Goal: Task Accomplishment & Management: Manage account settings

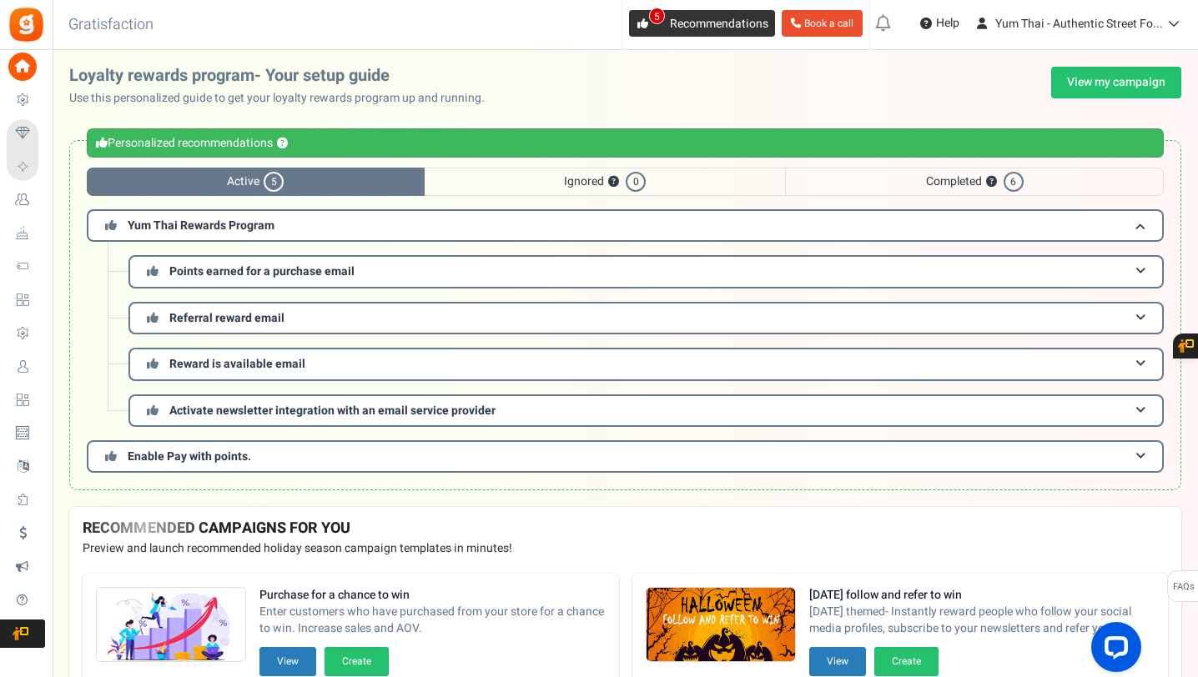
click at [718, 19] on span "Recommendations" at bounding box center [719, 24] width 98 height 18
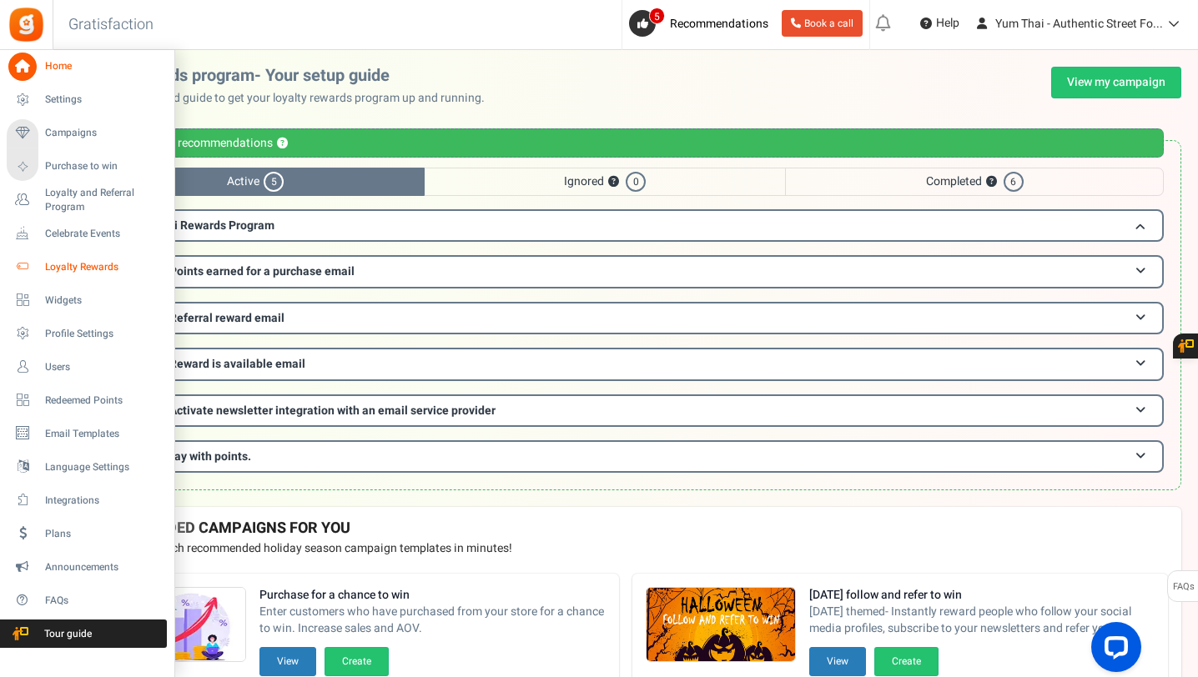
click at [79, 264] on span "Loyalty Rewards" at bounding box center [103, 267] width 117 height 14
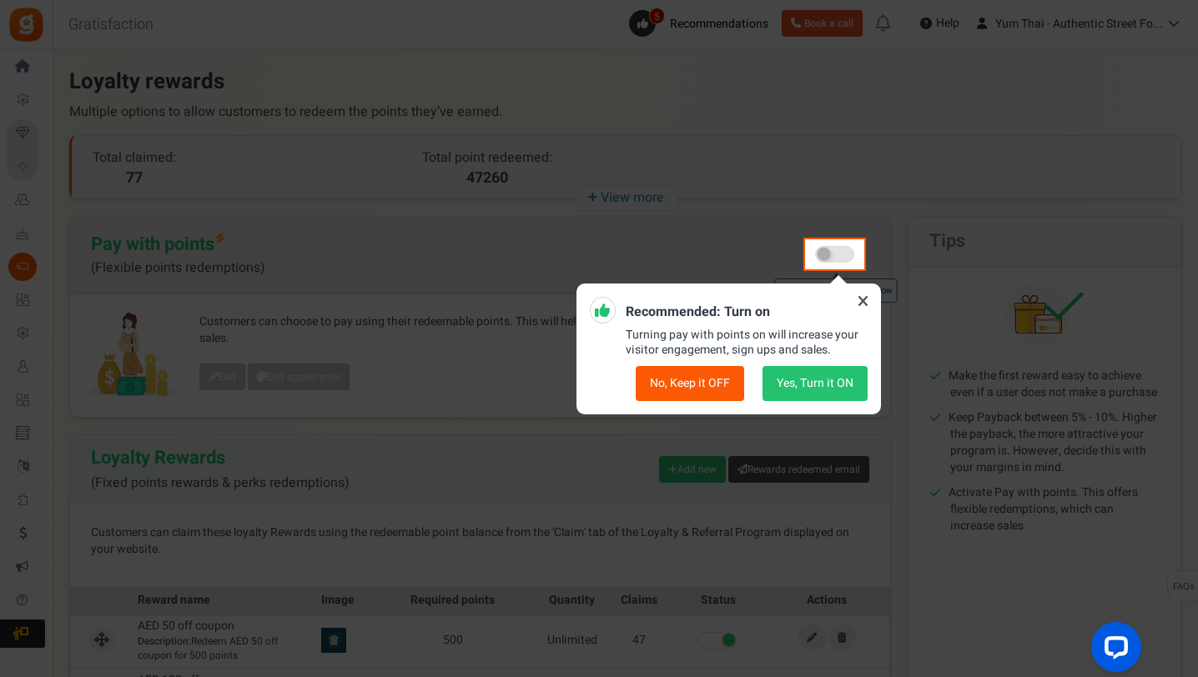
click at [861, 298] on icon at bounding box center [863, 301] width 27 height 27
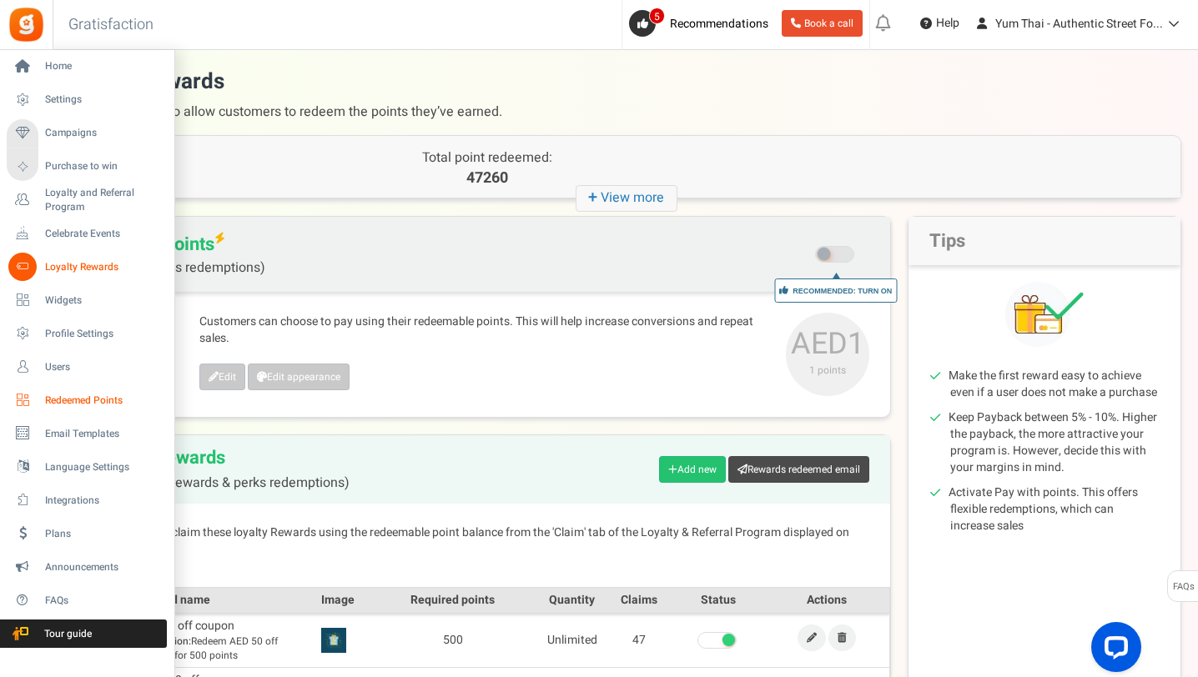
click at [94, 400] on span "Redeemed Points" at bounding box center [103, 401] width 117 height 14
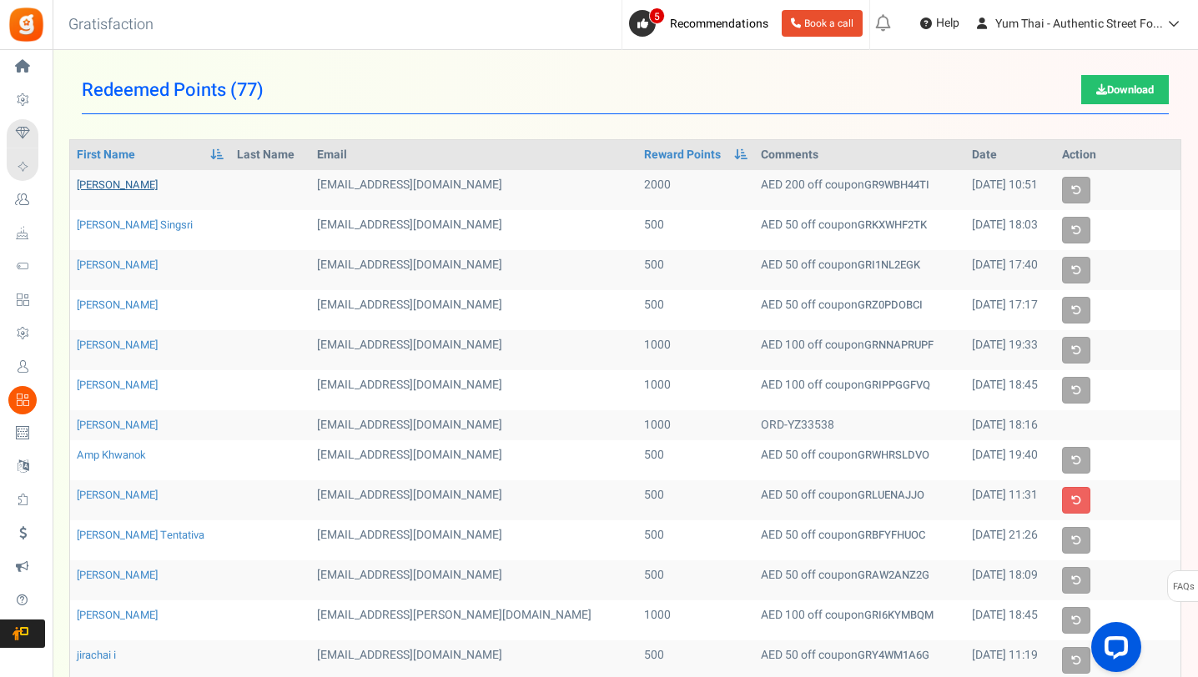
click at [133, 186] on link "[PERSON_NAME]" at bounding box center [117, 185] width 81 height 16
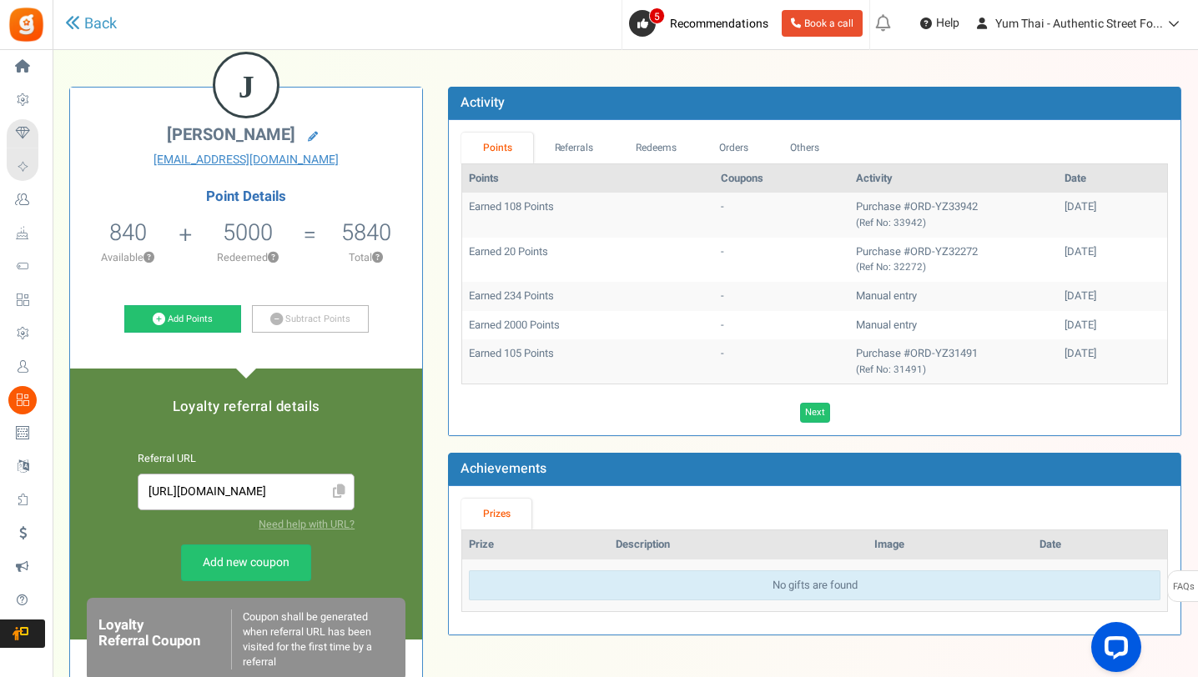
scroll to position [78, 0]
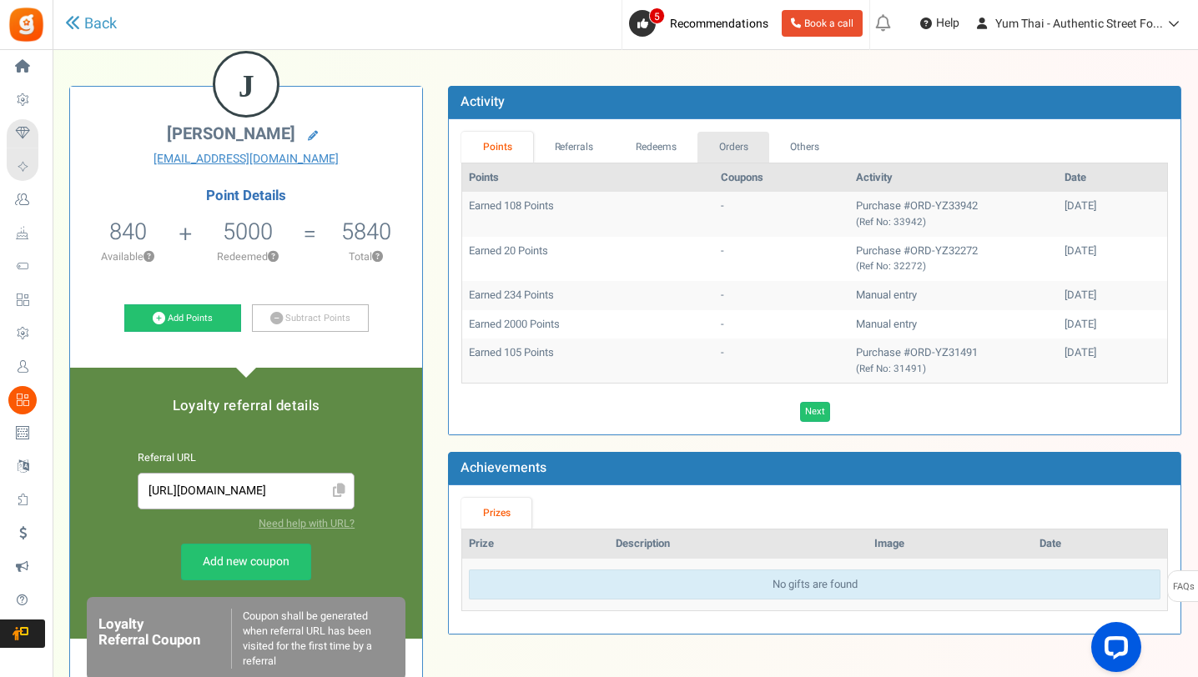
click at [728, 146] on link "Orders" at bounding box center [734, 147] width 72 height 31
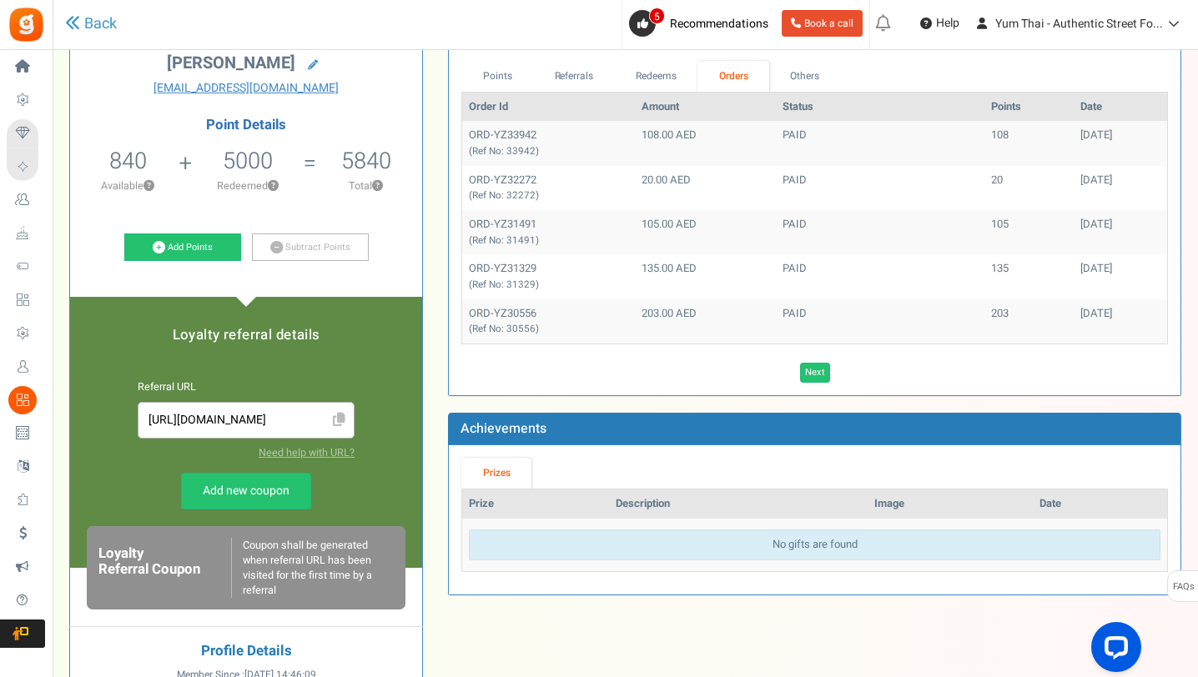
scroll to position [152, 0]
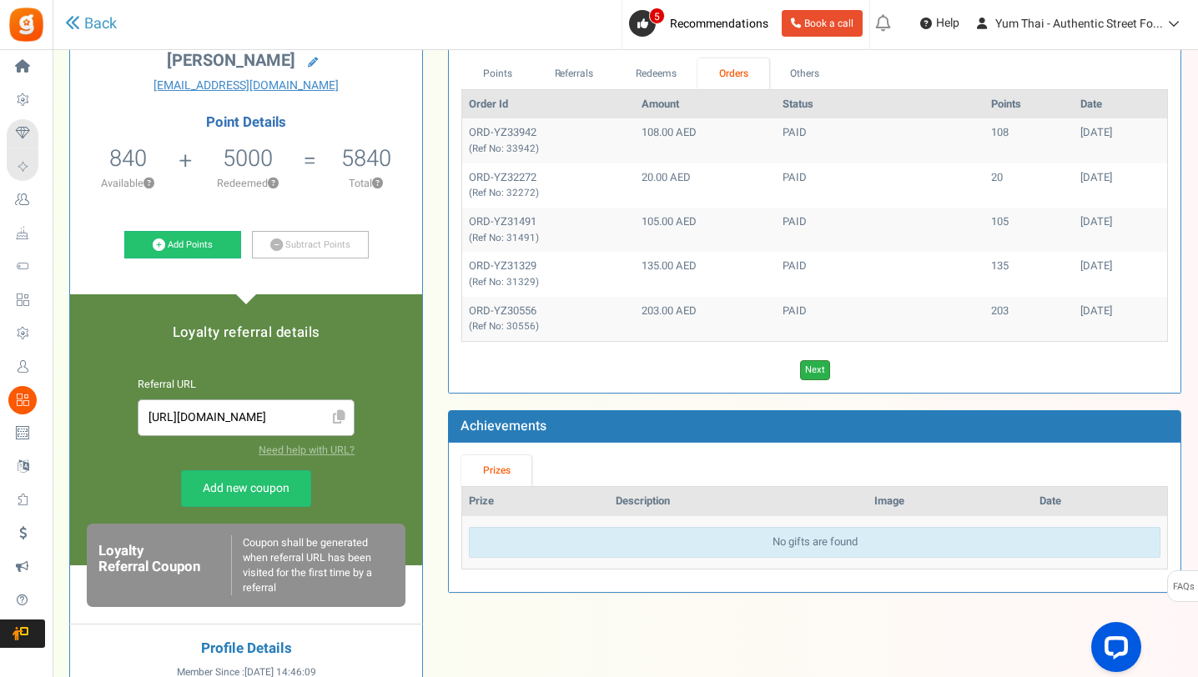
click at [812, 371] on link "Next" at bounding box center [815, 370] width 30 height 20
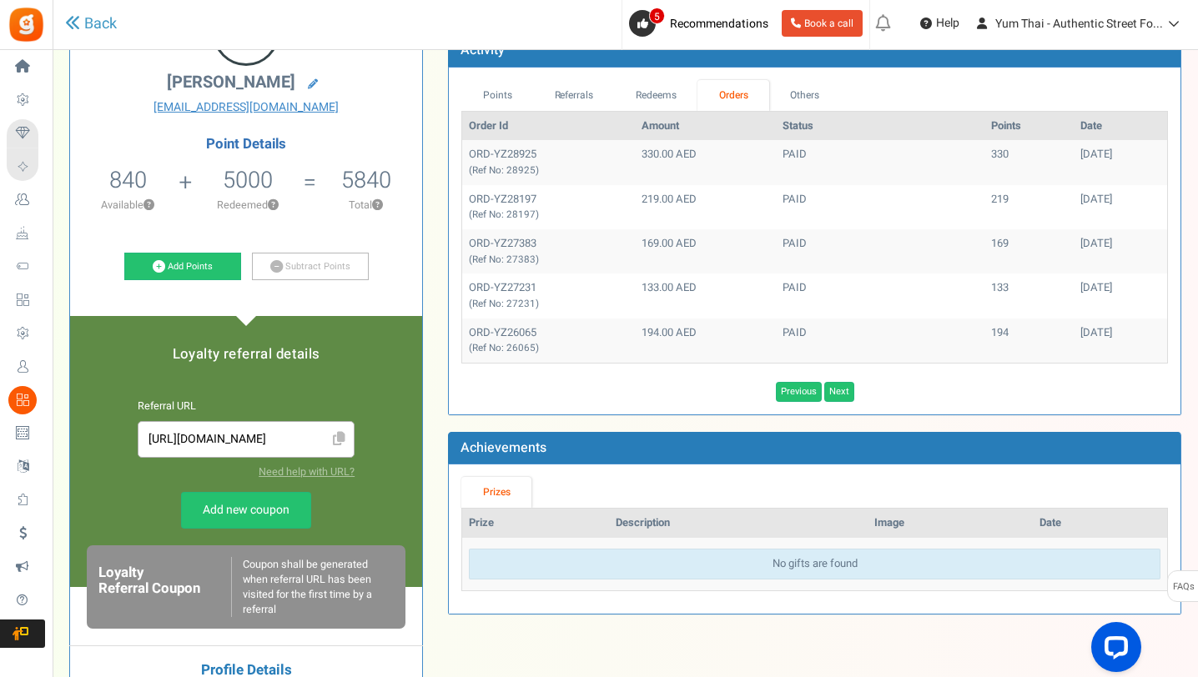
scroll to position [149, 0]
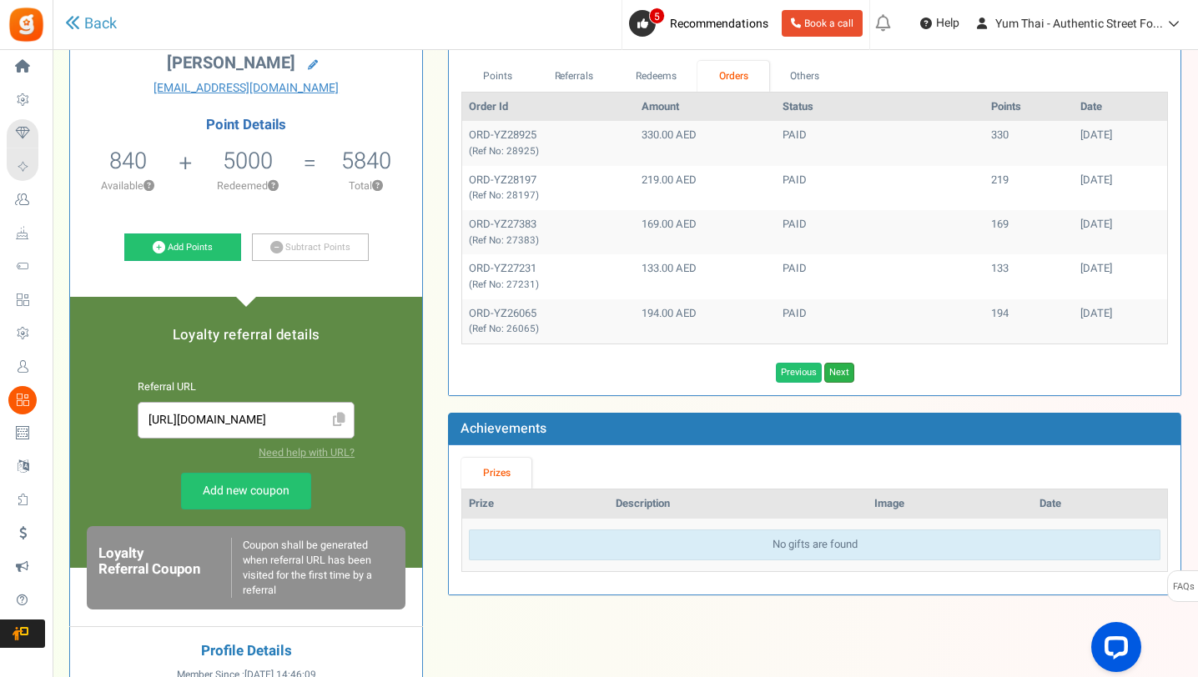
click at [842, 369] on link "Next" at bounding box center [839, 373] width 30 height 20
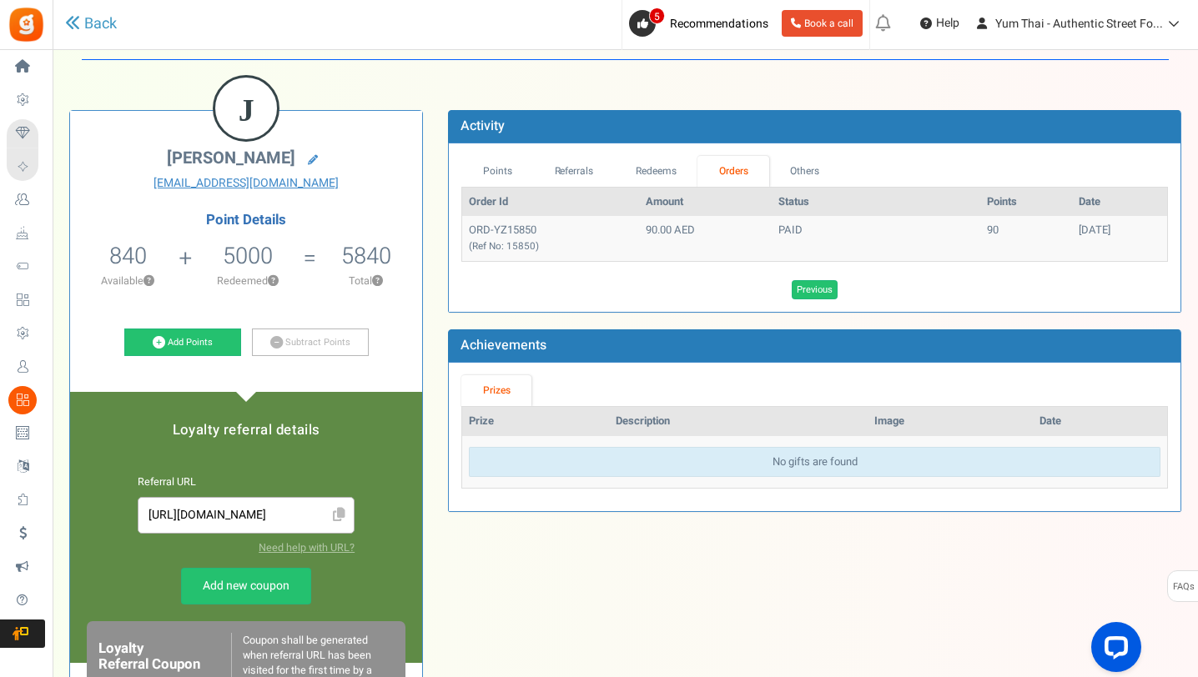
scroll to position [0, 0]
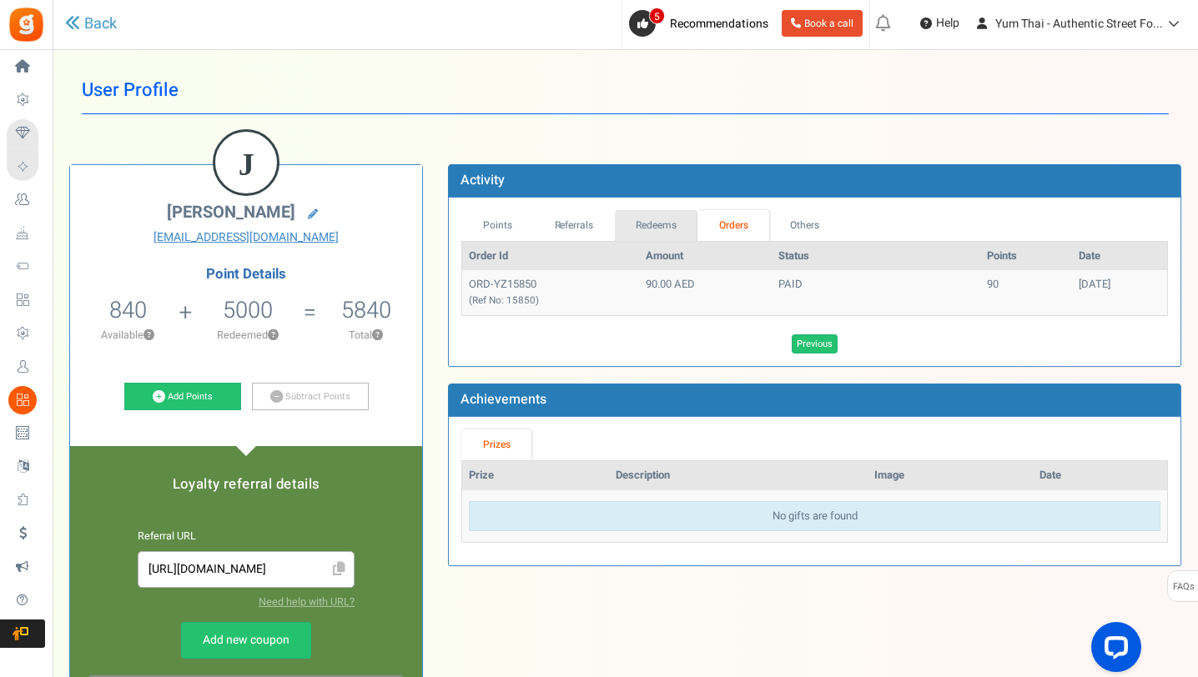
click at [661, 231] on link "Redeems" at bounding box center [656, 225] width 83 height 31
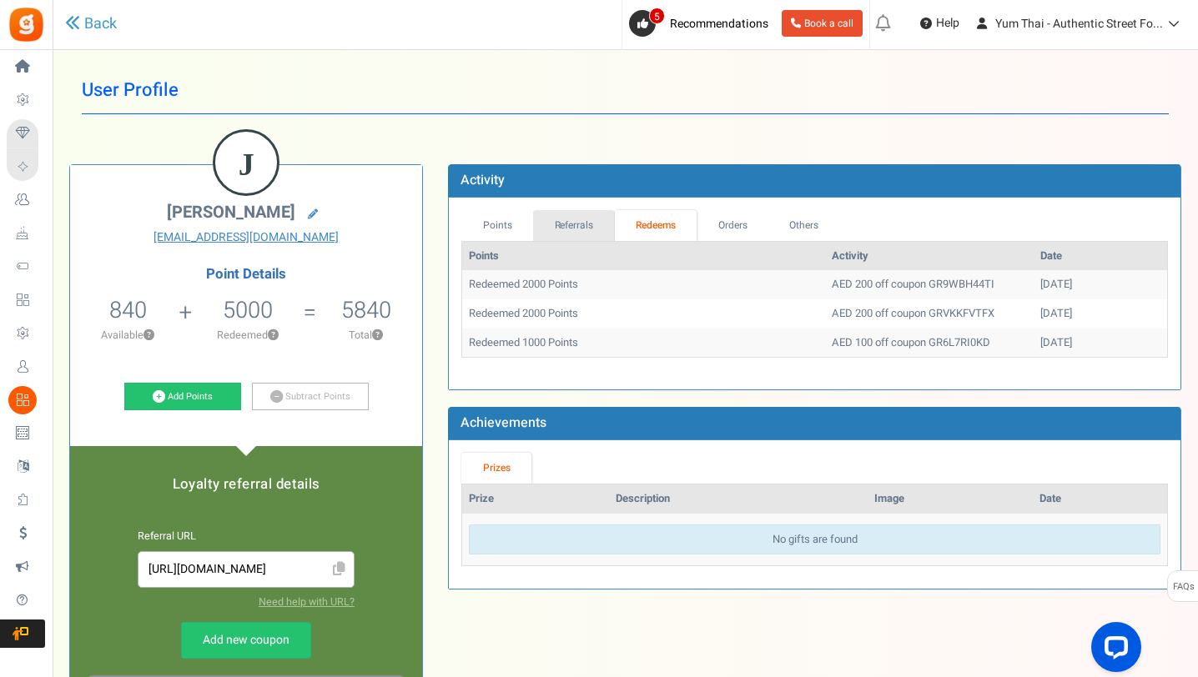
click at [560, 229] on link "Referrals" at bounding box center [574, 225] width 82 height 31
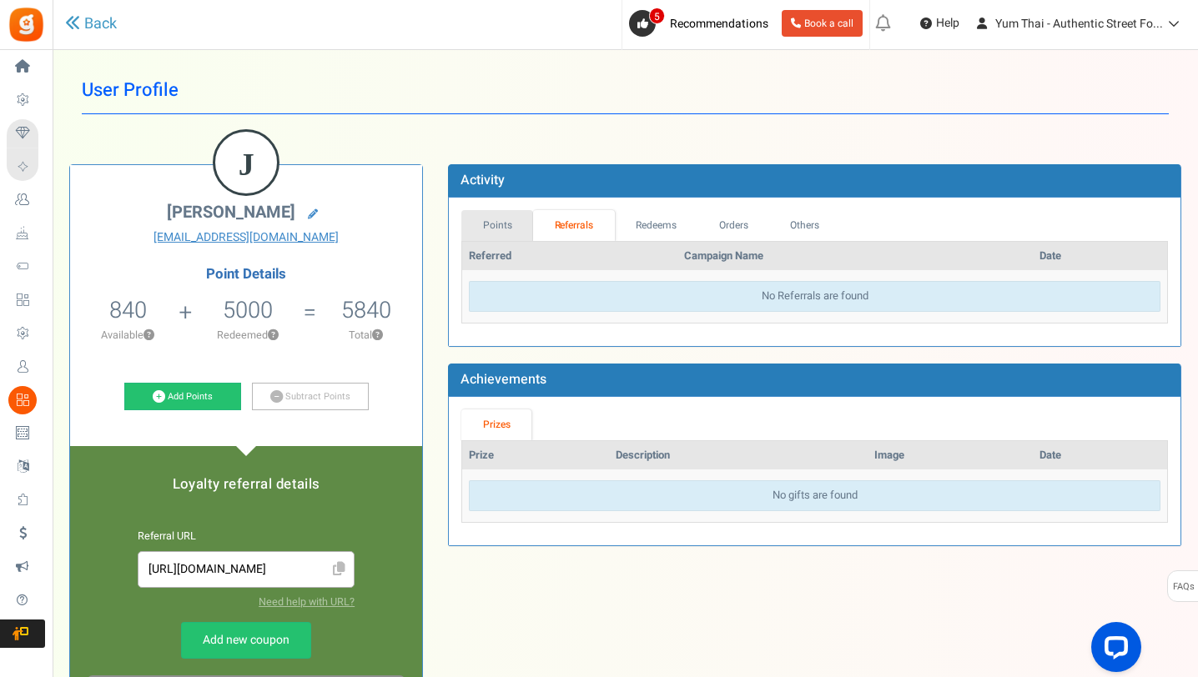
click at [473, 220] on link "Points" at bounding box center [497, 225] width 72 height 31
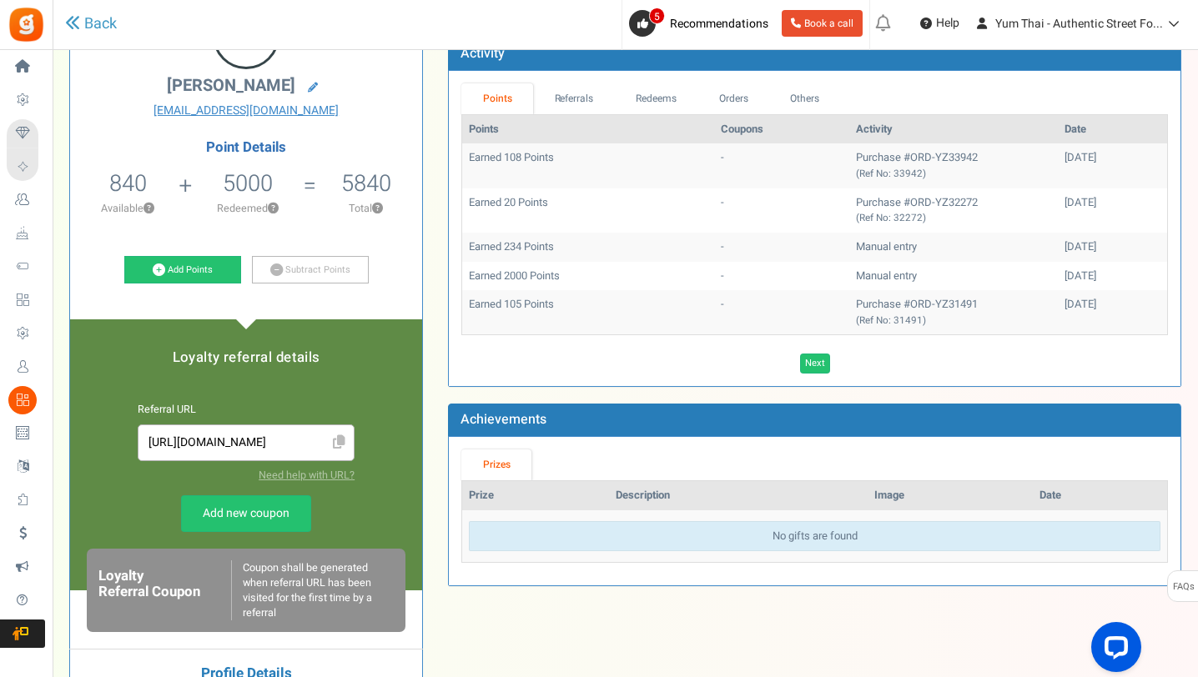
scroll to position [128, 0]
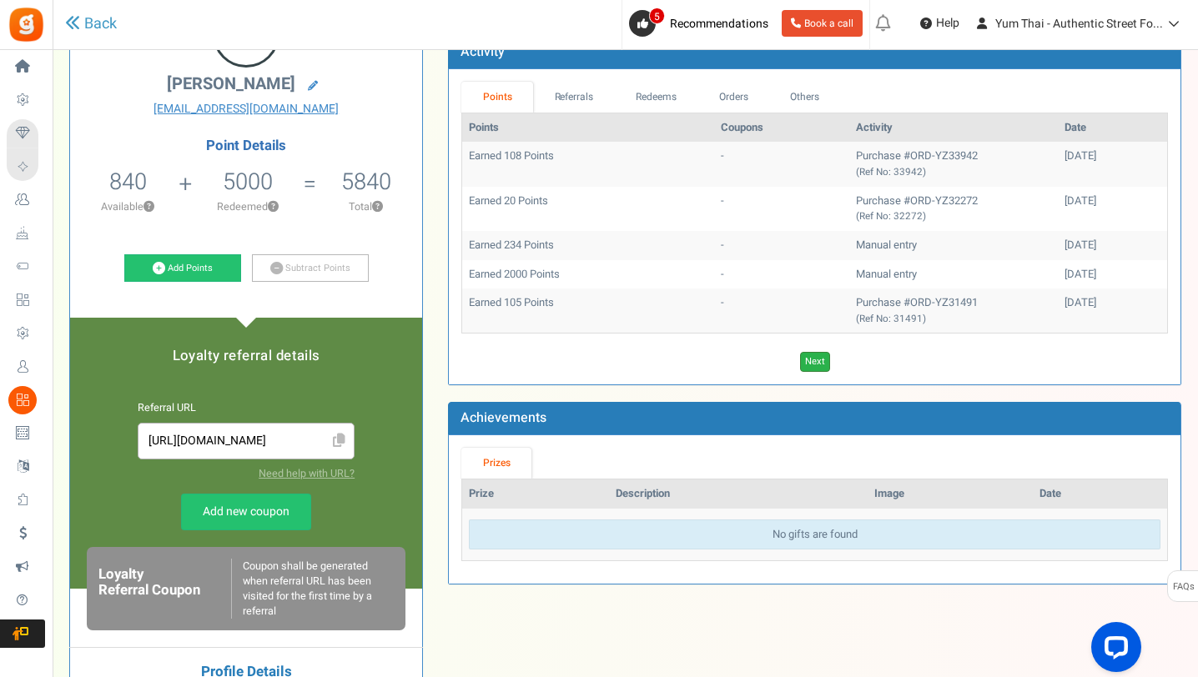
click at [825, 365] on link "Next" at bounding box center [815, 362] width 30 height 20
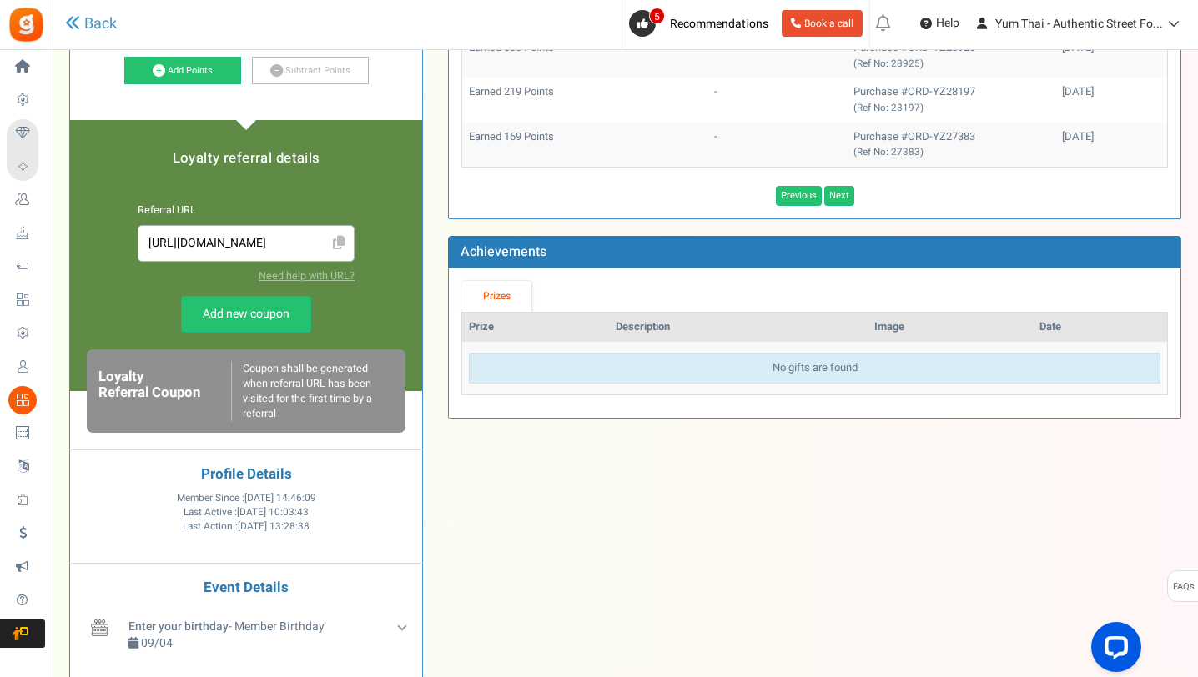
scroll to position [455, 0]
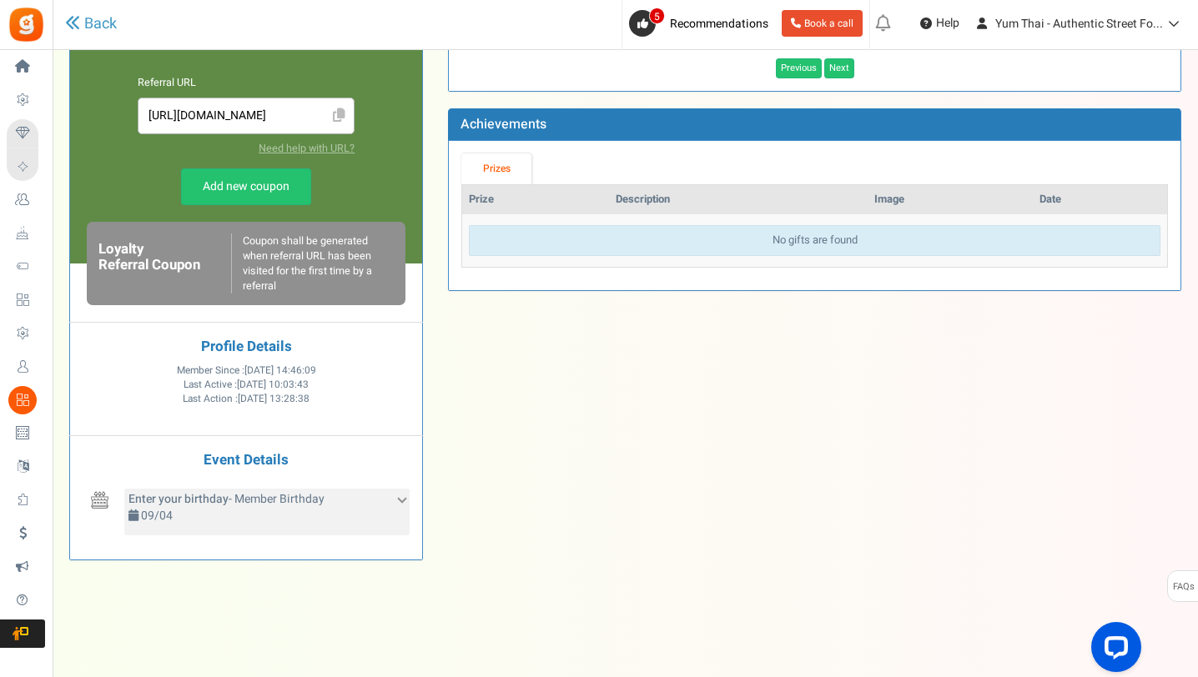
click at [404, 498] on icon at bounding box center [402, 498] width 9 height 9
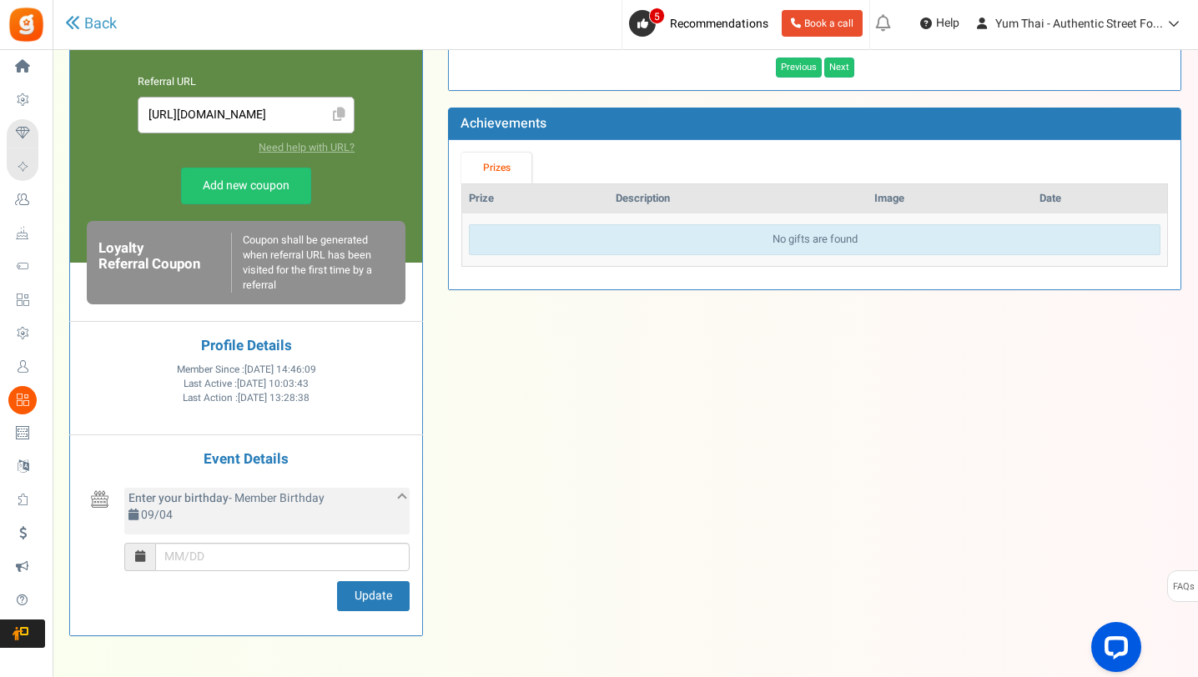
click at [401, 495] on icon at bounding box center [402, 497] width 9 height 9
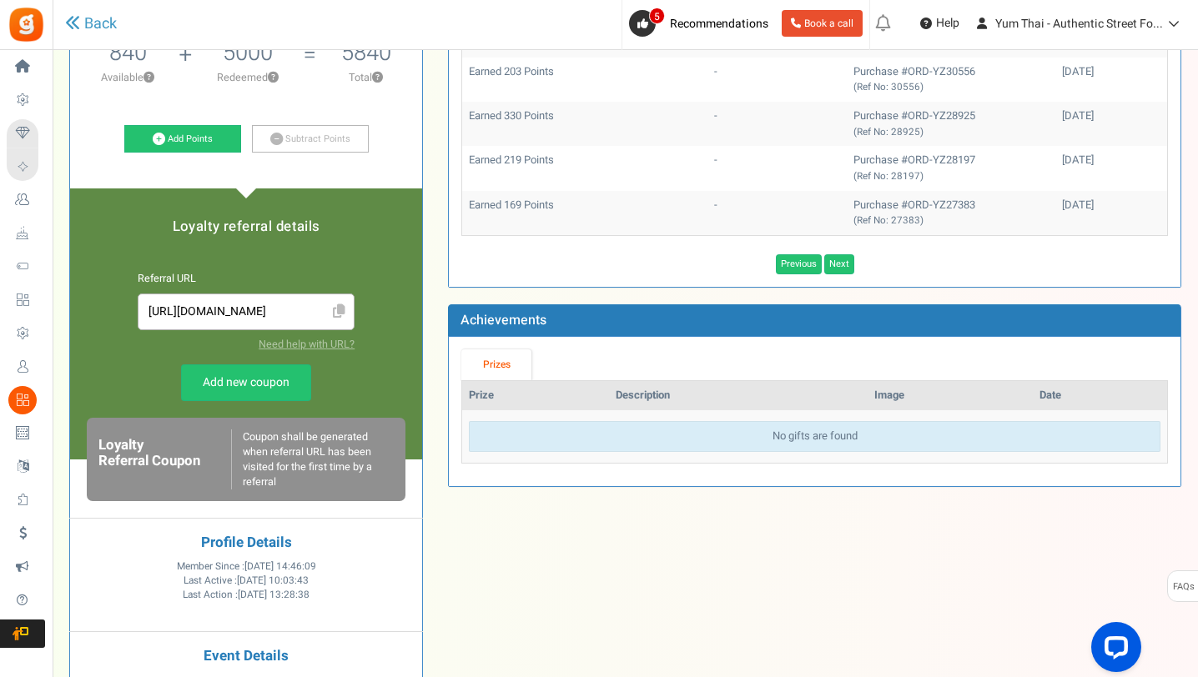
scroll to position [0, 0]
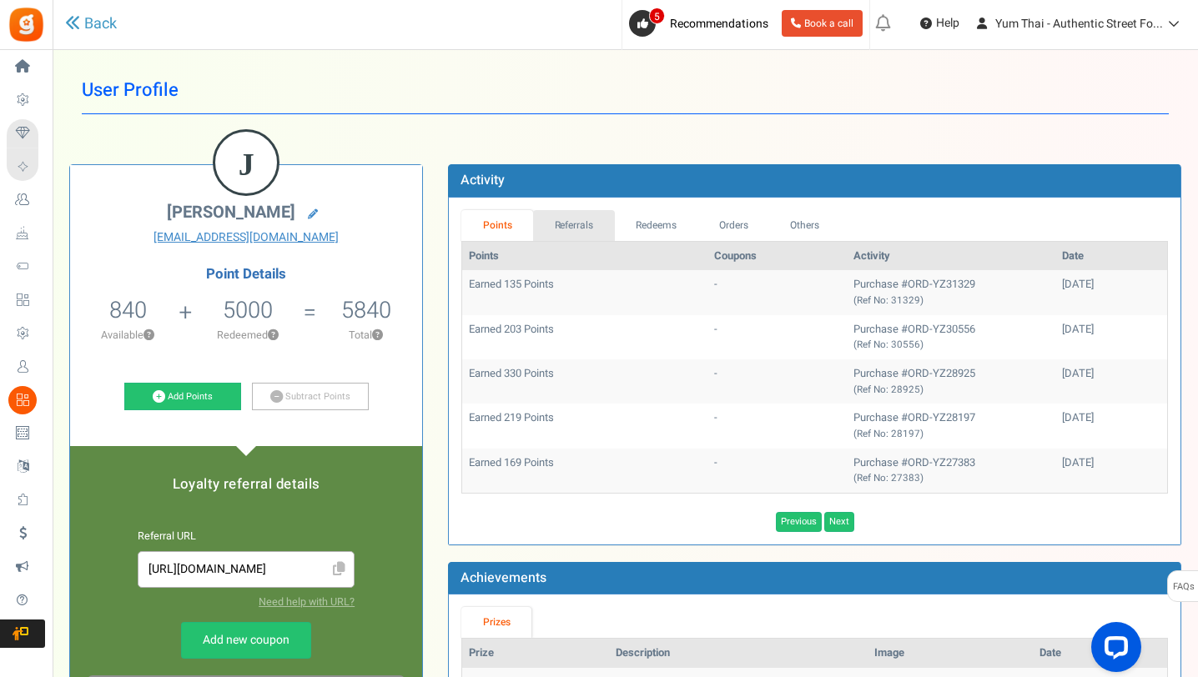
click at [573, 228] on link "Referrals" at bounding box center [574, 225] width 82 height 31
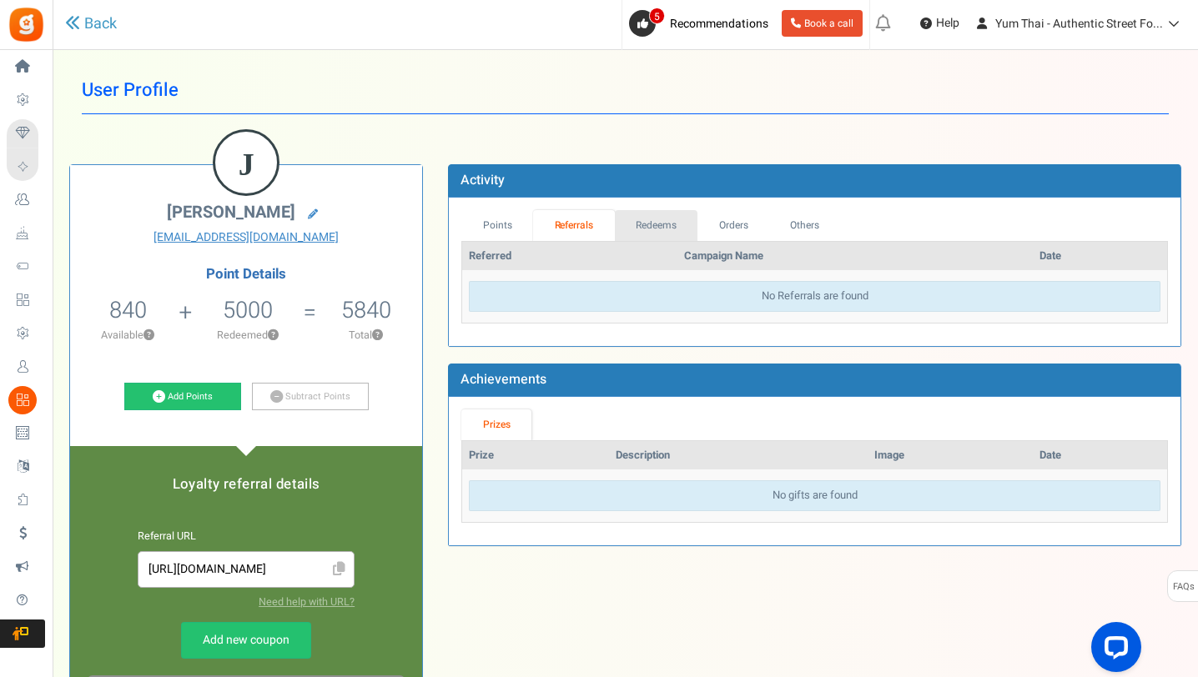
click at [645, 224] on link "Redeems" at bounding box center [656, 225] width 83 height 31
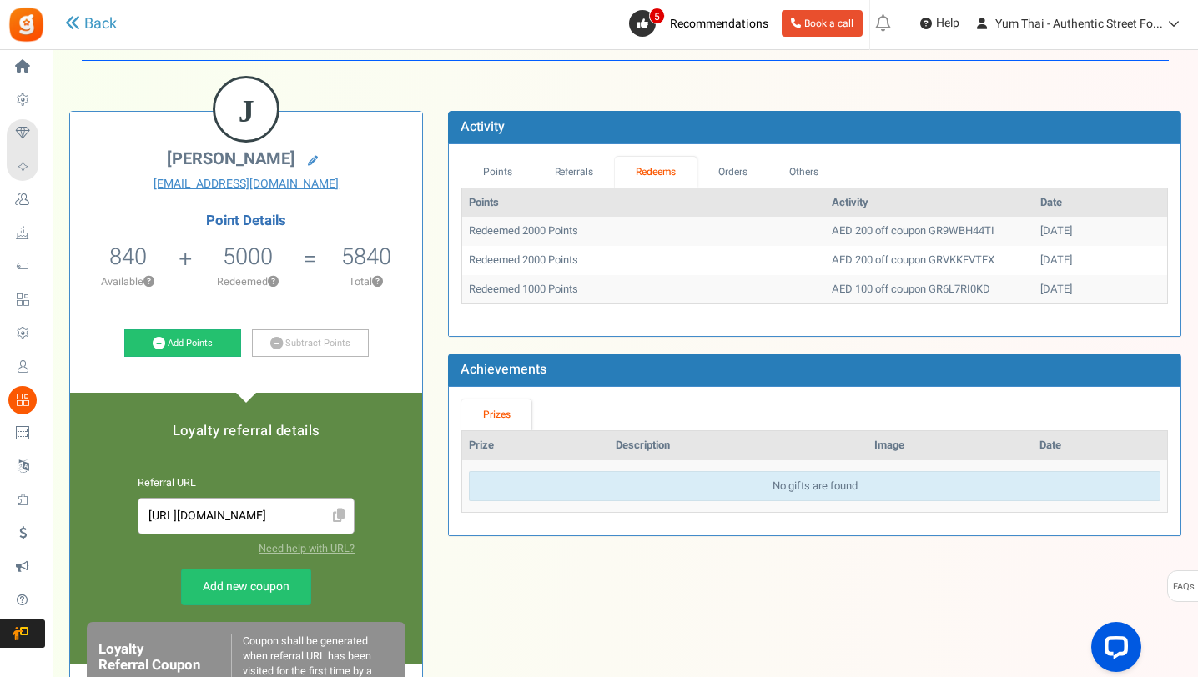
scroll to position [53, 0]
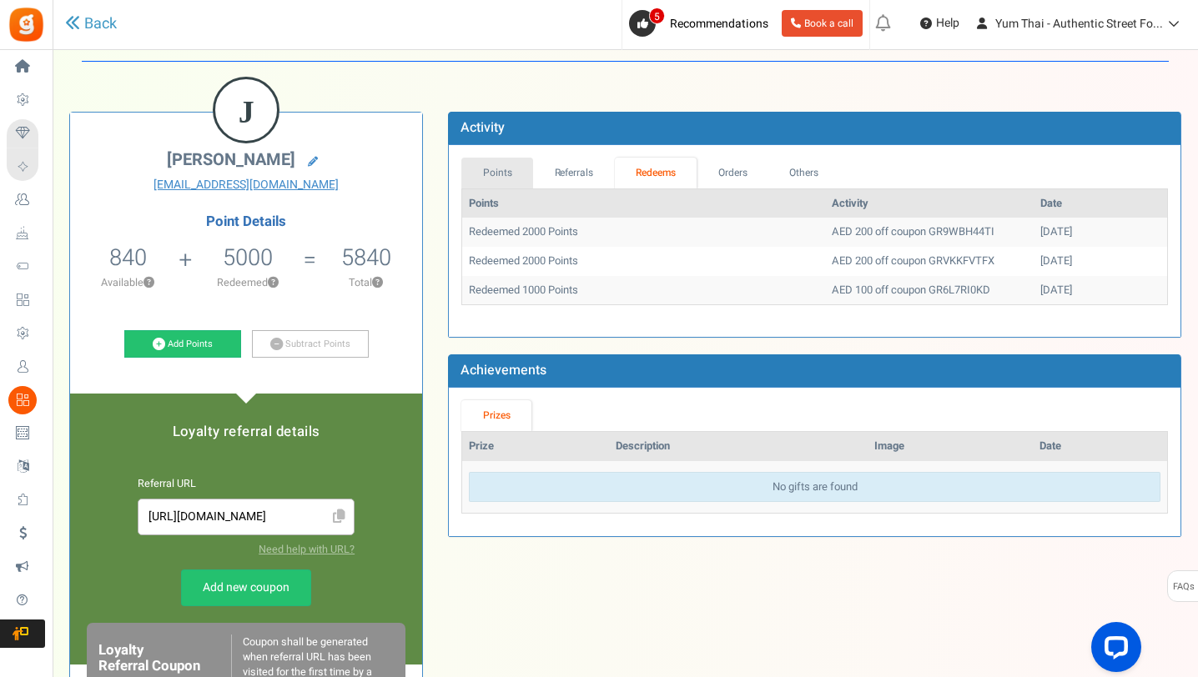
click at [497, 173] on link "Points" at bounding box center [497, 173] width 72 height 31
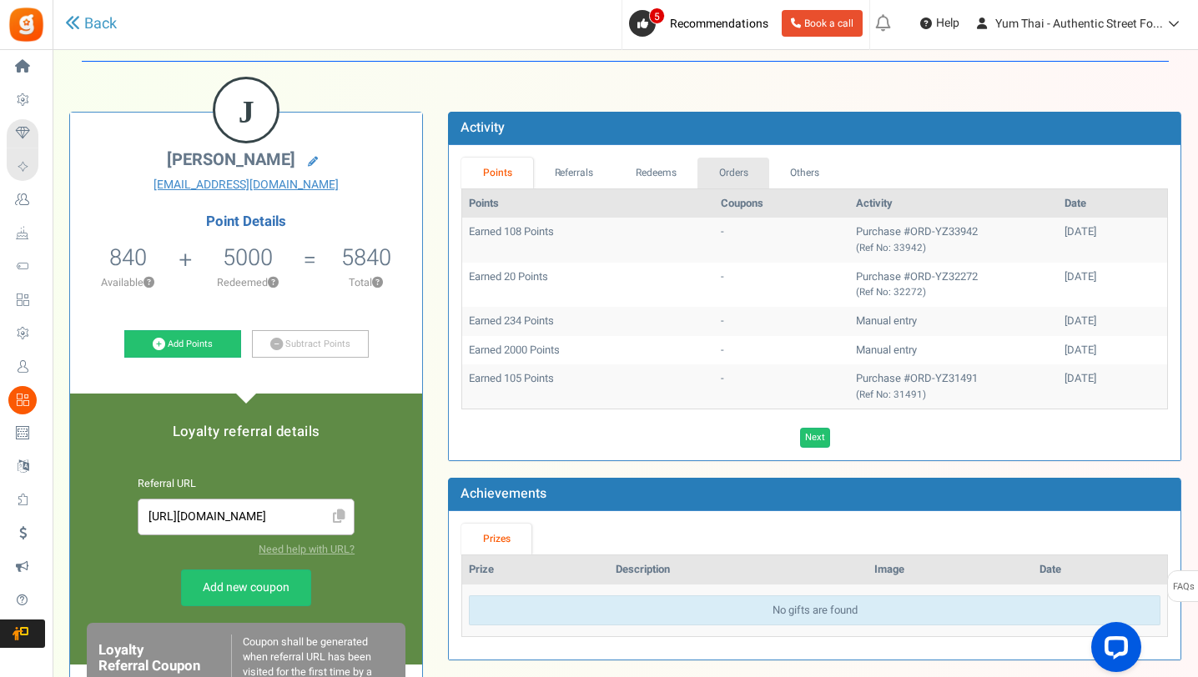
click at [729, 184] on link "Orders" at bounding box center [734, 173] width 72 height 31
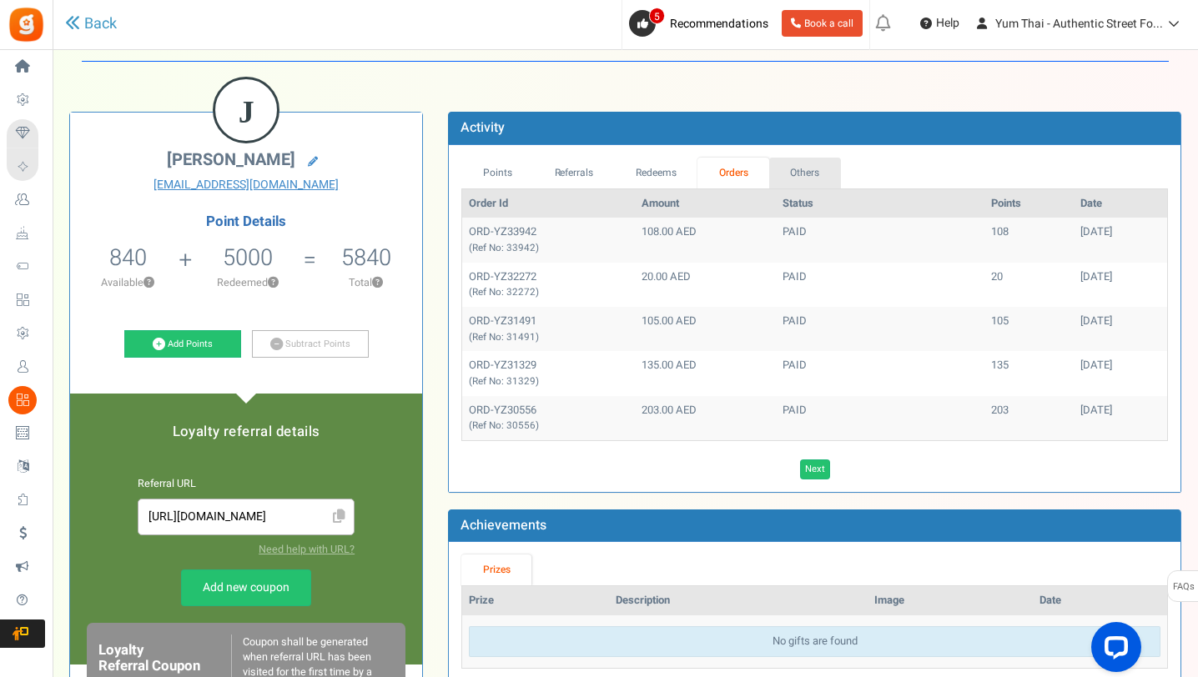
click at [792, 176] on link "Others" at bounding box center [805, 173] width 72 height 31
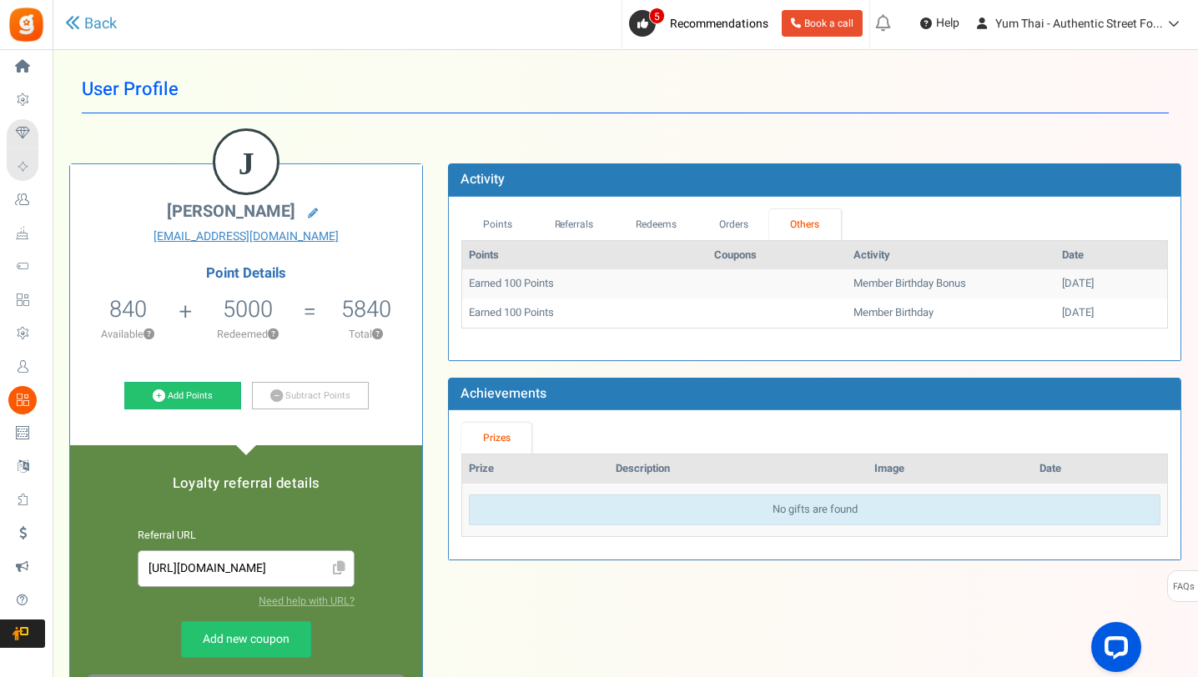
scroll to position [0, 0]
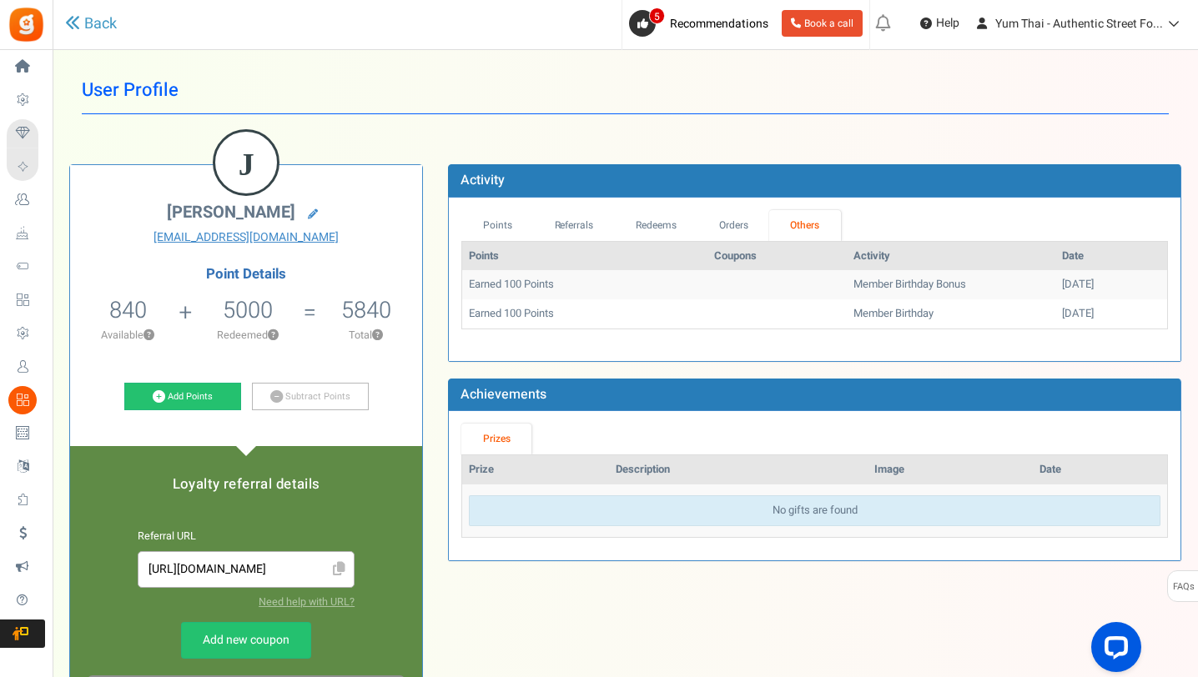
click at [885, 290] on td "Member Birthday Bonus" at bounding box center [951, 284] width 209 height 29
click at [575, 226] on link "Referrals" at bounding box center [574, 225] width 82 height 31
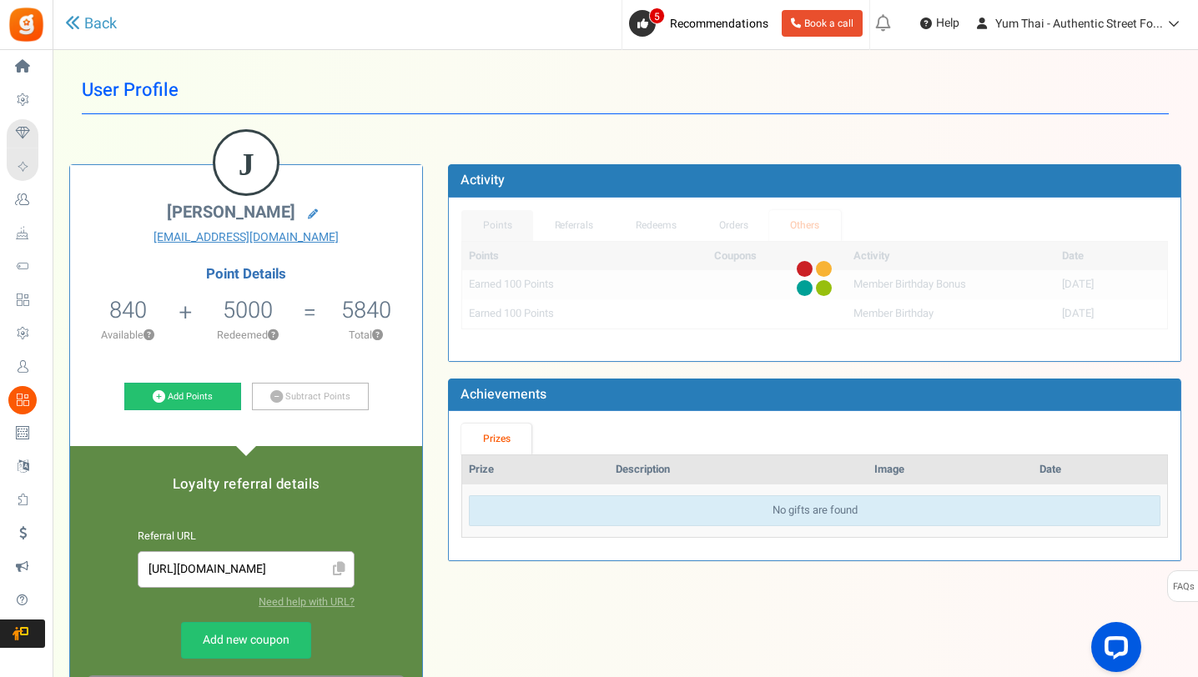
click at [501, 225] on link "Points" at bounding box center [497, 225] width 72 height 31
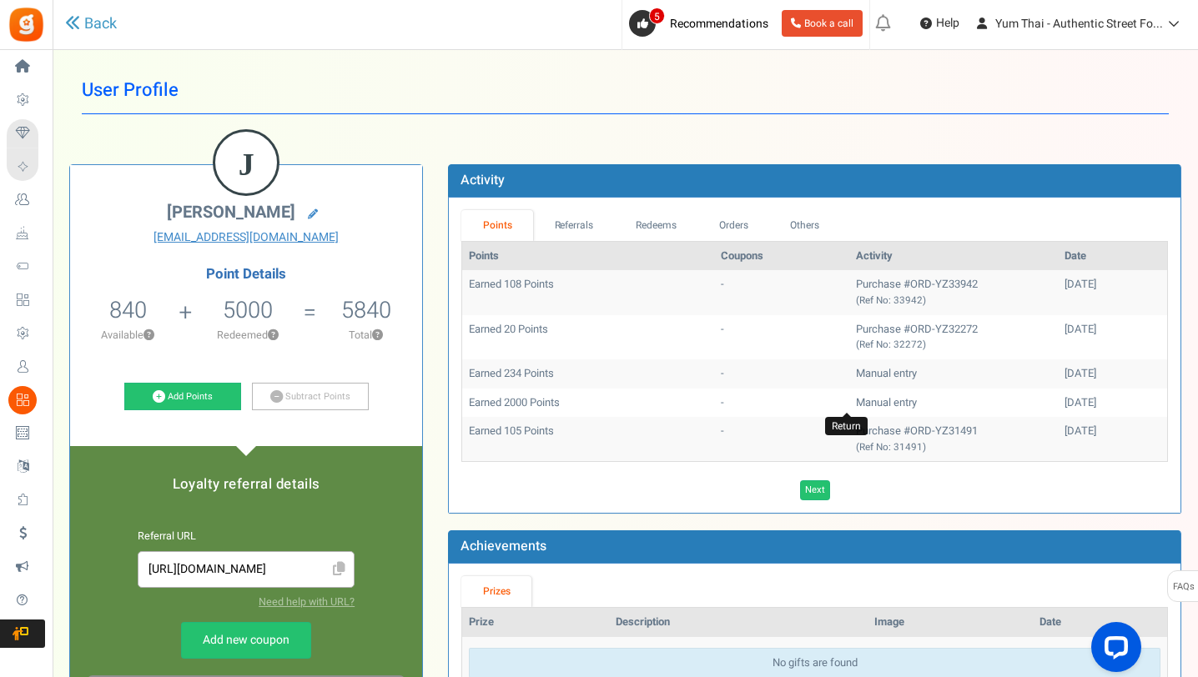
click at [859, 400] on span "Manual entry" at bounding box center [886, 403] width 61 height 16
click at [521, 407] on td "Earned 2000 Points" at bounding box center [588, 403] width 252 height 29
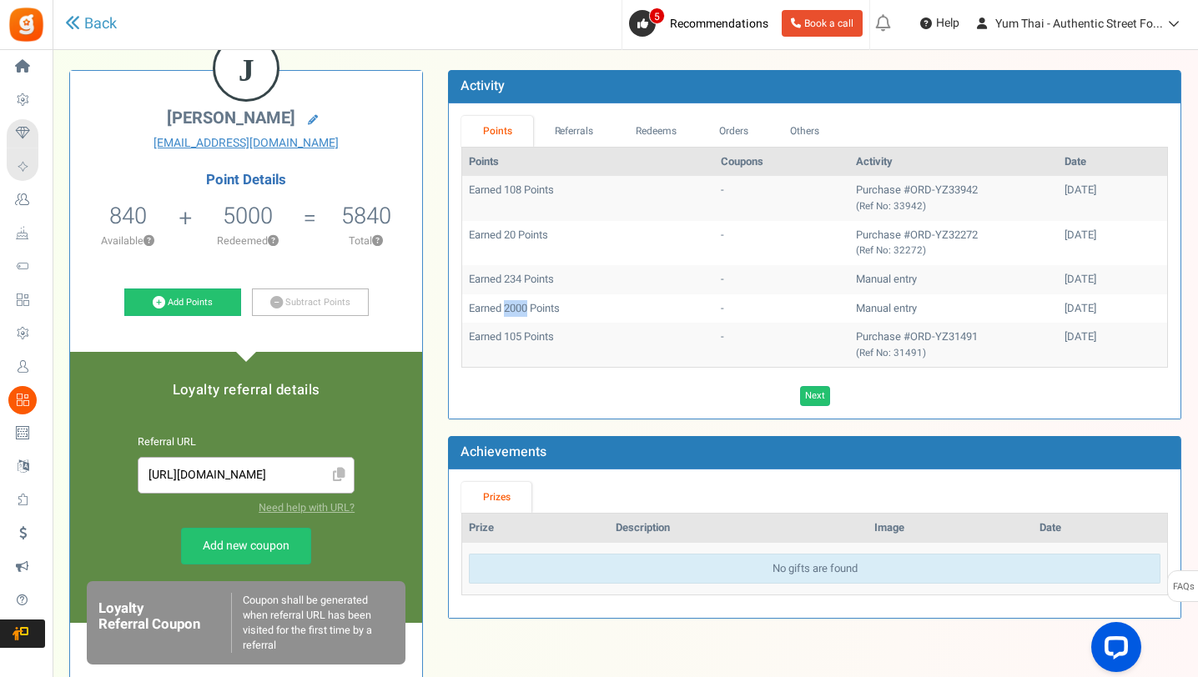
scroll to position [91, 0]
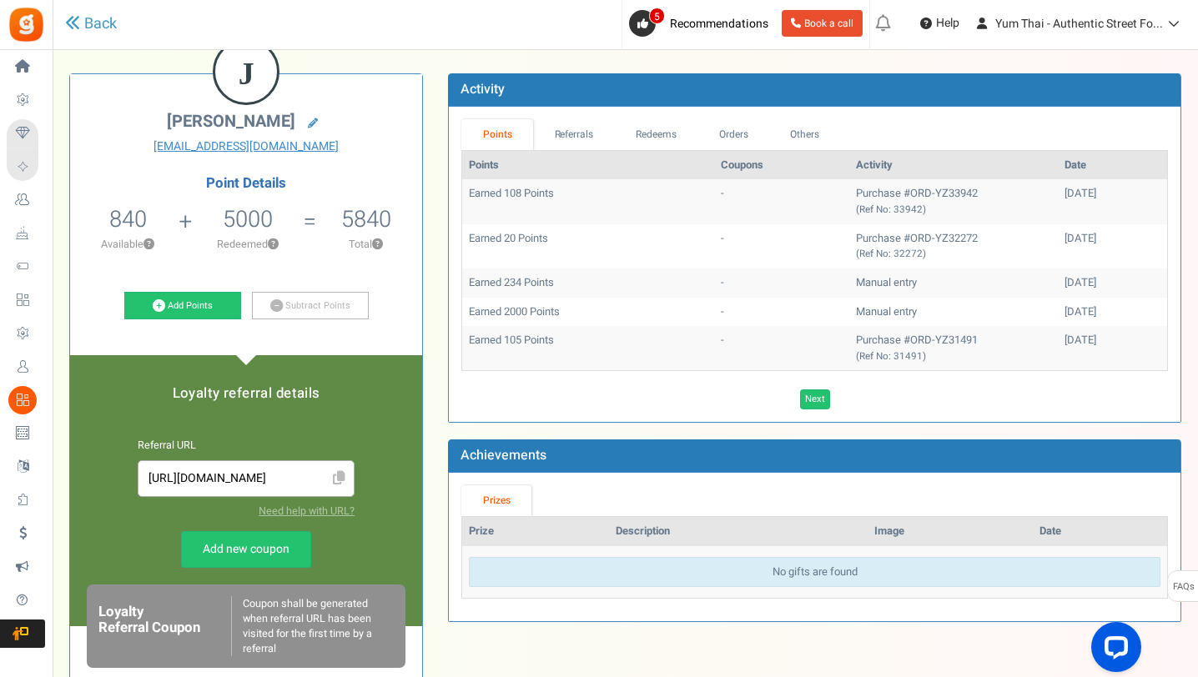
click at [1058, 302] on td "[DATE]" at bounding box center [1112, 312] width 109 height 29
click at [511, 313] on td "Earned 2000 Points" at bounding box center [588, 312] width 252 height 29
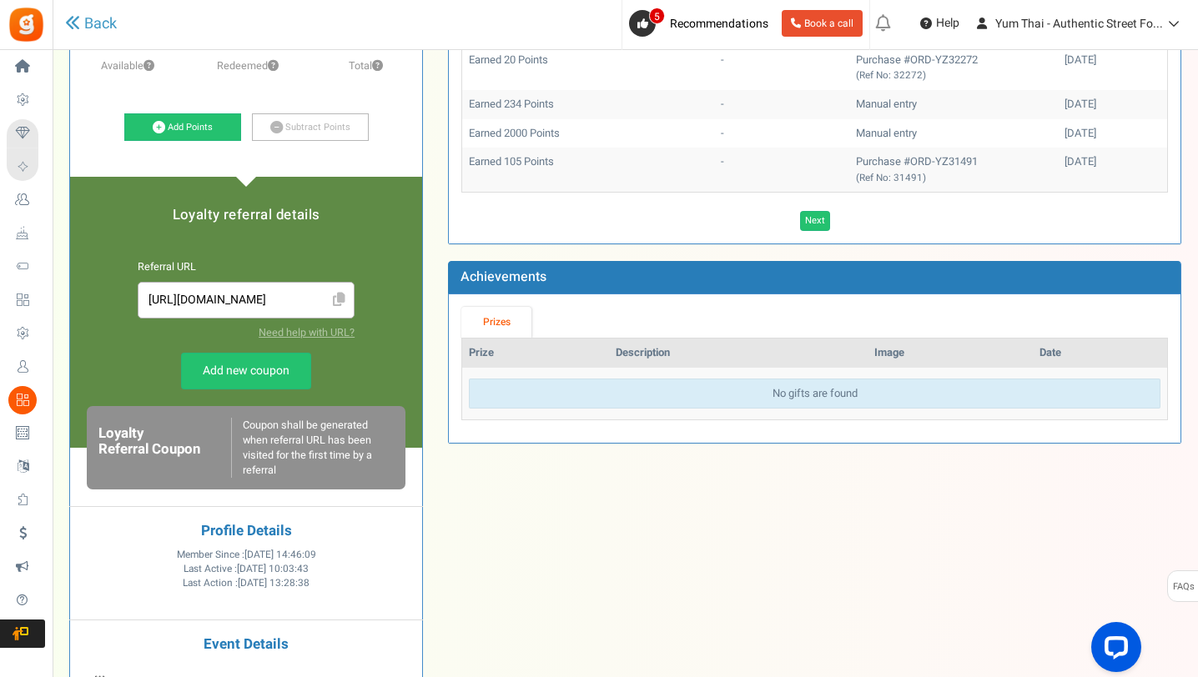
scroll to position [270, 0]
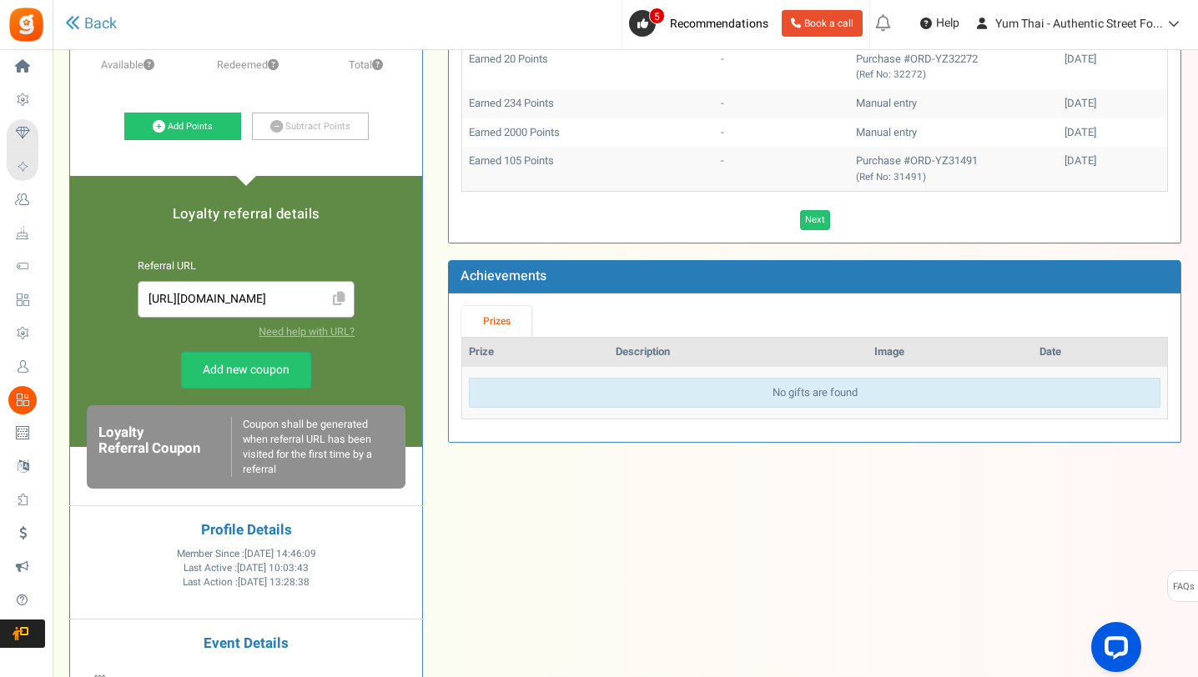
click at [624, 348] on th "Description" at bounding box center [738, 352] width 259 height 29
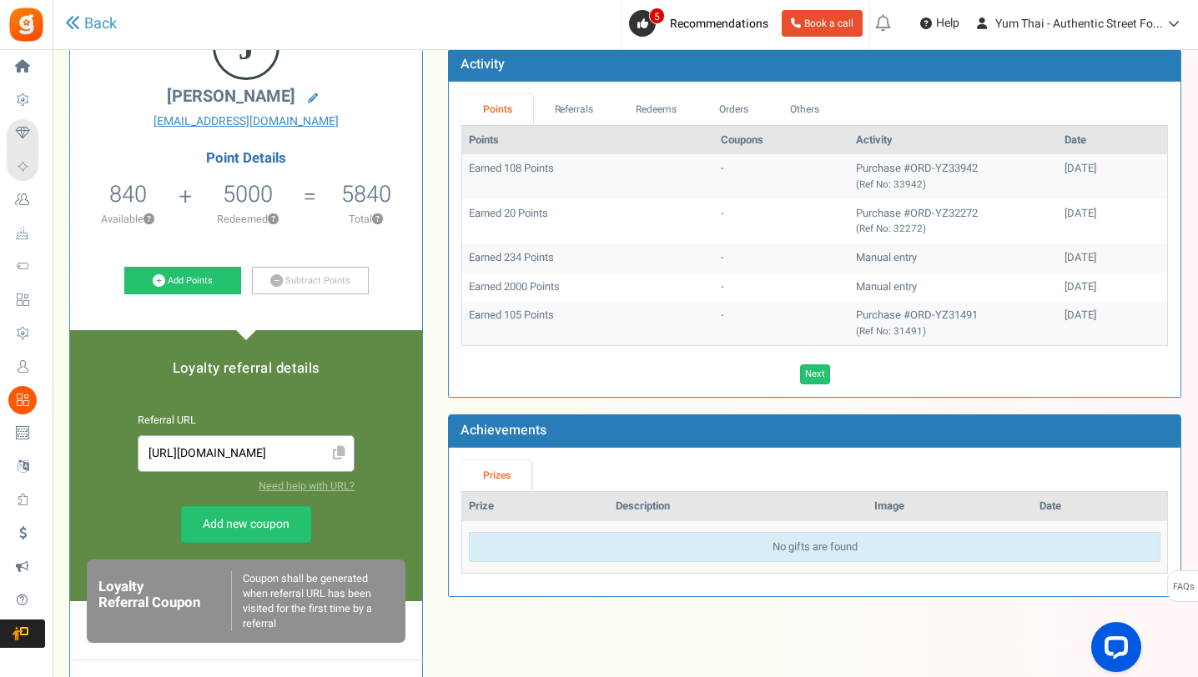
scroll to position [113, 0]
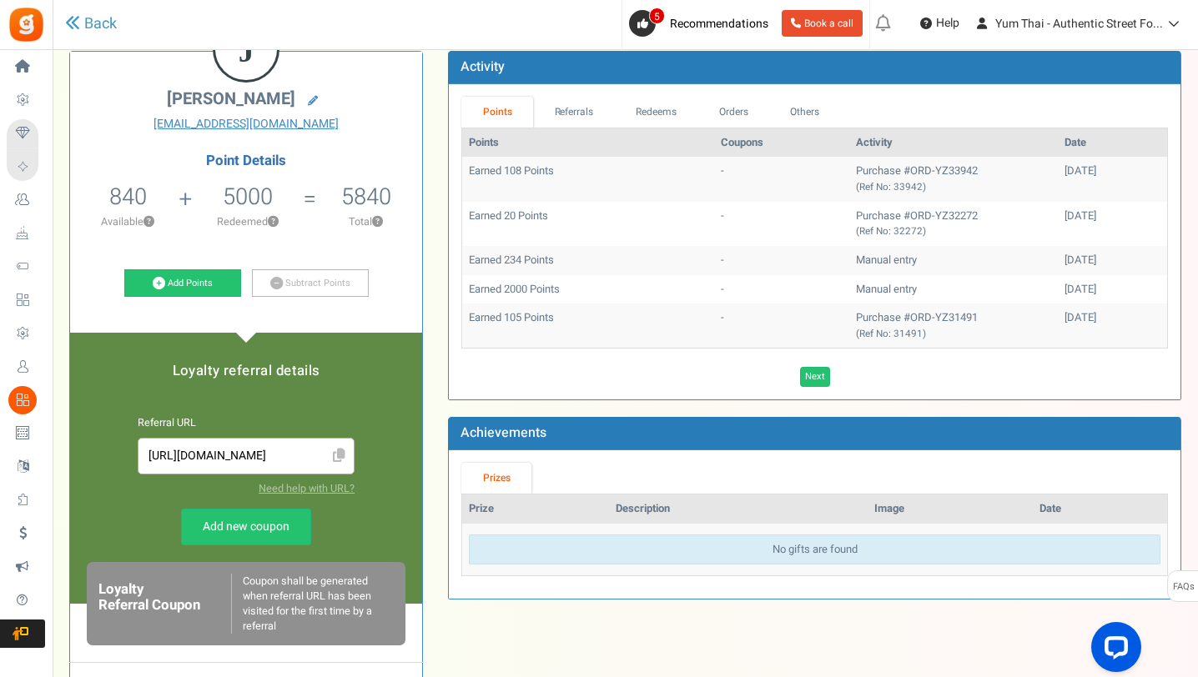
click at [504, 258] on td "Earned 234 Points" at bounding box center [588, 260] width 252 height 29
click at [536, 285] on td "Earned 2000 Points" at bounding box center [588, 289] width 252 height 29
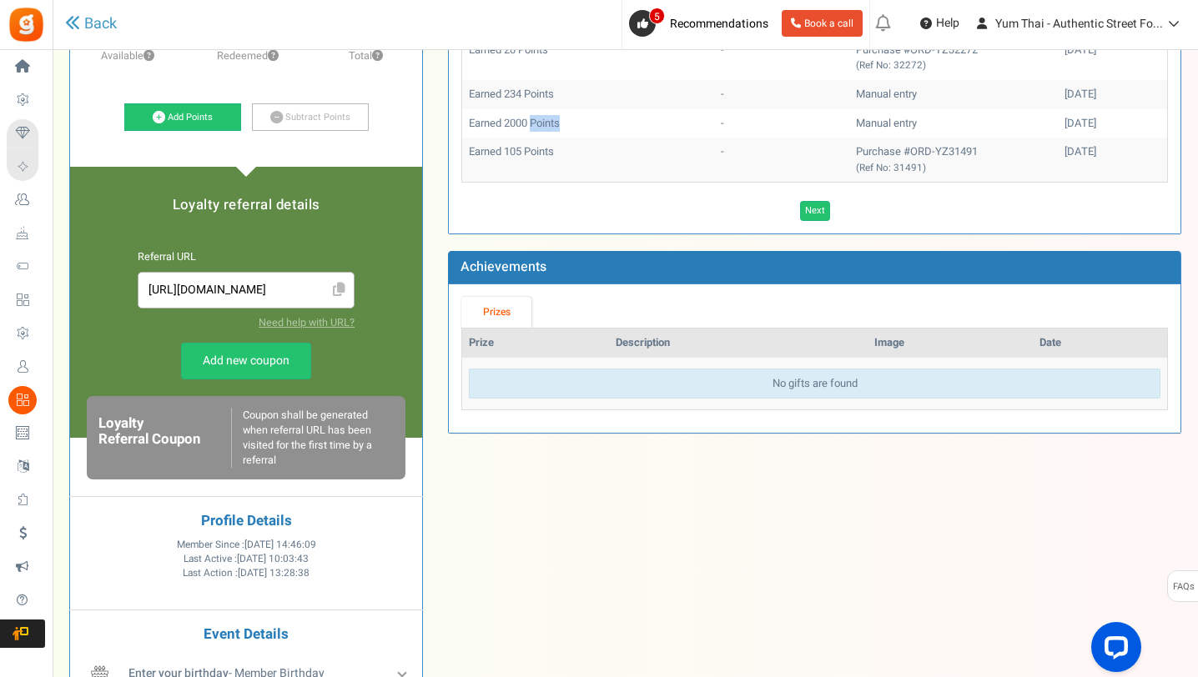
scroll to position [0, 0]
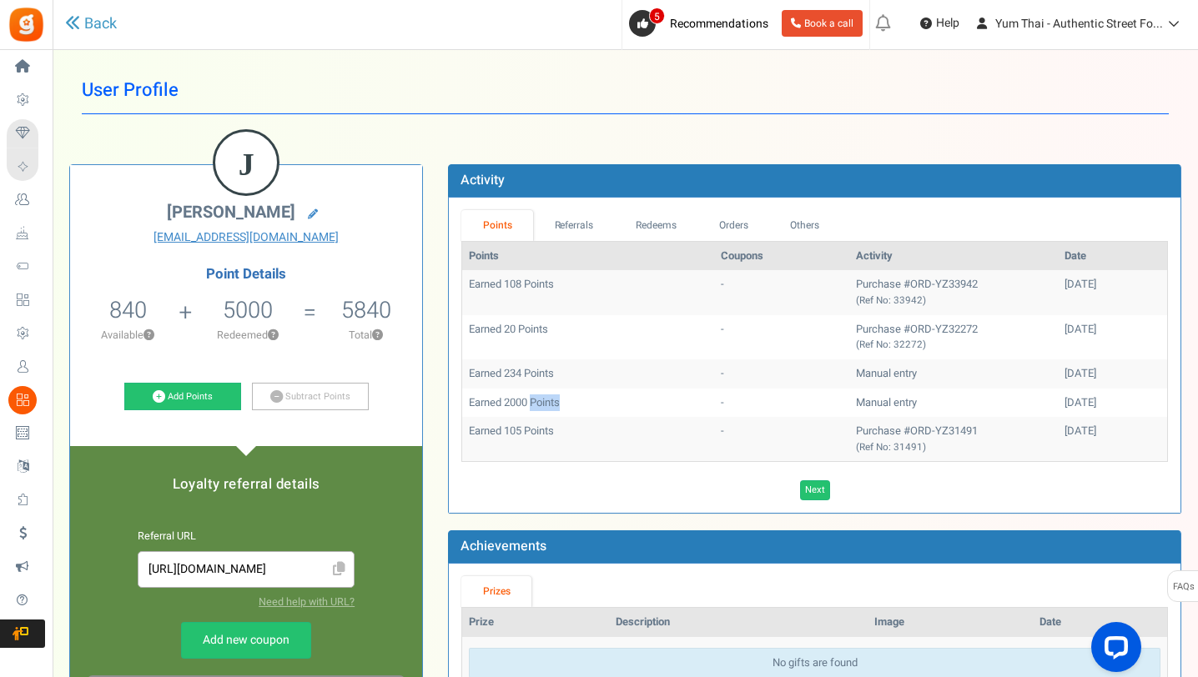
click at [546, 407] on td "Earned 2000 Points" at bounding box center [588, 403] width 252 height 29
click at [889, 406] on td "Manual entry" at bounding box center [953, 403] width 209 height 29
click at [818, 484] on link "Next" at bounding box center [815, 491] width 30 height 20
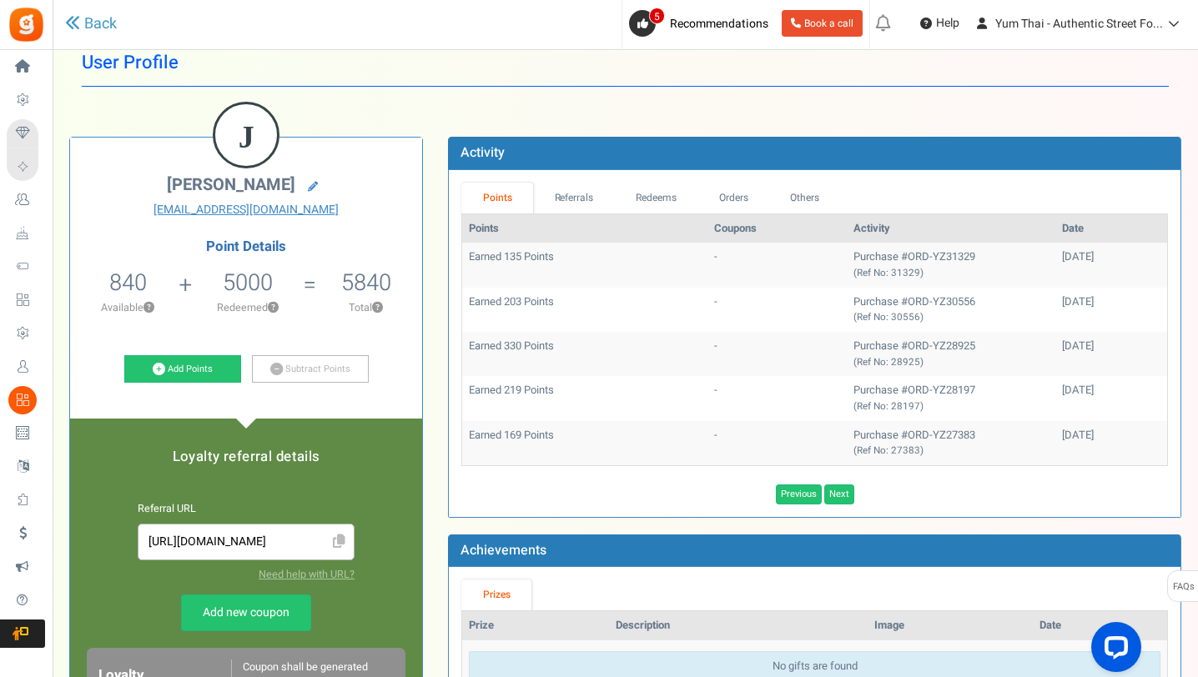
scroll to position [35, 0]
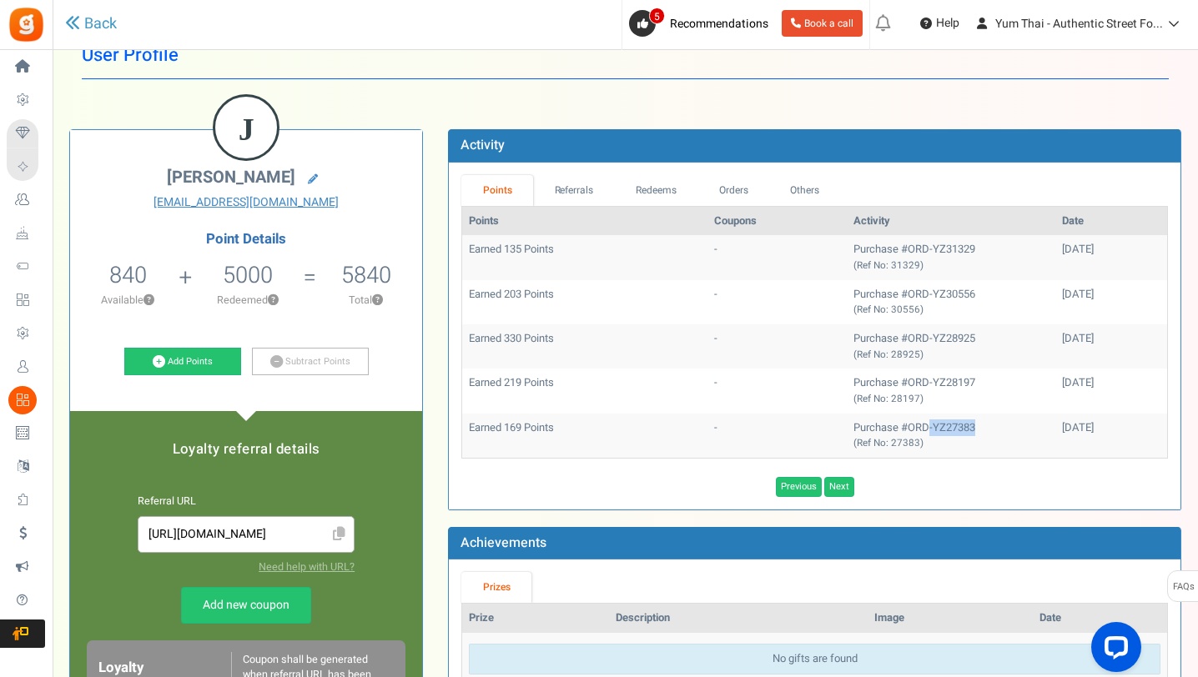
drag, startPoint x: 953, startPoint y: 426, endPoint x: 888, endPoint y: 426, distance: 65.1
click at [888, 426] on td "Purchase #ORD-YZ27383 (Ref No: 27383)" at bounding box center [951, 436] width 209 height 44
copy td "-YZ27383"
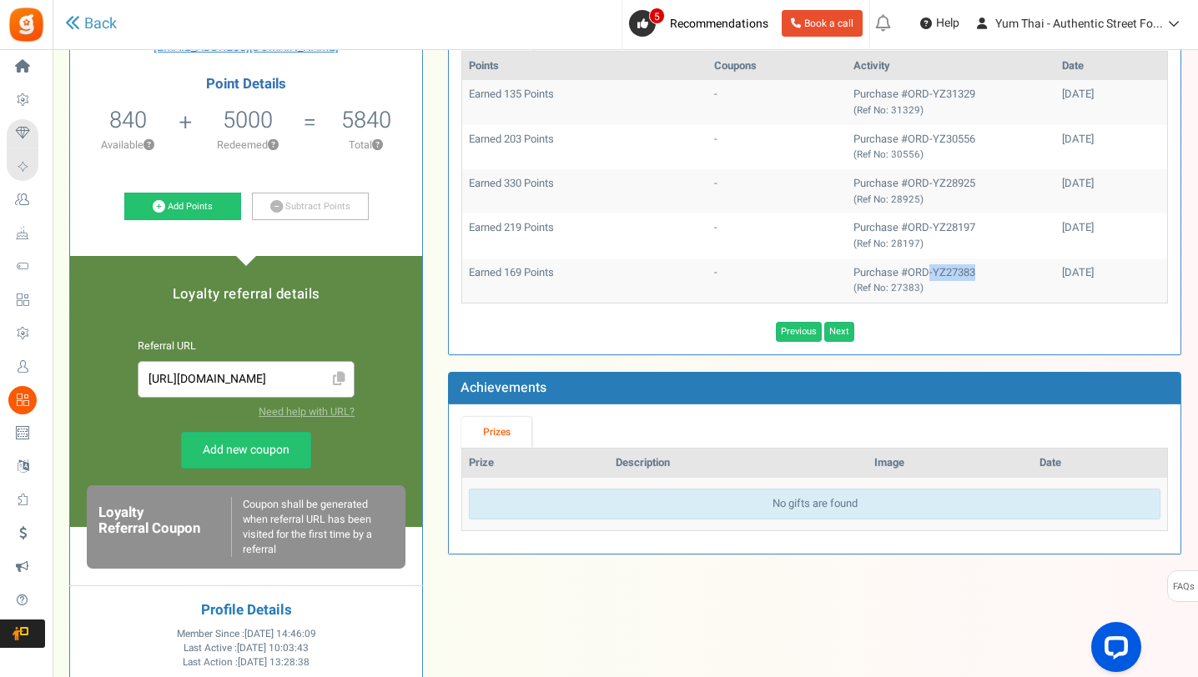
scroll to position [191, 0]
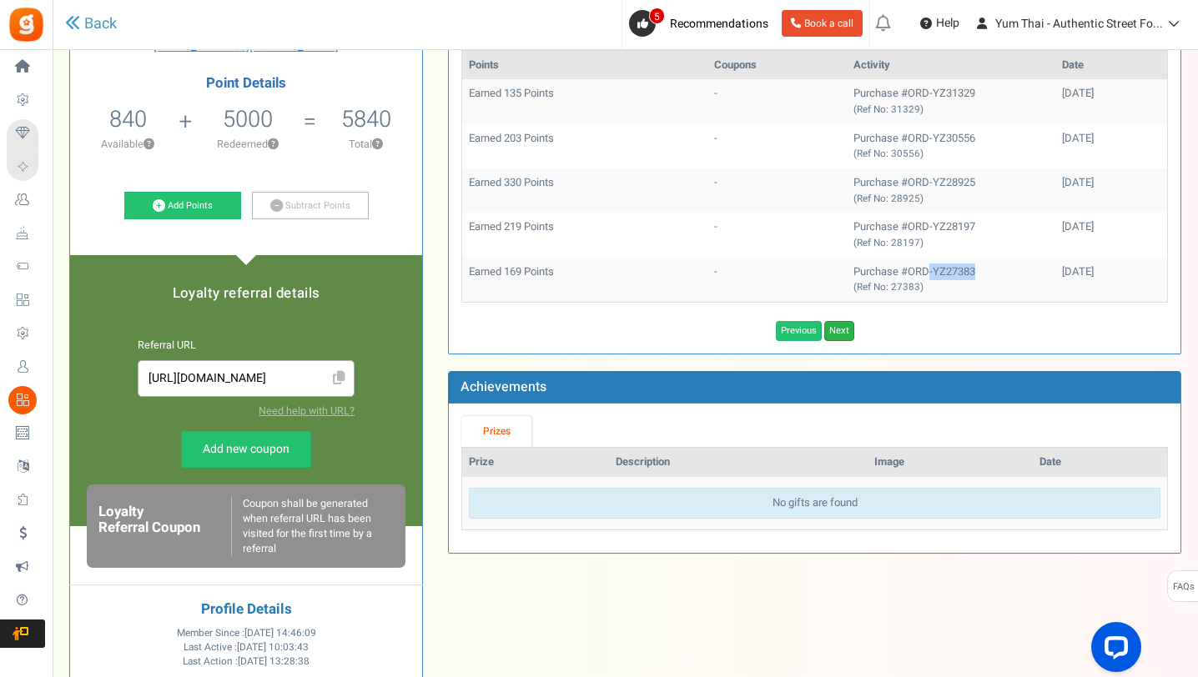
click at [852, 333] on link "Next" at bounding box center [839, 331] width 30 height 20
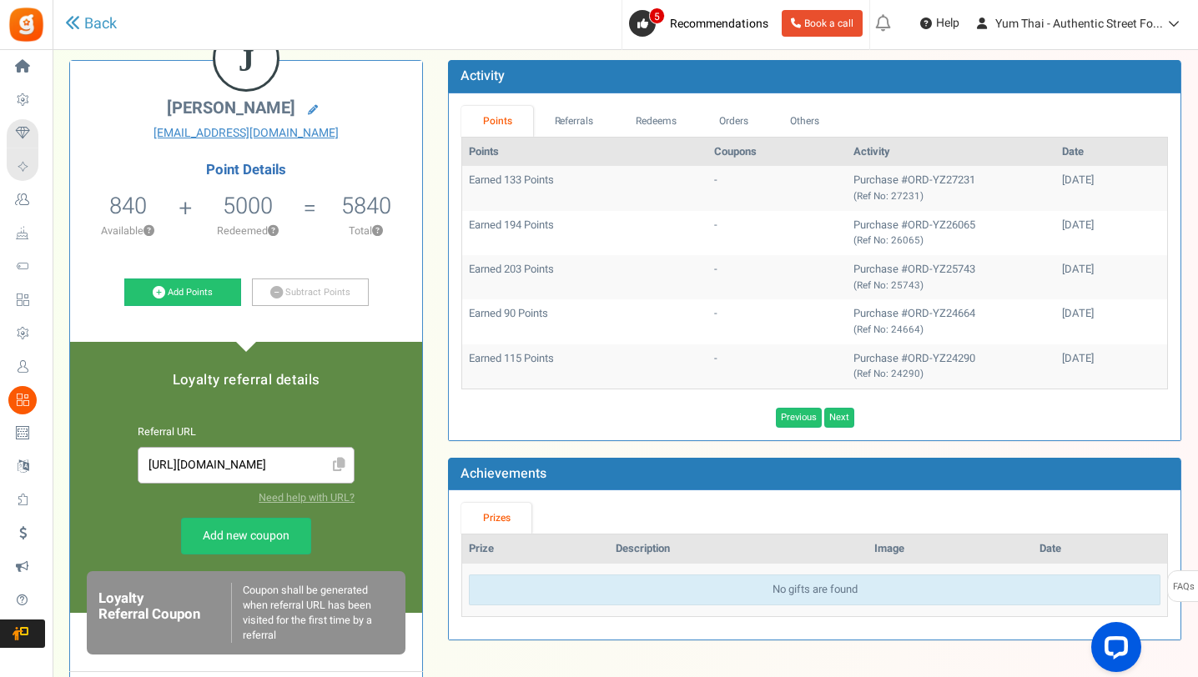
scroll to position [0, 0]
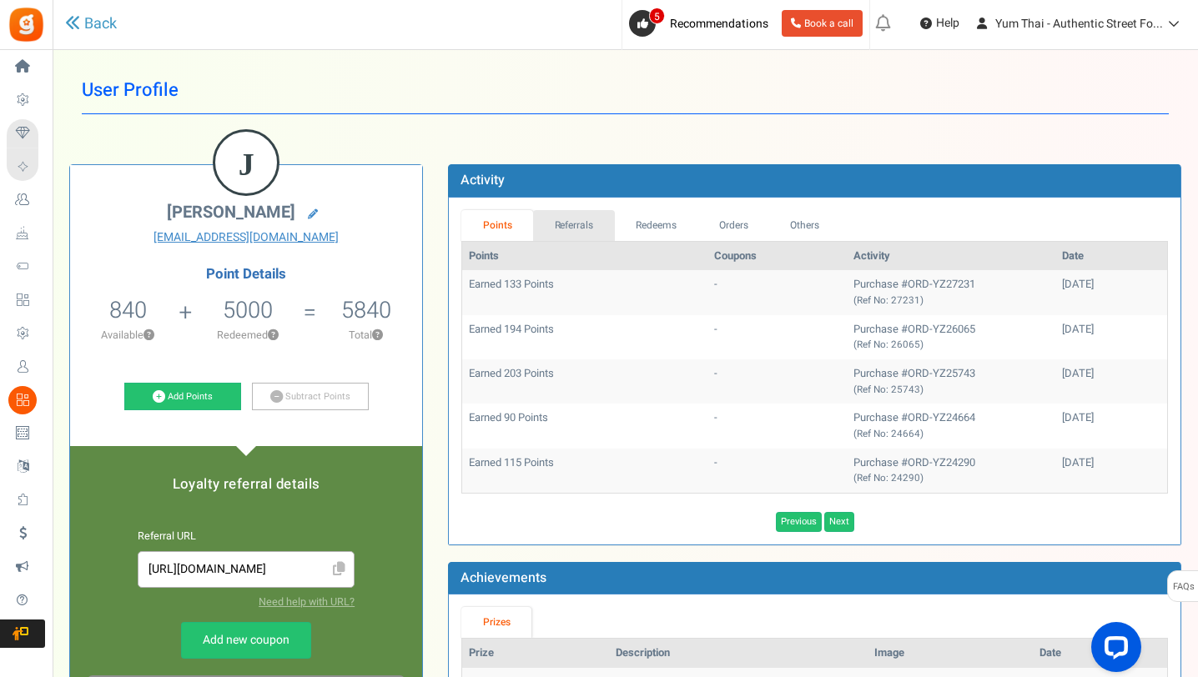
click at [566, 228] on link "Referrals" at bounding box center [574, 225] width 82 height 31
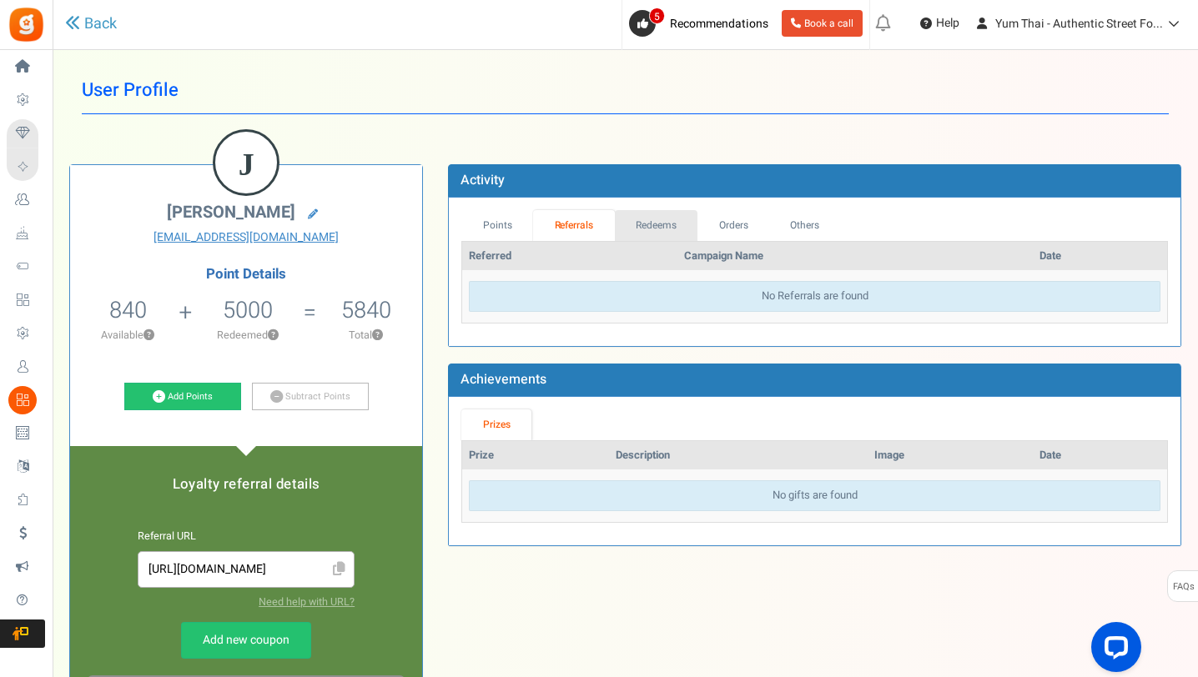
click at [641, 224] on link "Redeems" at bounding box center [656, 225] width 83 height 31
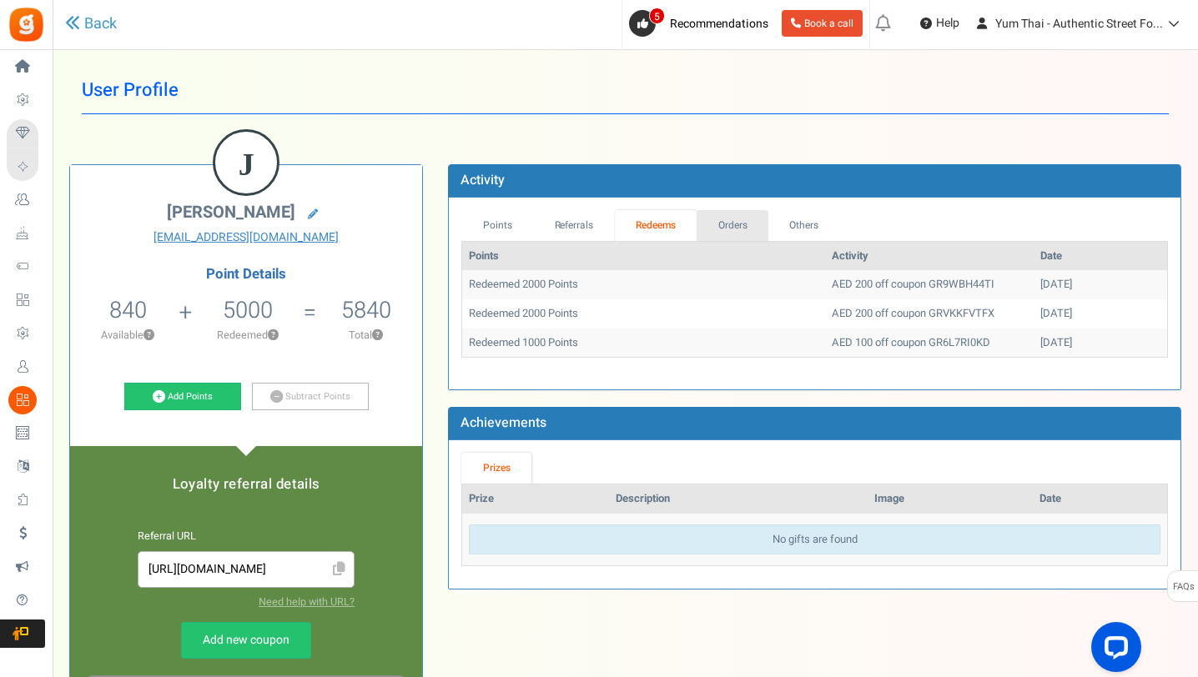
click at [740, 217] on link "Orders" at bounding box center [733, 225] width 72 height 31
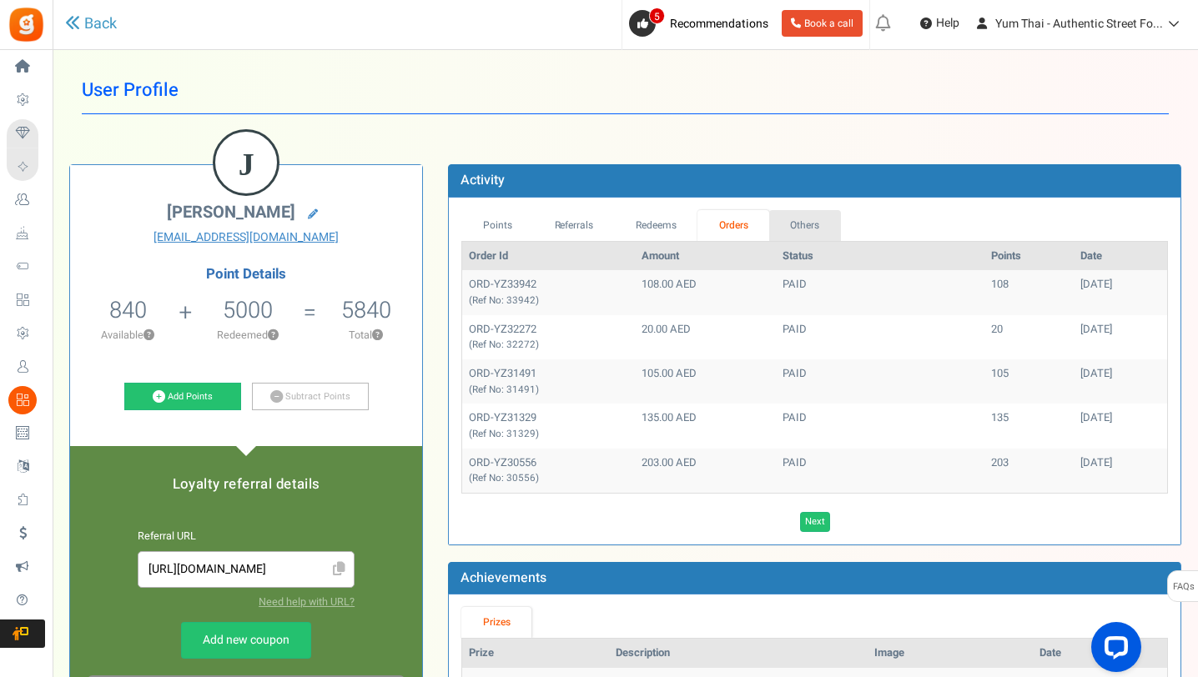
click at [806, 228] on link "Others" at bounding box center [805, 225] width 72 height 31
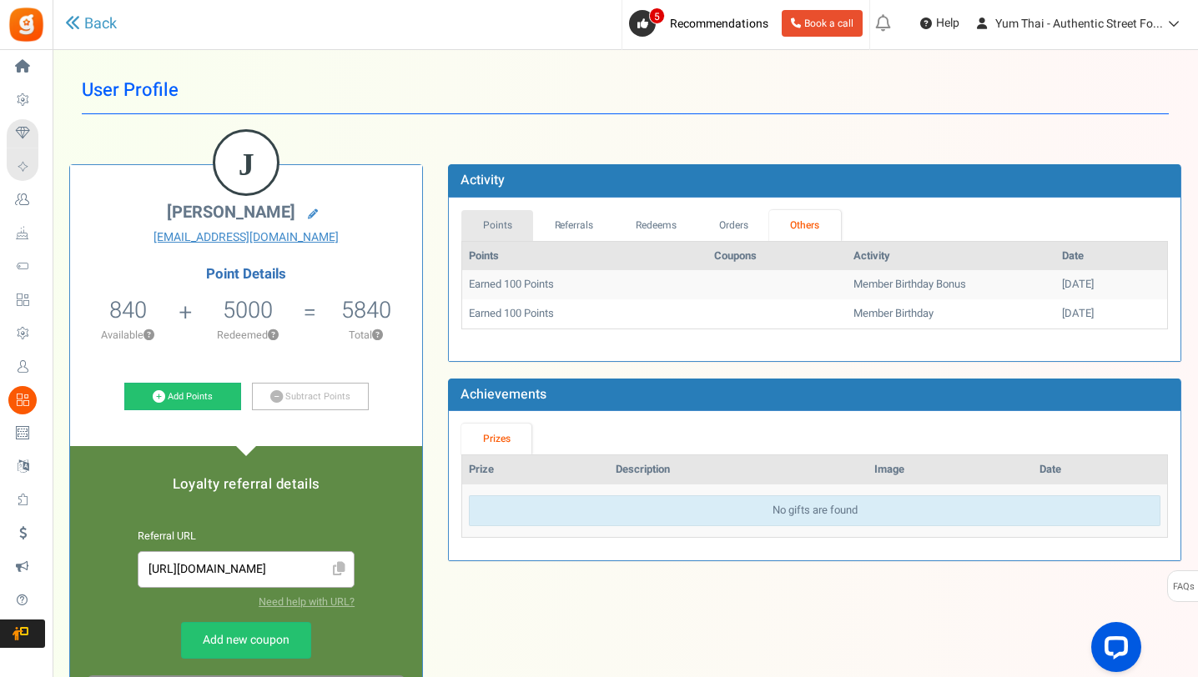
click at [504, 227] on link "Points" at bounding box center [497, 225] width 72 height 31
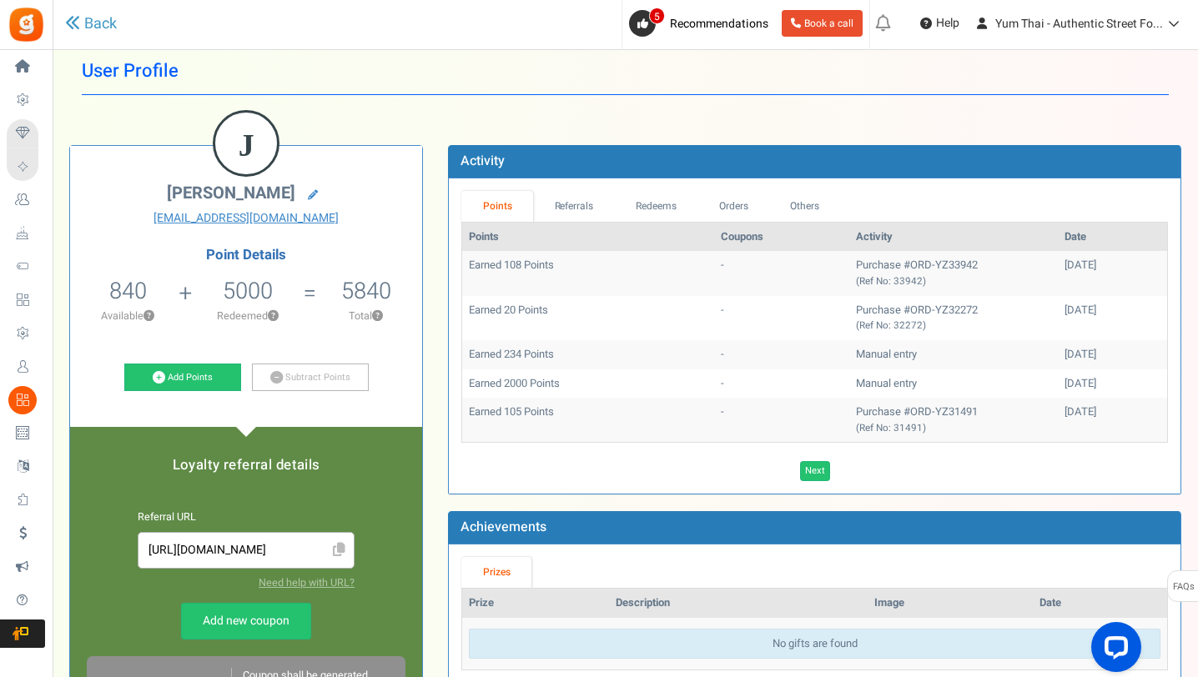
scroll to position [12, 0]
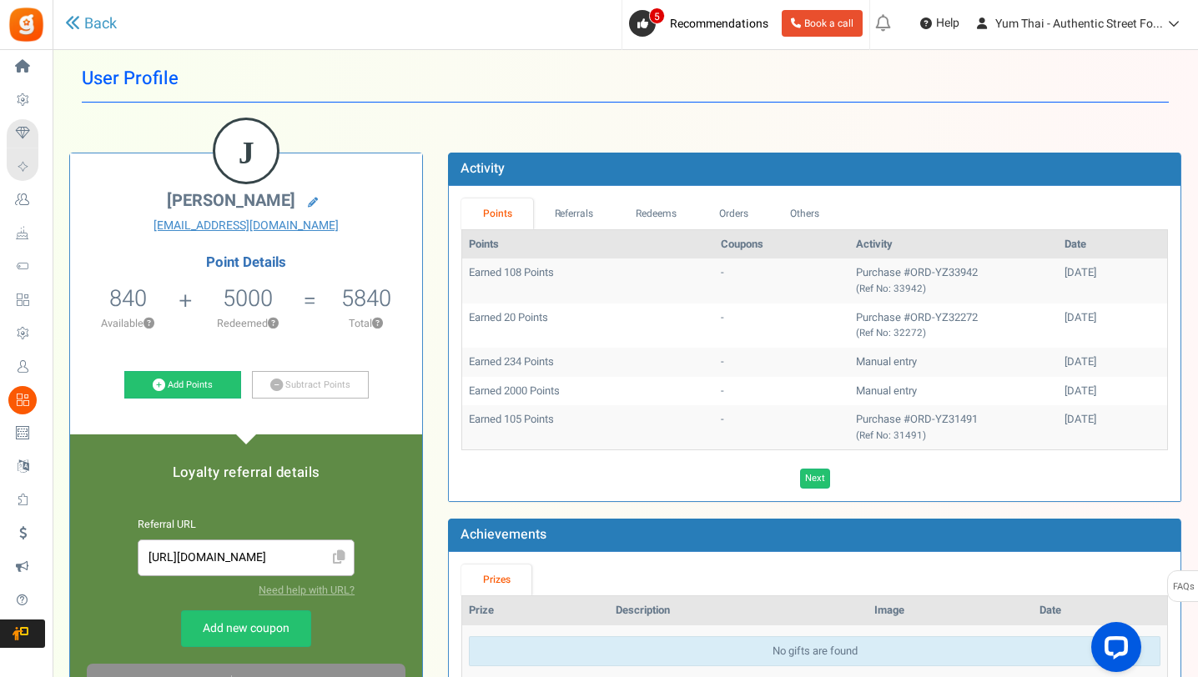
drag, startPoint x: 1083, startPoint y: 392, endPoint x: 557, endPoint y: 376, distance: 525.9
click at [557, 377] on tr "Earned 2000 Points - Manual entry [DATE]" at bounding box center [814, 391] width 705 height 29
click at [811, 481] on link "Next" at bounding box center [815, 479] width 30 height 20
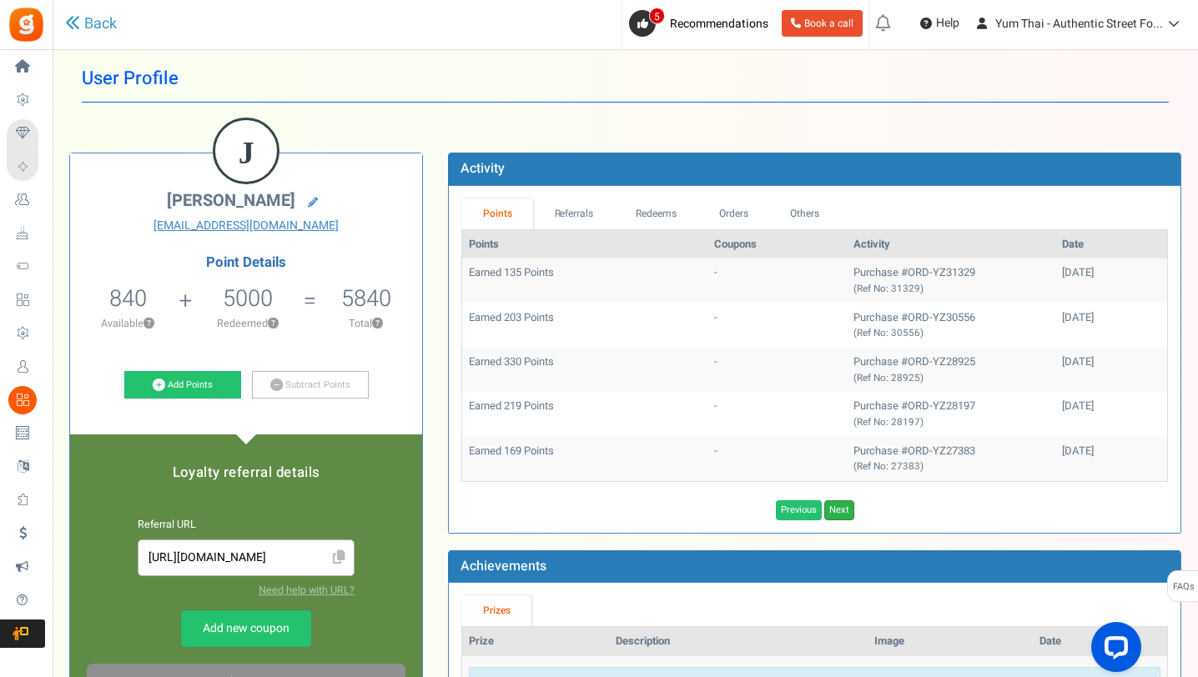
click at [842, 511] on link "Next" at bounding box center [839, 511] width 30 height 20
click at [803, 514] on link "Previous" at bounding box center [799, 511] width 46 height 20
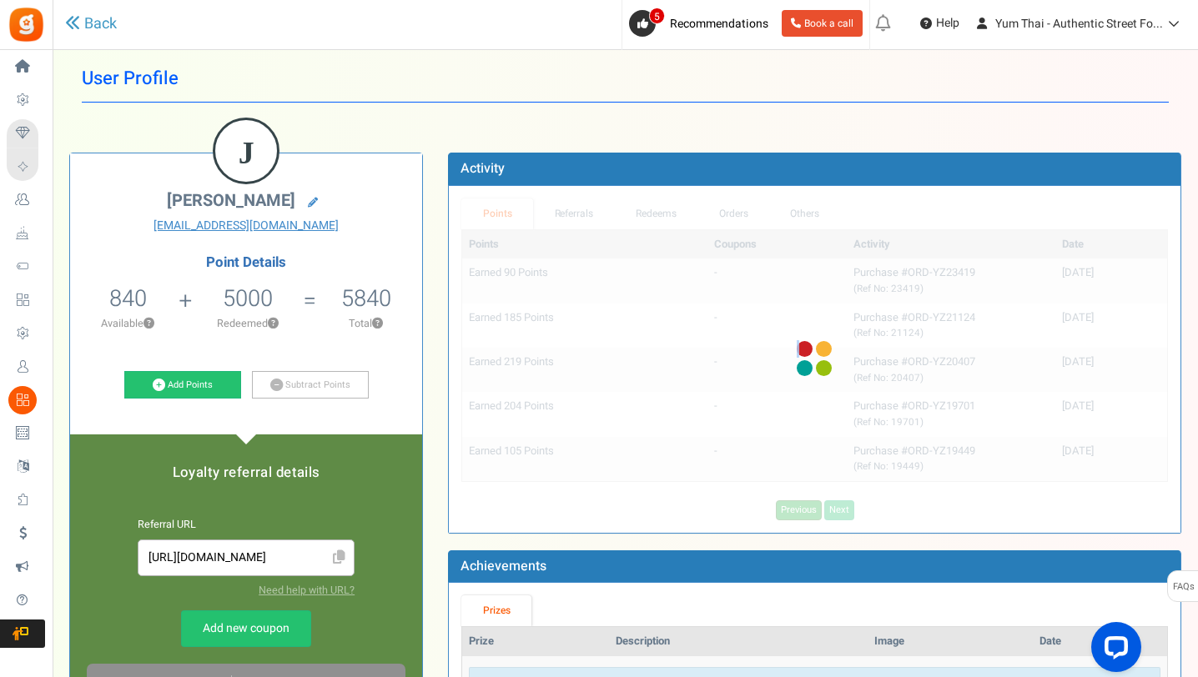
click at [803, 514] on div at bounding box center [815, 359] width 732 height 347
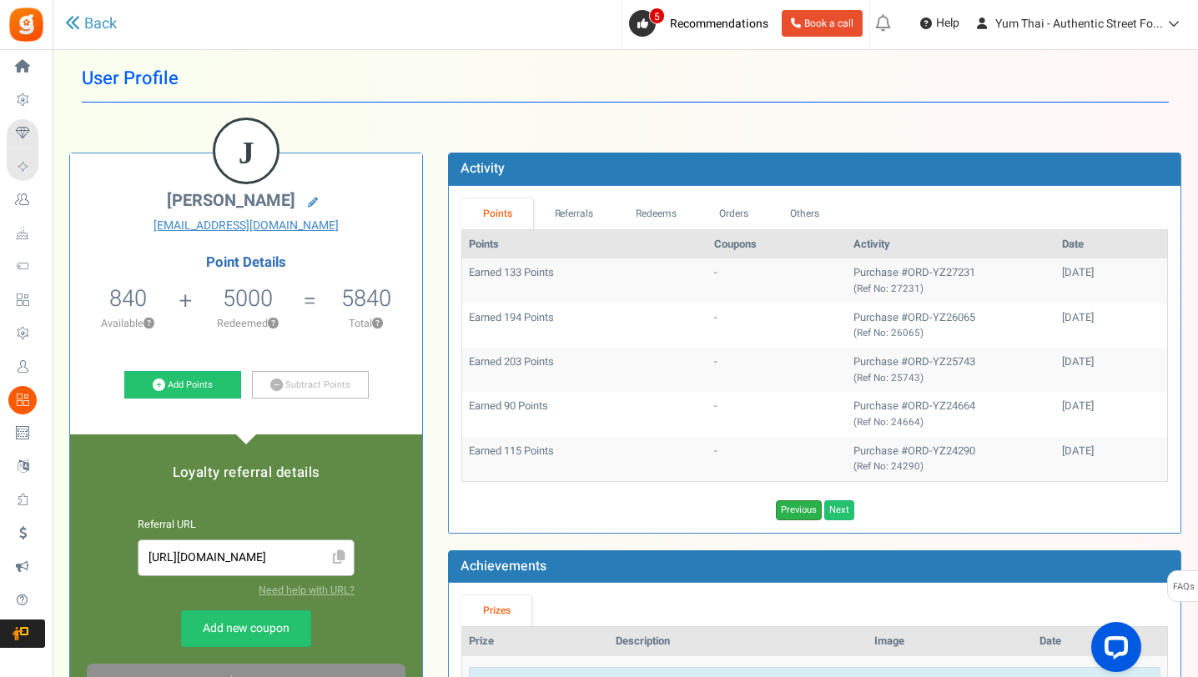
click at [803, 514] on link "Previous" at bounding box center [799, 511] width 46 height 20
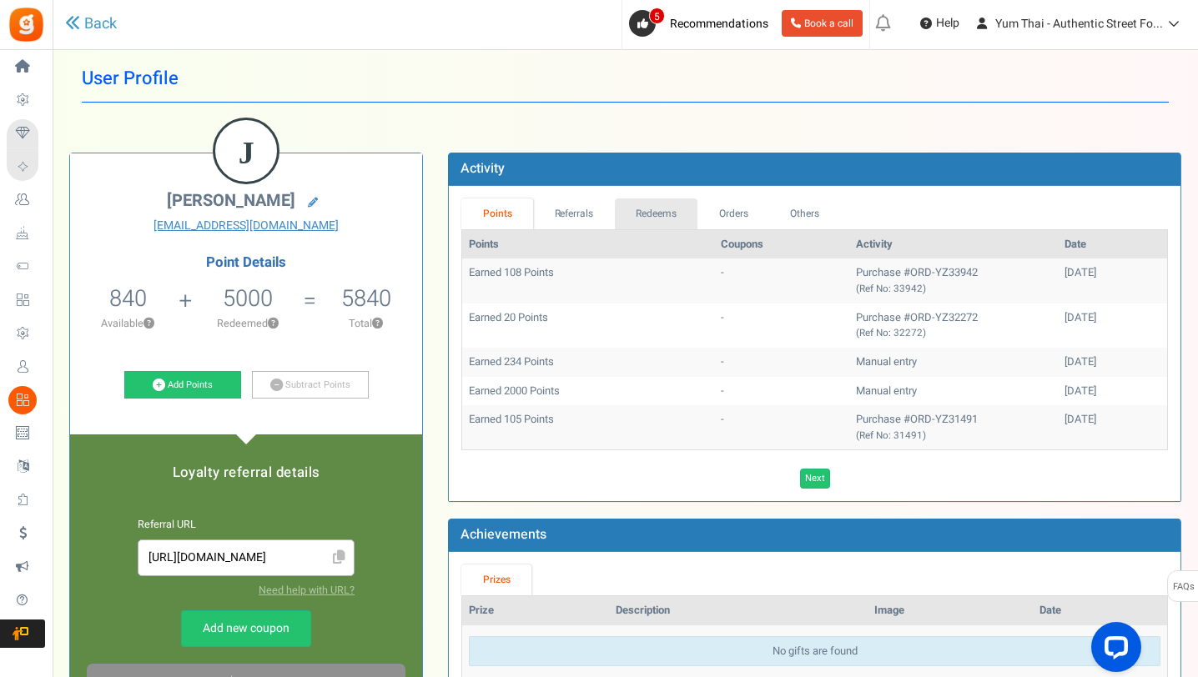
click at [667, 204] on link "Redeems" at bounding box center [656, 214] width 83 height 31
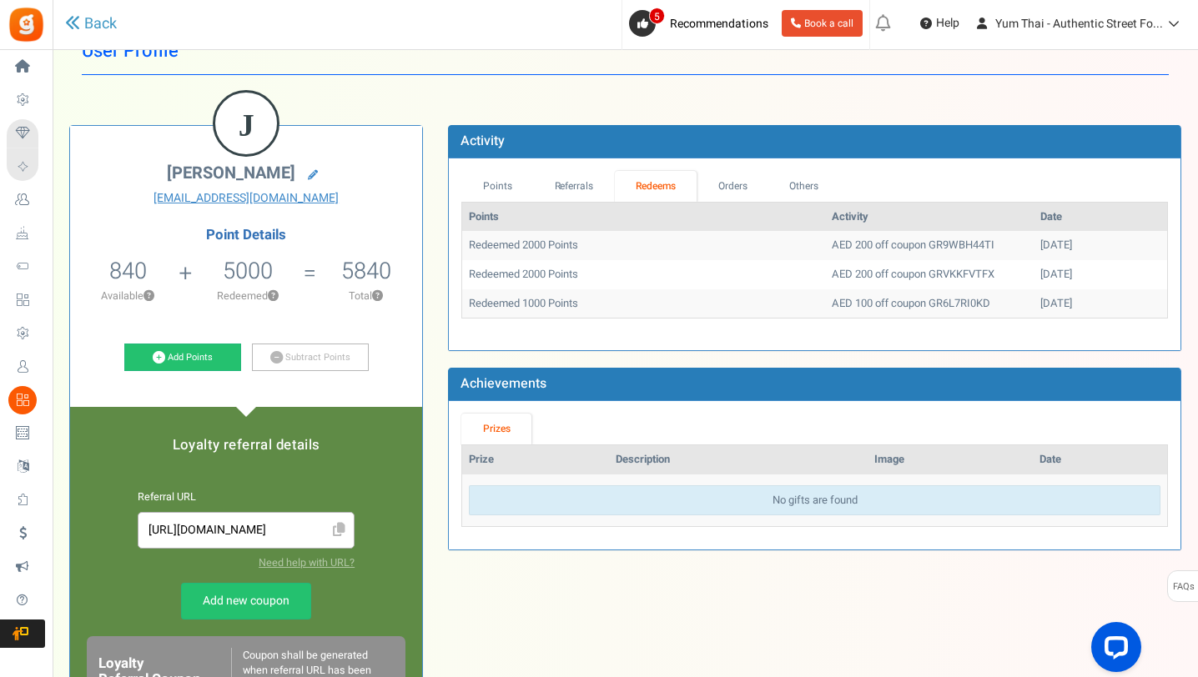
scroll to position [40, 0]
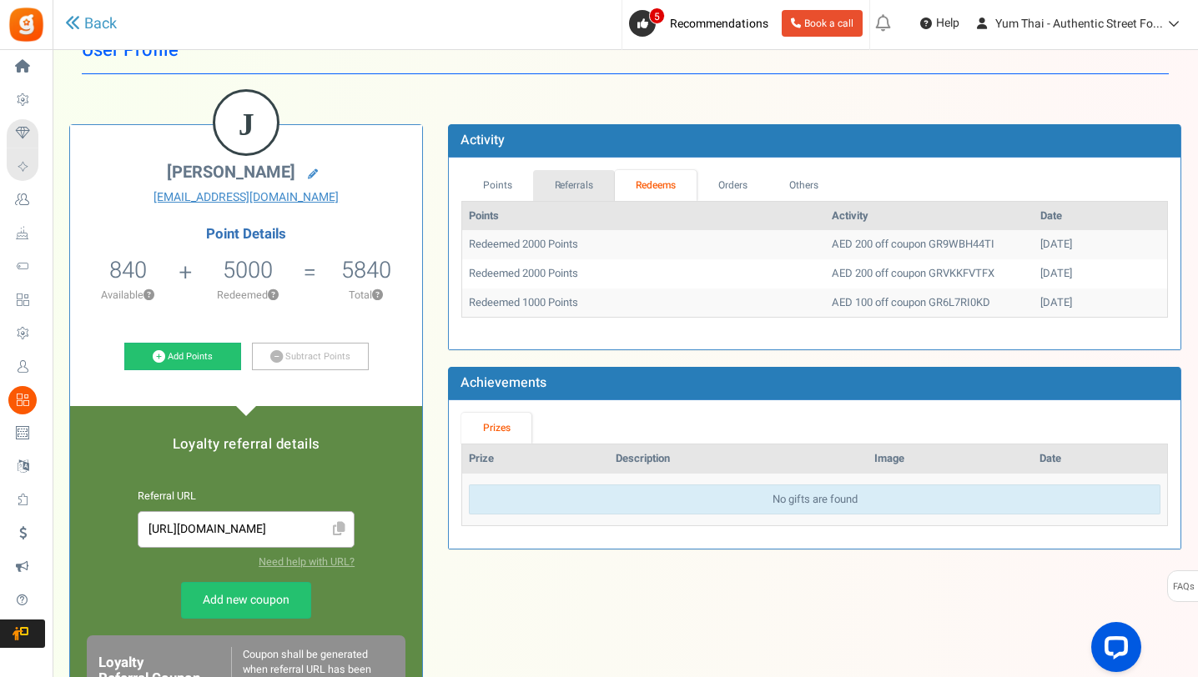
click at [581, 186] on link "Referrals" at bounding box center [574, 185] width 82 height 31
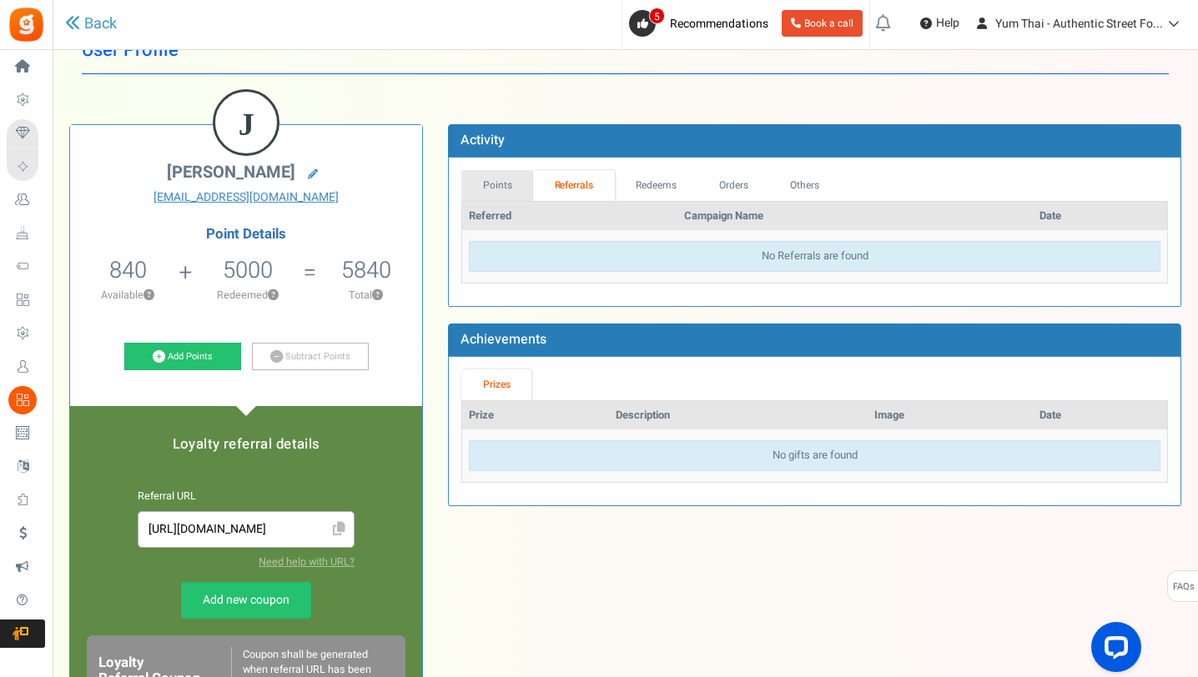
click at [488, 190] on link "Points" at bounding box center [497, 185] width 72 height 31
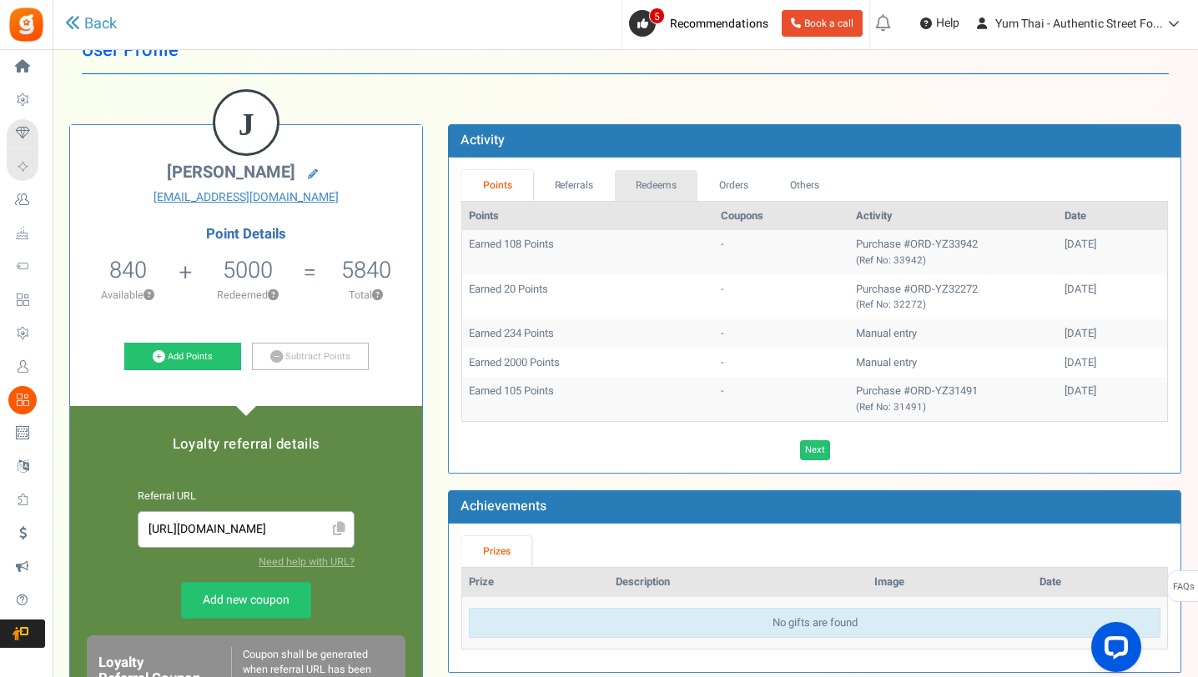
click at [661, 181] on link "Redeems" at bounding box center [656, 185] width 83 height 31
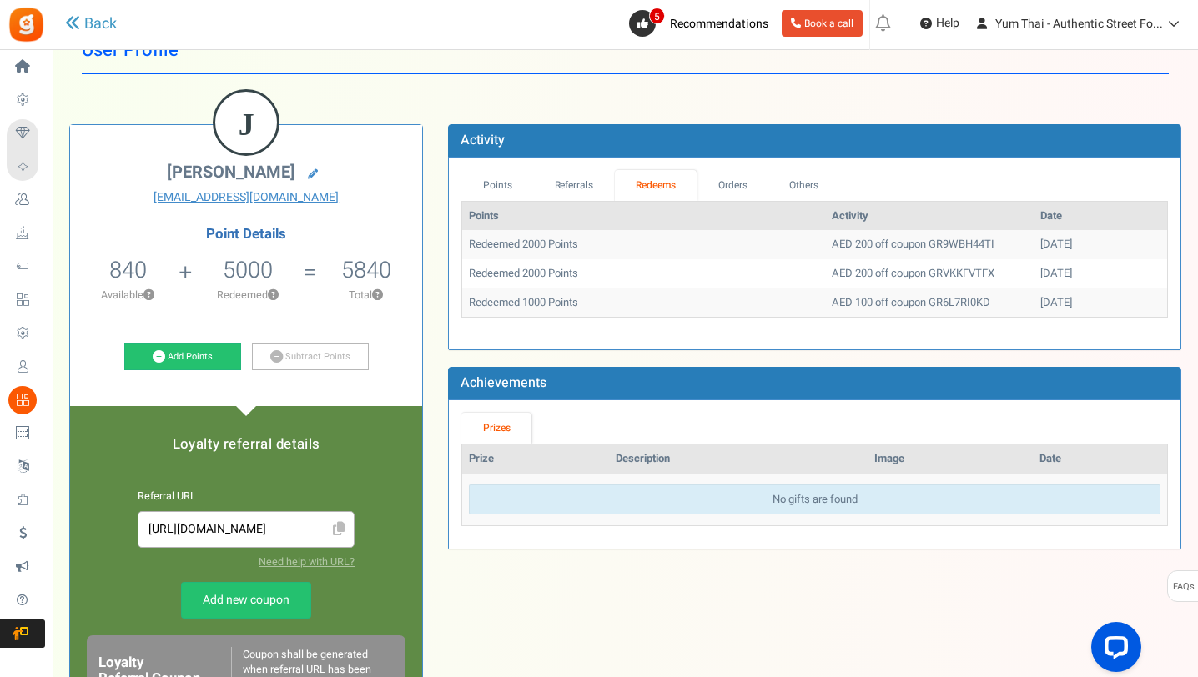
drag, startPoint x: 1071, startPoint y: 275, endPoint x: 986, endPoint y: 275, distance: 85.1
click at [986, 275] on tr "Redeemed 2000 Points AED 200 off coupon GRVKKFVTFX [DATE]" at bounding box center [814, 273] width 705 height 29
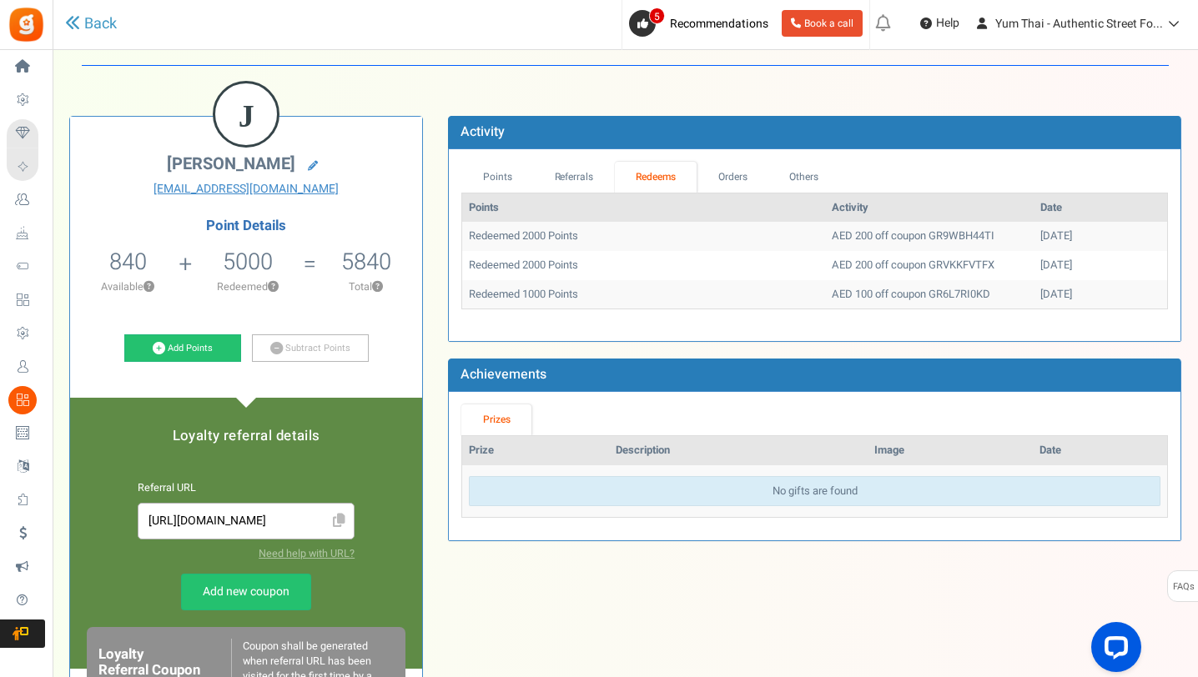
scroll to position [51, 0]
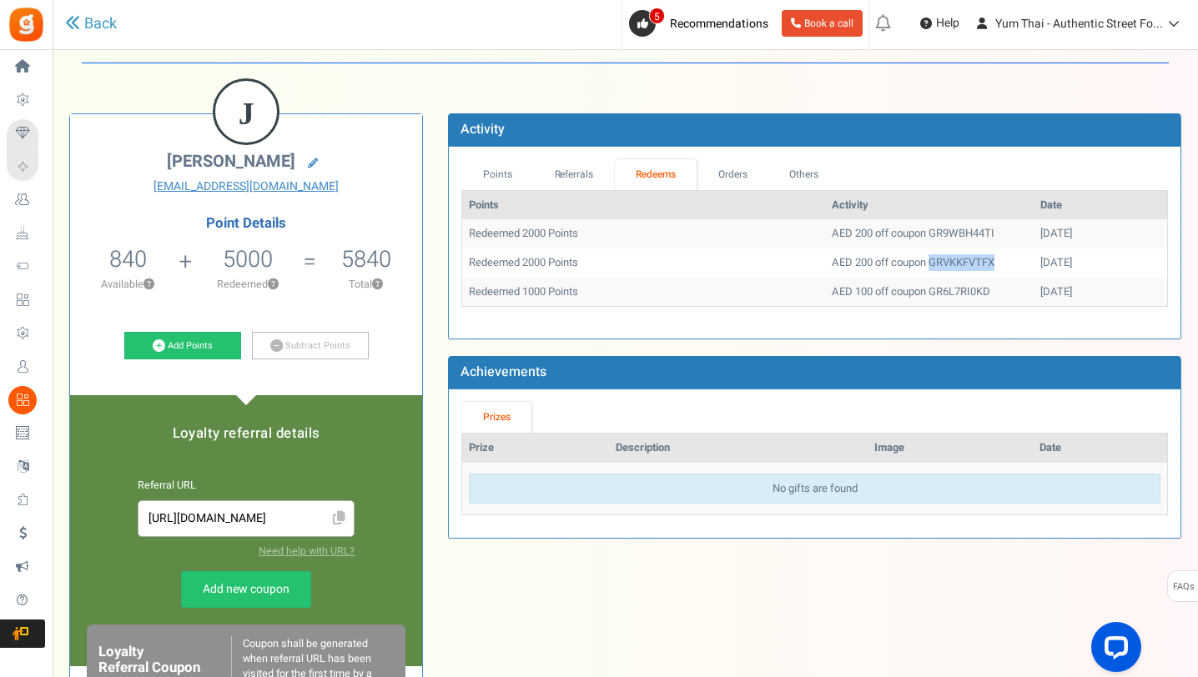
drag, startPoint x: 956, startPoint y: 265, endPoint x: 884, endPoint y: 265, distance: 71.8
click at [884, 265] on td "AED 200 off coupon GRVKKFVTFX" at bounding box center [929, 263] width 209 height 29
copy td "GRVKKFVTFX"
click at [656, 177] on link "Redeems" at bounding box center [656, 174] width 83 height 31
click at [572, 264] on td "Redeemed 2000 Points" at bounding box center [643, 263] width 363 height 29
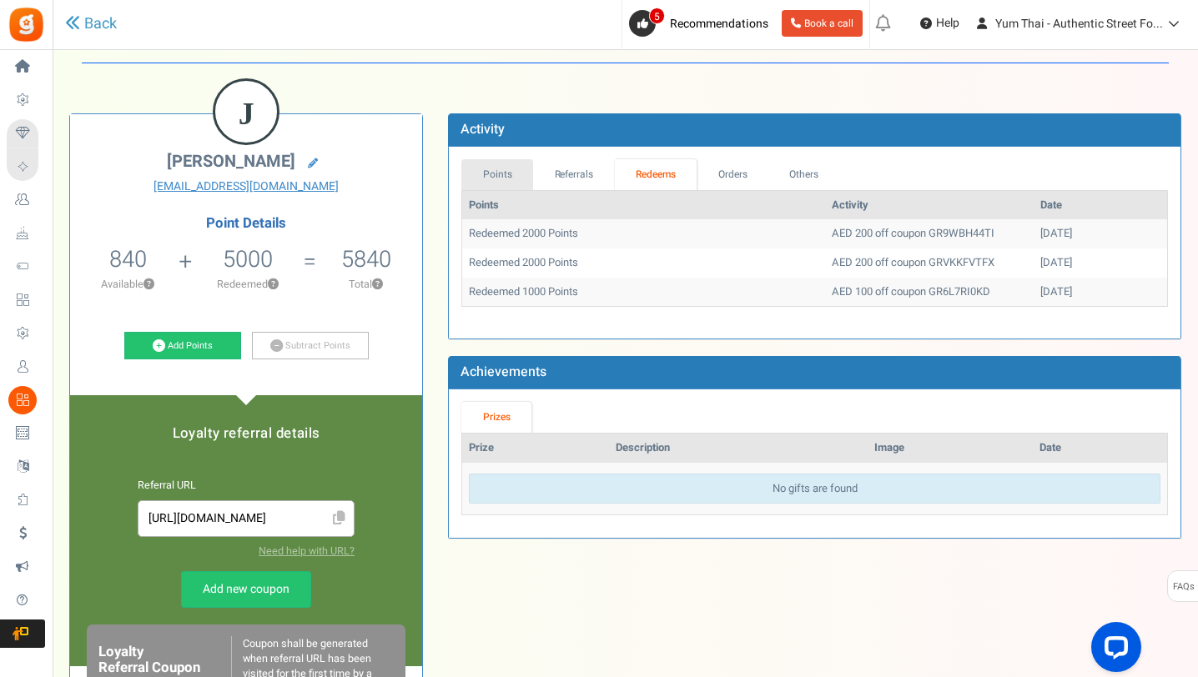
click at [507, 179] on link "Points" at bounding box center [497, 174] width 72 height 31
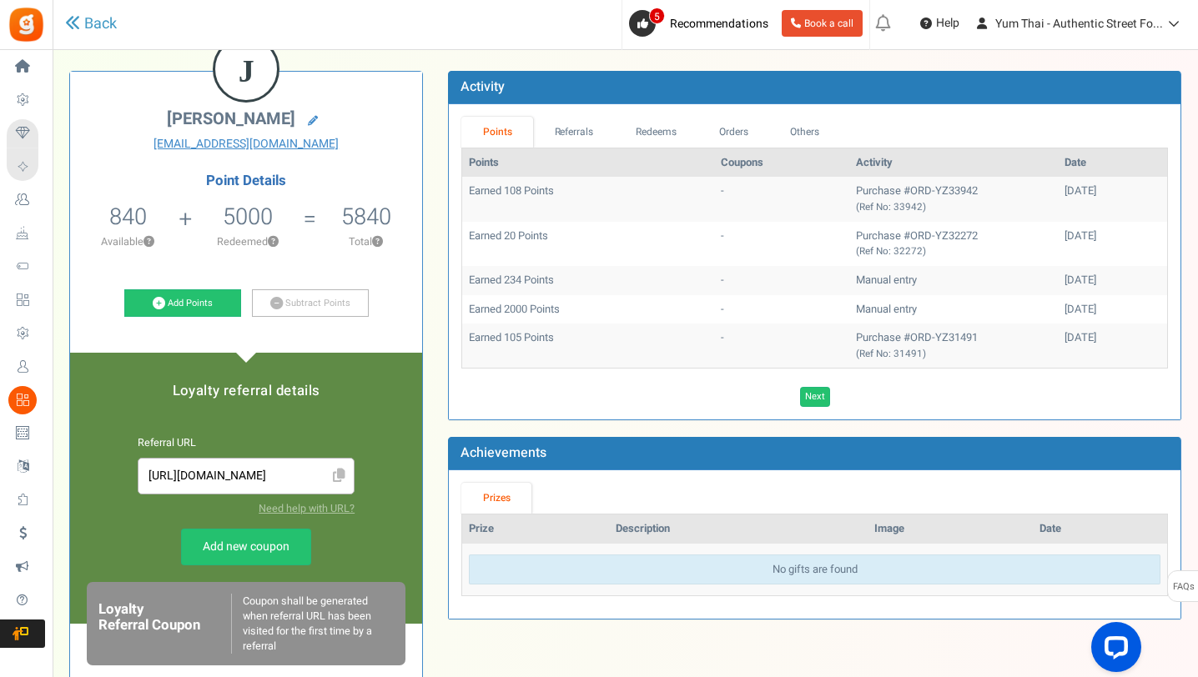
scroll to position [85, 0]
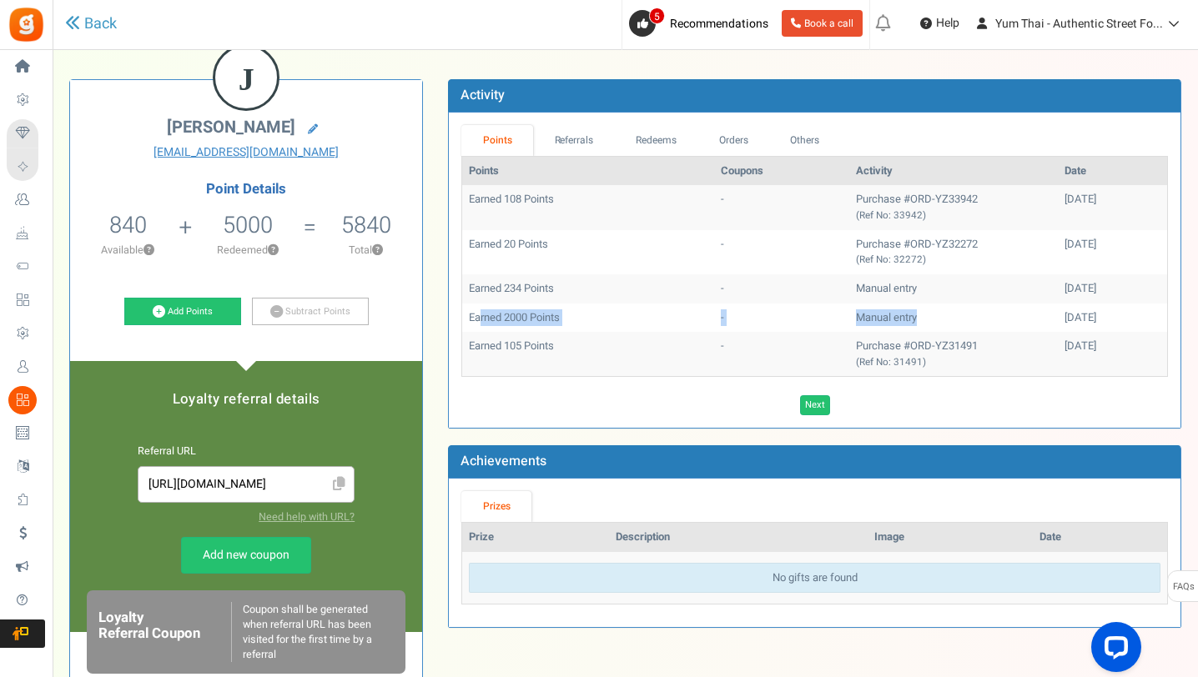
drag, startPoint x: 498, startPoint y: 315, endPoint x: 898, endPoint y: 315, distance: 399.7
click at [898, 315] on tr "Earned 2000 Points - Manual entry [DATE]" at bounding box center [814, 318] width 705 height 29
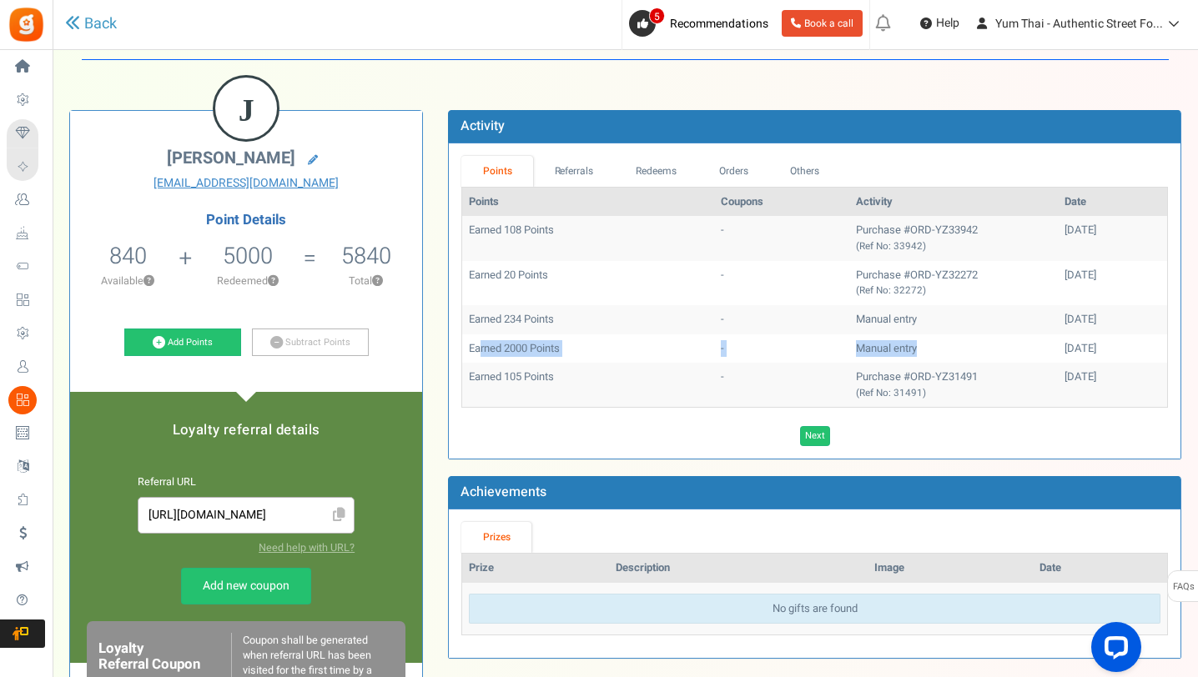
scroll to position [46, 0]
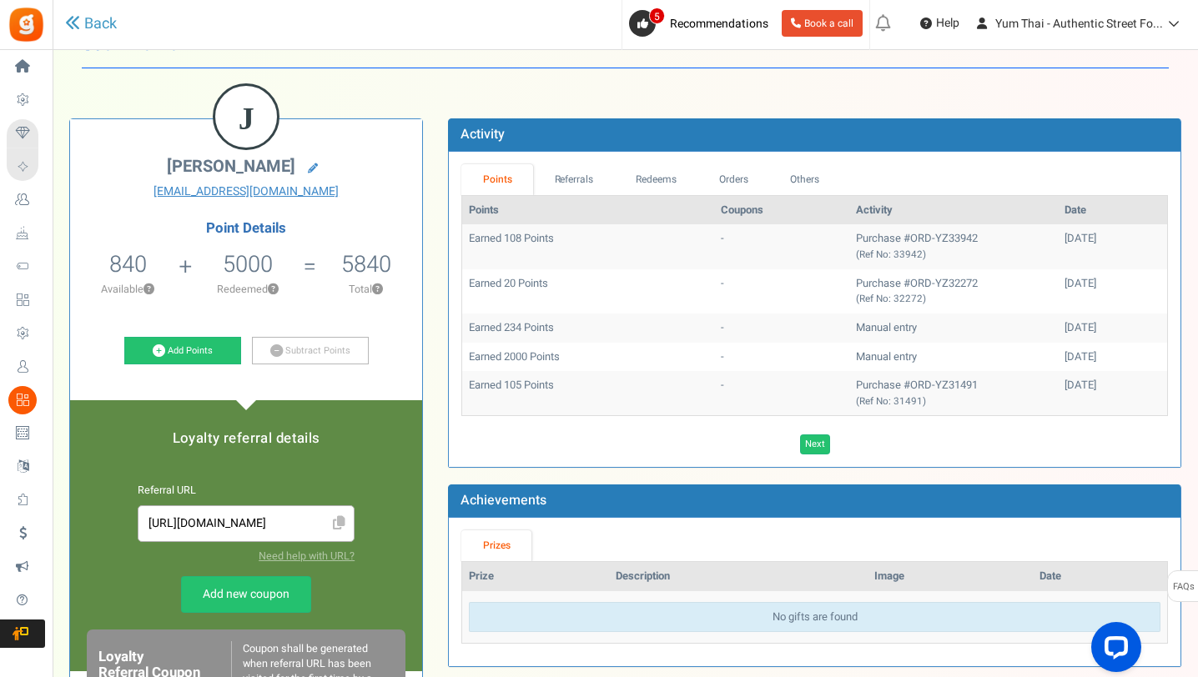
click at [565, 328] on td "Earned 234 Points" at bounding box center [588, 328] width 252 height 29
drag, startPoint x: 523, startPoint y: 329, endPoint x: 892, endPoint y: 329, distance: 368.8
click at [892, 329] on tr "Earned 234 Points - Manual entry [DATE]" at bounding box center [814, 328] width 705 height 29
click at [582, 328] on td "Earned 234 Points" at bounding box center [588, 328] width 252 height 29
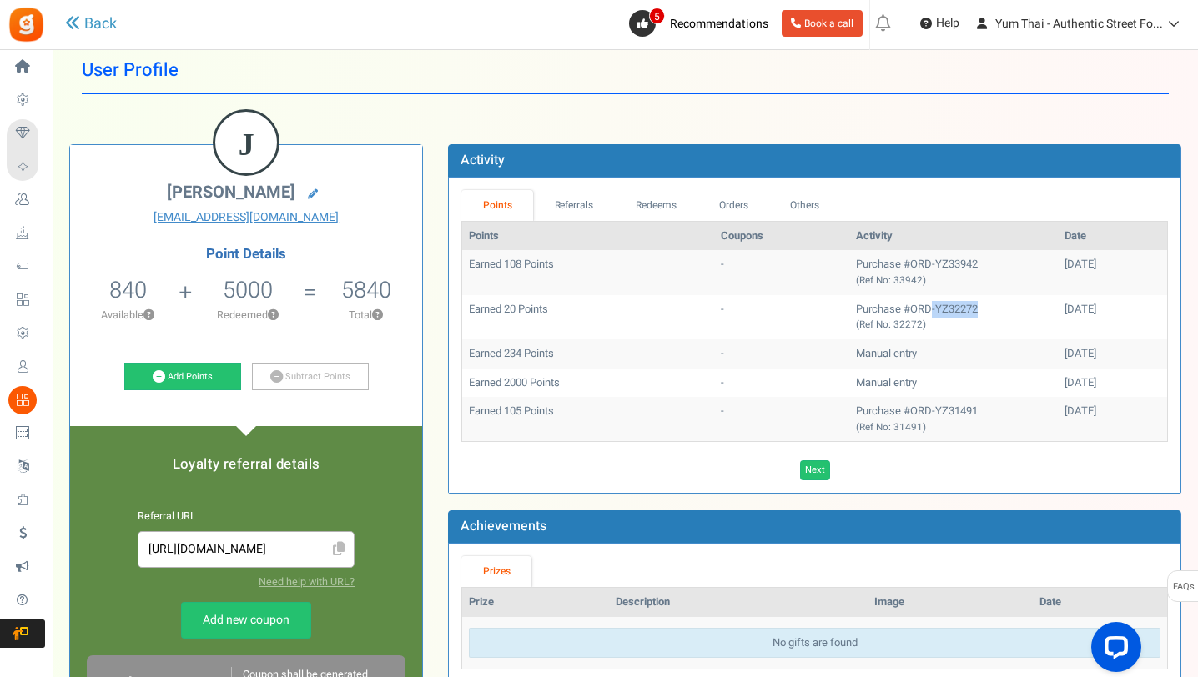
drag, startPoint x: 949, startPoint y: 308, endPoint x: 889, endPoint y: 316, distance: 61.5
click at [889, 316] on td "Purchase #ORD-YZ32272 (Ref No: 32272)" at bounding box center [953, 317] width 209 height 44
click at [731, 374] on td "-" at bounding box center [781, 383] width 135 height 29
drag, startPoint x: 904, startPoint y: 321, endPoint x: 829, endPoint y: 308, distance: 76.3
click at [849, 308] on td "Purchase #ORD-YZ32272 (Ref No: 32272)" at bounding box center [953, 317] width 209 height 44
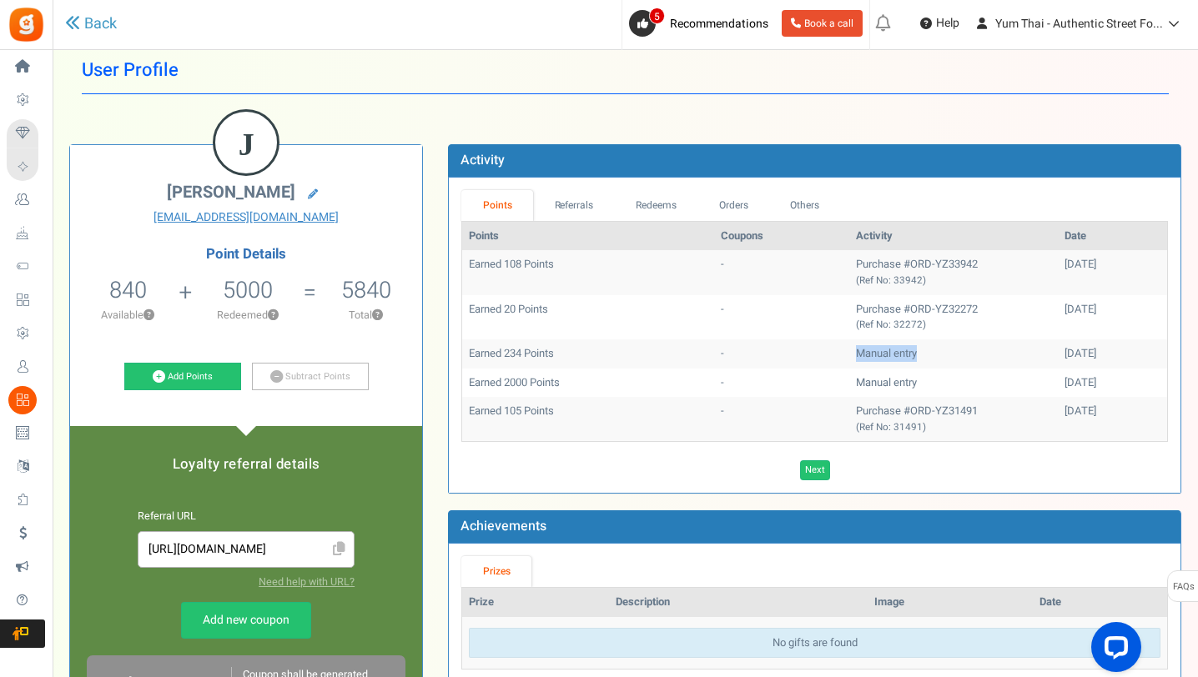
drag, startPoint x: 904, startPoint y: 356, endPoint x: 758, endPoint y: 358, distance: 146.9
click at [758, 358] on tr "Earned 234 Points - Manual entry [DATE]" at bounding box center [814, 354] width 705 height 29
click at [565, 354] on td "Earned 234 Points" at bounding box center [588, 354] width 252 height 29
click at [816, 210] on link "Others" at bounding box center [805, 205] width 72 height 31
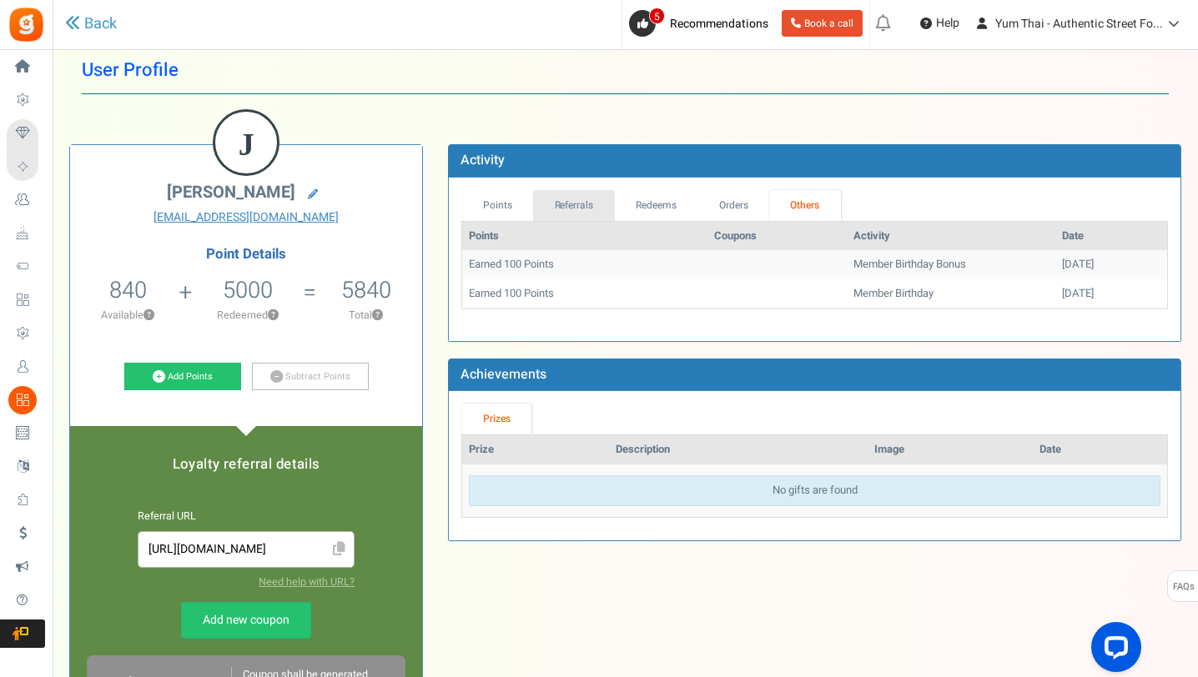
click at [583, 211] on link "Referrals" at bounding box center [574, 205] width 82 height 31
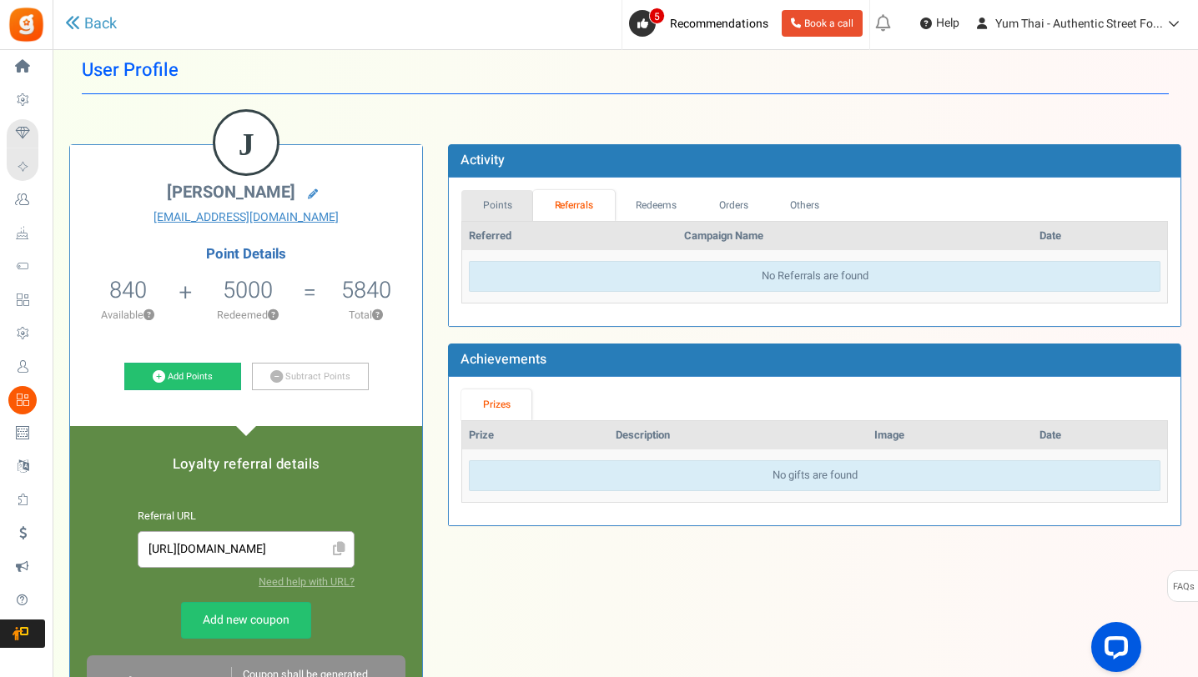
click at [500, 204] on link "Points" at bounding box center [497, 205] width 72 height 31
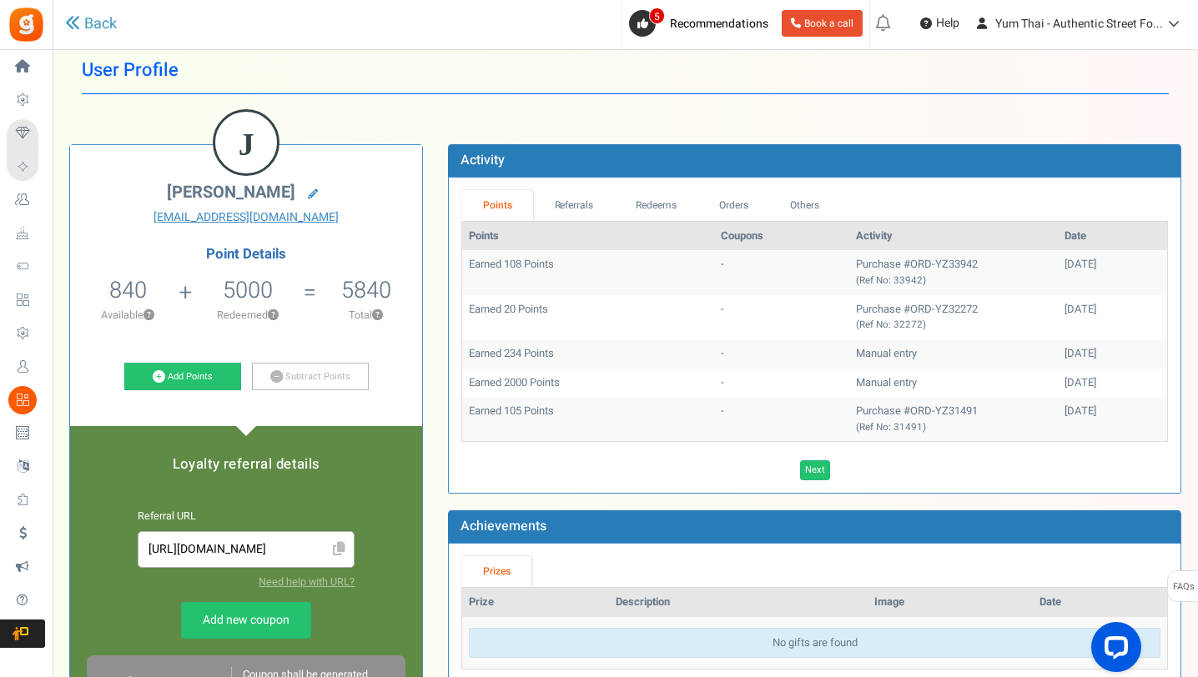
scroll to position [3, 0]
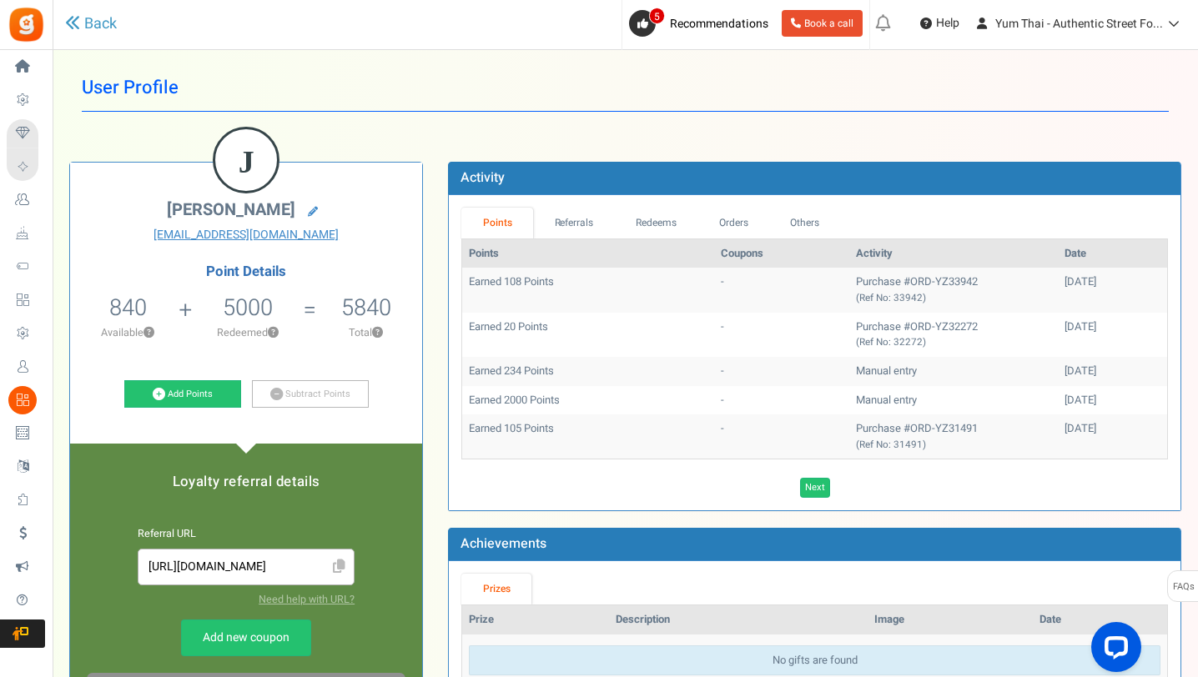
click at [964, 388] on td "Manual entry" at bounding box center [953, 400] width 209 height 29
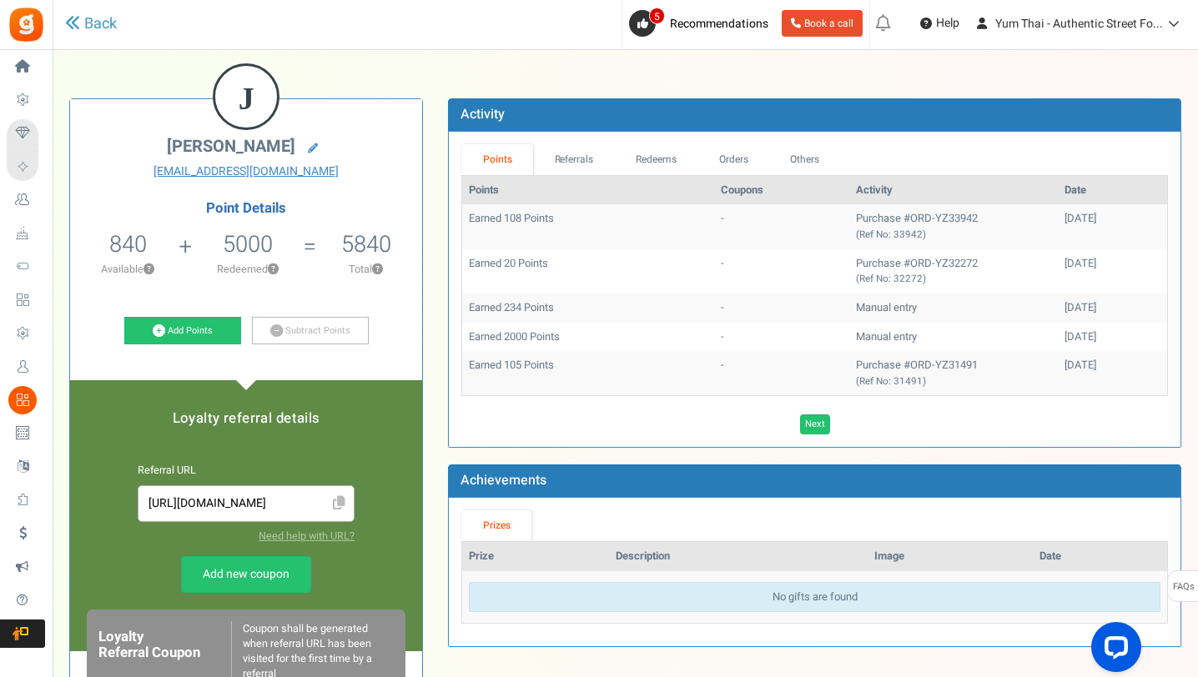
scroll to position [83, 0]
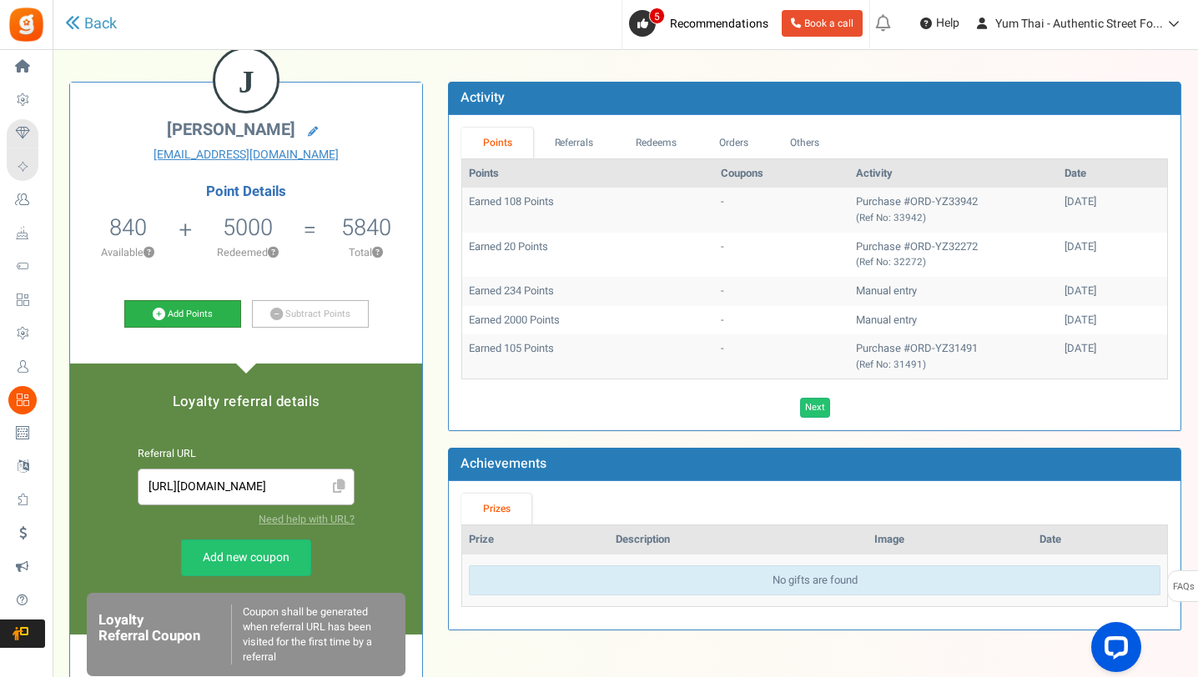
click at [215, 320] on link "Add Points" at bounding box center [182, 314] width 117 height 28
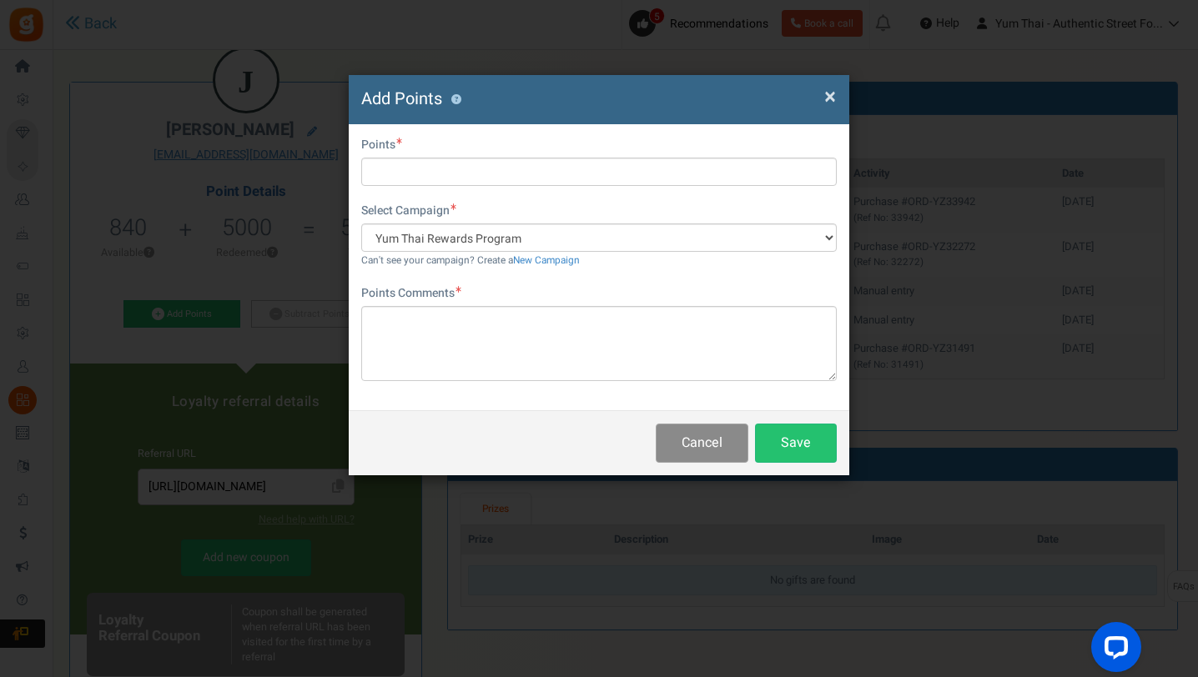
click at [692, 444] on button "Cancel" at bounding box center [702, 443] width 93 height 39
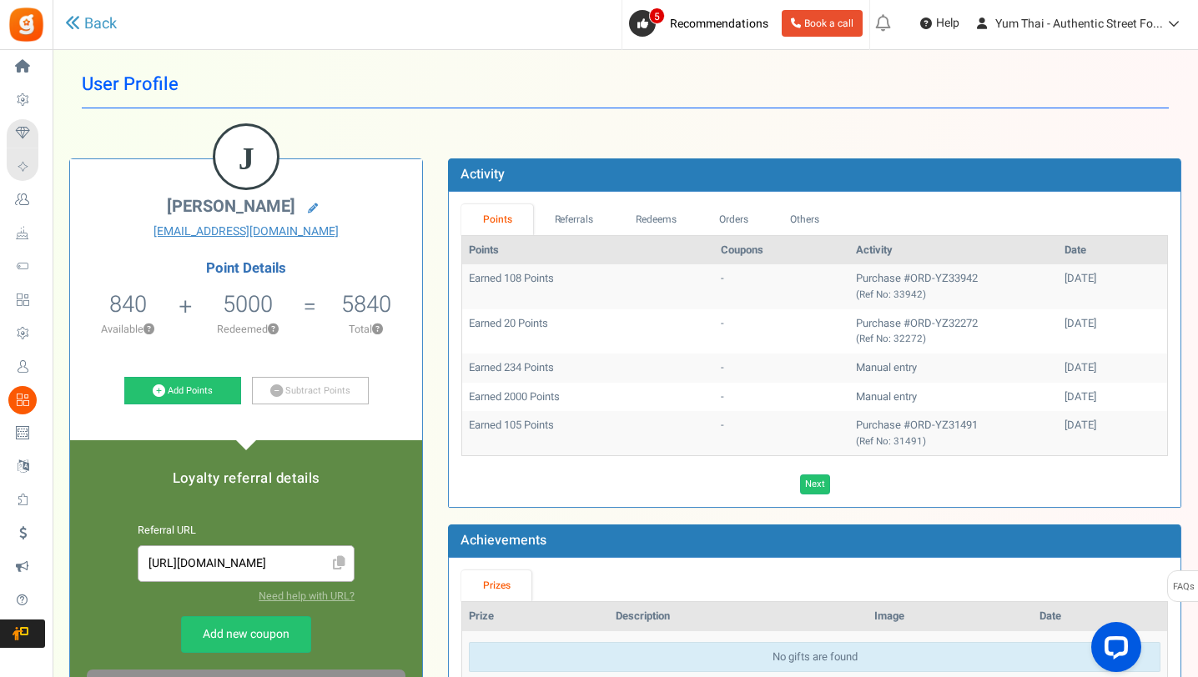
scroll to position [8, 0]
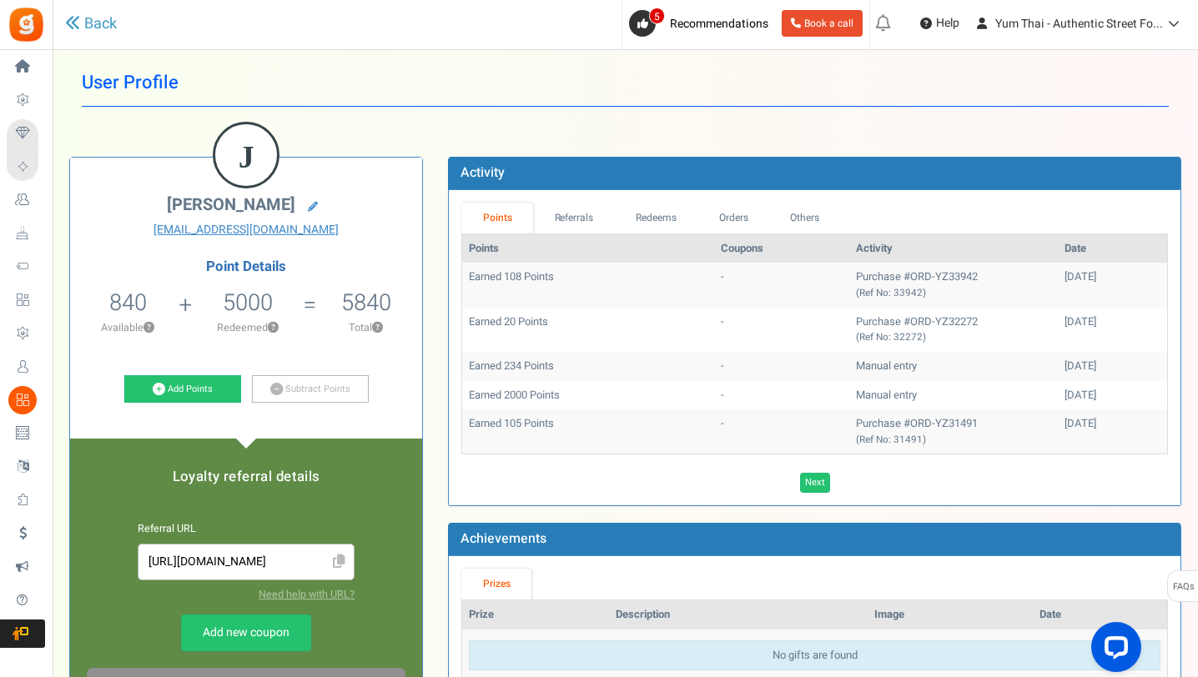
drag, startPoint x: 535, startPoint y: 391, endPoint x: 651, endPoint y: 390, distance: 116.0
click at [654, 389] on td "Earned 2000 Points" at bounding box center [588, 395] width 252 height 29
click at [819, 478] on link "Next" at bounding box center [815, 483] width 30 height 20
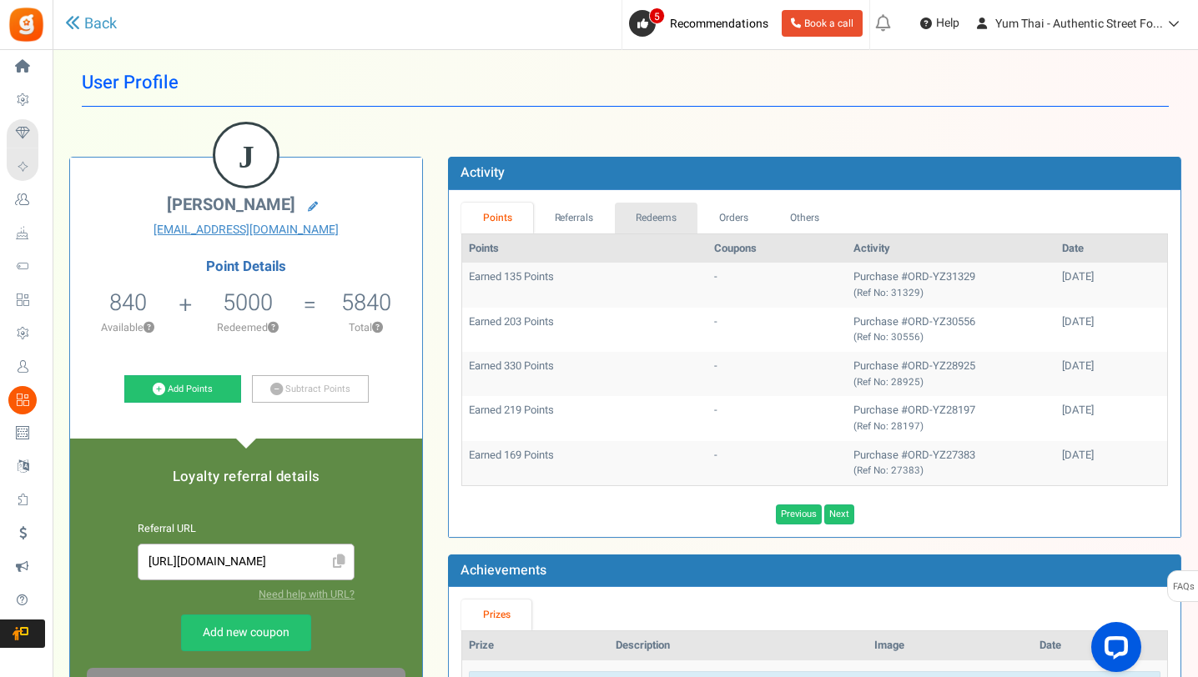
click at [656, 215] on link "Redeems" at bounding box center [656, 218] width 83 height 31
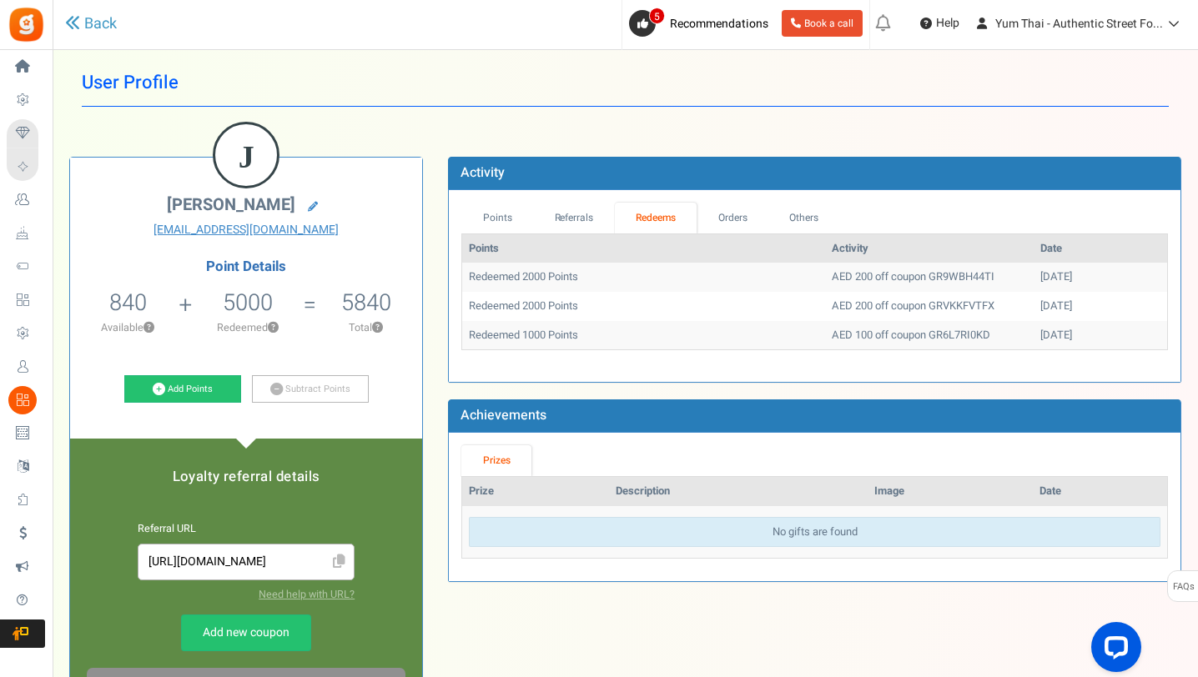
scroll to position [0, 0]
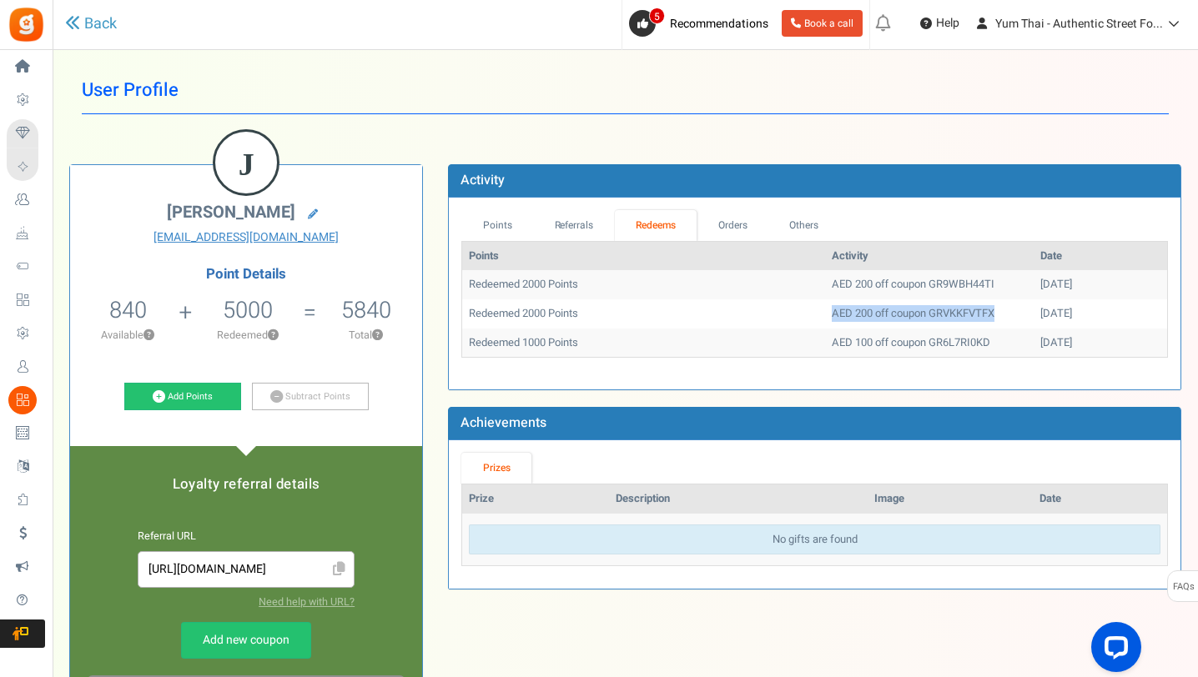
drag, startPoint x: 960, startPoint y: 316, endPoint x: 790, endPoint y: 316, distance: 170.2
click at [825, 316] on td "AED 200 off coupon GRVKKFVTFX" at bounding box center [929, 314] width 209 height 29
click at [904, 314] on td "AED 200 off coupon GRVKKFVTFX" at bounding box center [929, 314] width 209 height 29
drag, startPoint x: 522, startPoint y: 314, endPoint x: 903, endPoint y: 306, distance: 380.5
click at [903, 306] on tr "Redeemed 2000 Points AED 200 off coupon GRVKKFVTFX [DATE]" at bounding box center [814, 314] width 705 height 29
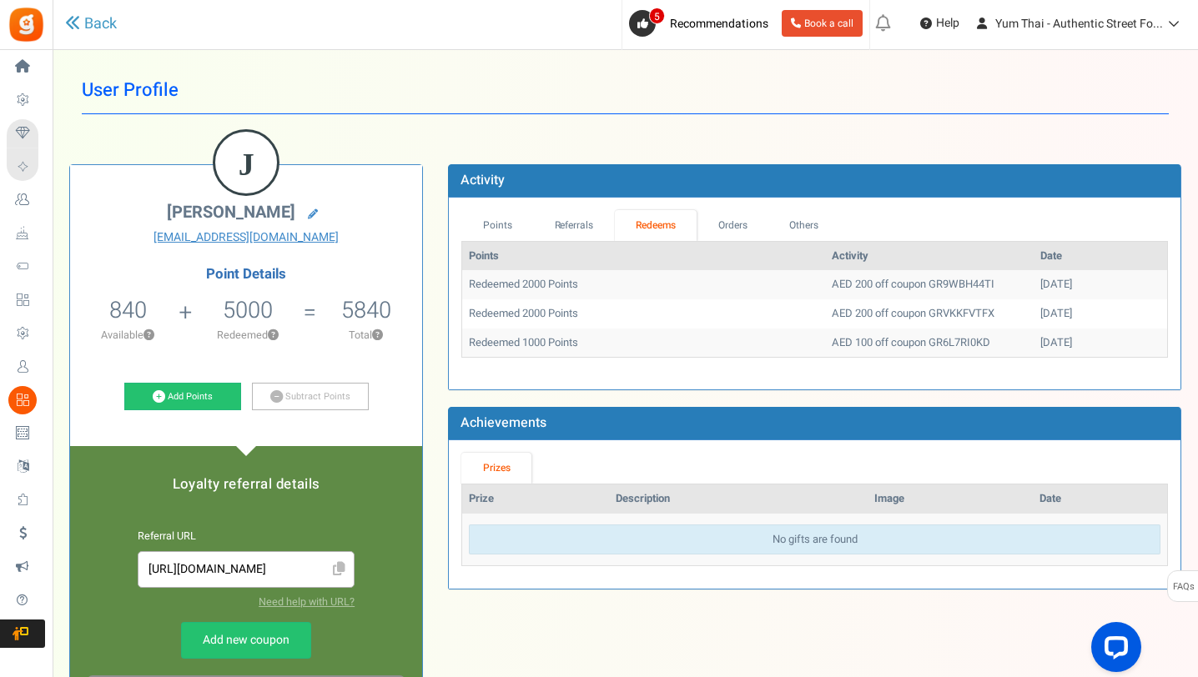
click at [953, 278] on td "AED 200 off coupon GR9WBH44TI" at bounding box center [929, 284] width 209 height 29
drag, startPoint x: 962, startPoint y: 289, endPoint x: 817, endPoint y: 283, distance: 145.3
click at [825, 283] on td "AED 200 off coupon GR9WBH44TI" at bounding box center [929, 284] width 209 height 29
click at [601, 286] on td "Redeemed 2000 Points" at bounding box center [643, 284] width 363 height 29
click at [831, 288] on td "AED 200 off coupon GR9WBH44TI" at bounding box center [929, 284] width 209 height 29
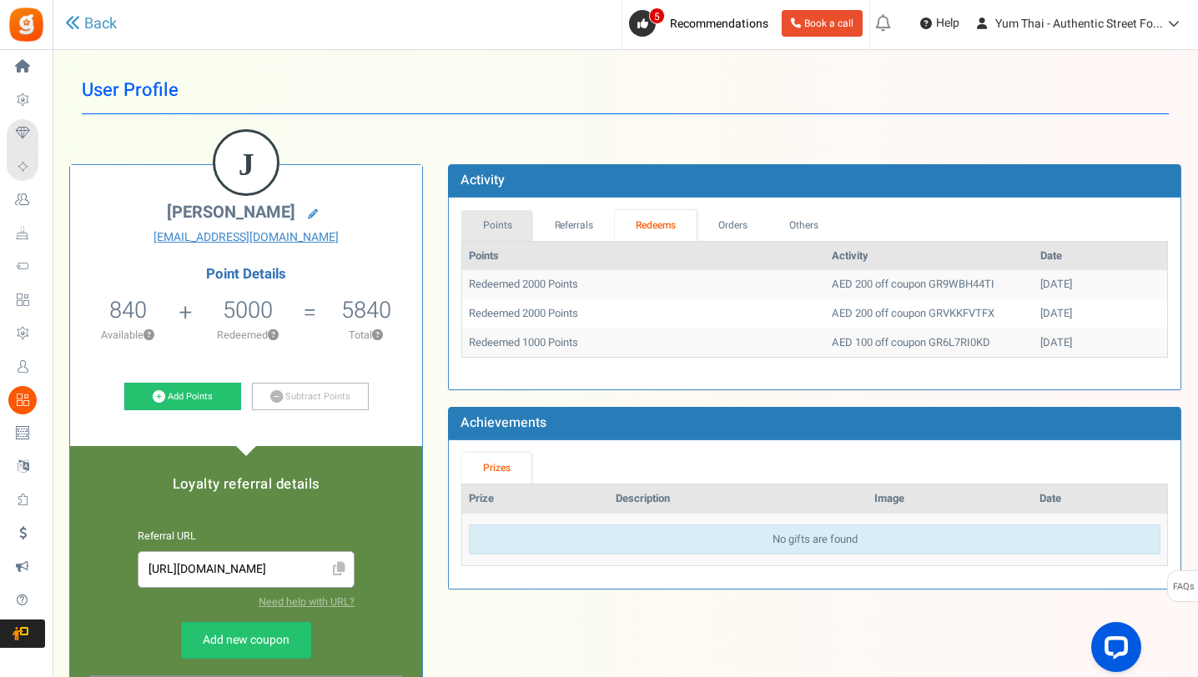
click at [506, 224] on link "Points" at bounding box center [497, 225] width 72 height 31
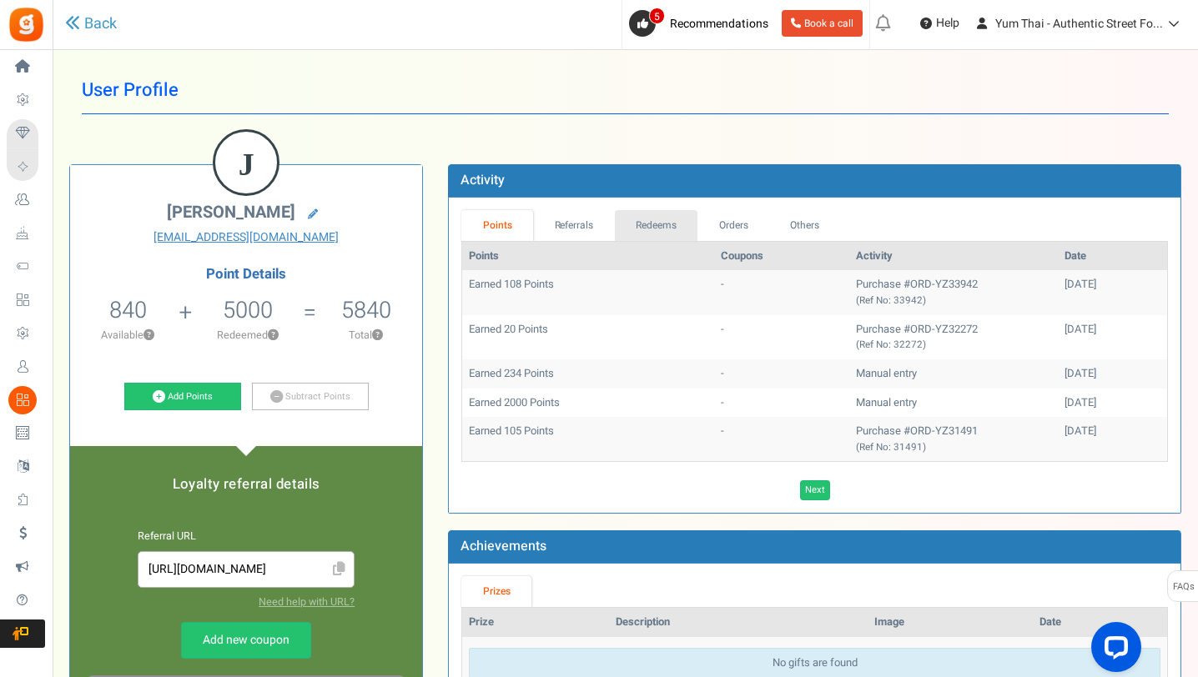
click at [665, 224] on link "Redeems" at bounding box center [656, 225] width 83 height 31
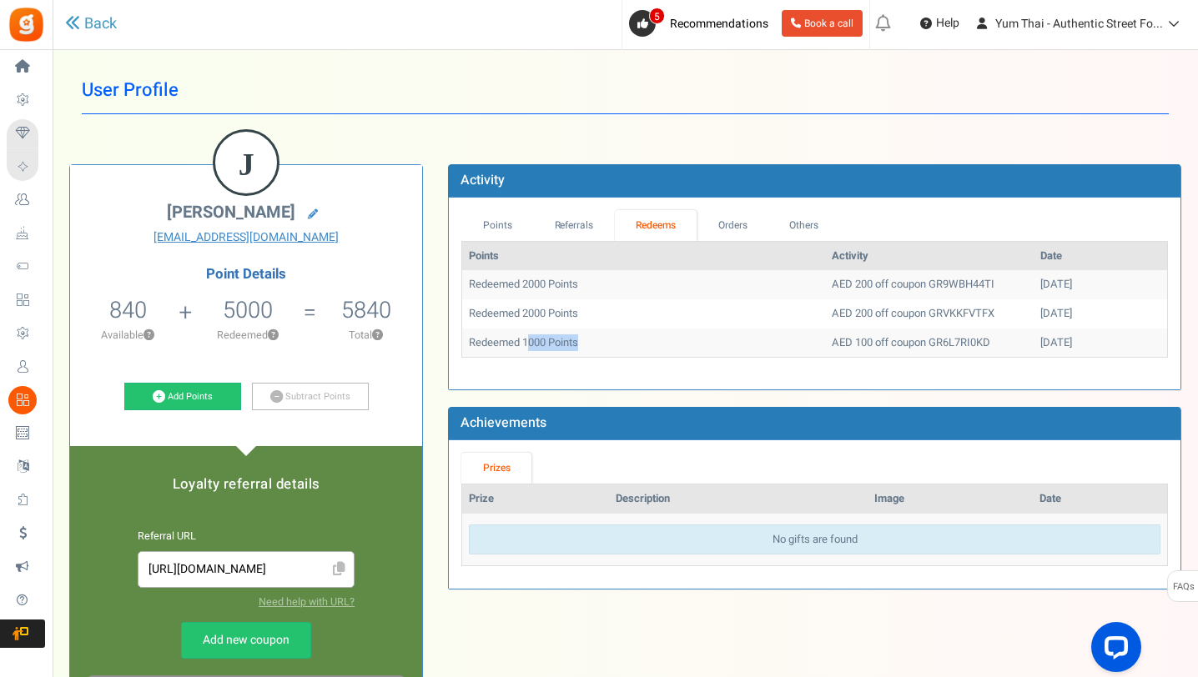
drag, startPoint x: 536, startPoint y: 342, endPoint x: 761, endPoint y: 341, distance: 225.3
click at [758, 342] on td "Redeemed 1000 Points" at bounding box center [643, 343] width 363 height 29
click at [1035, 348] on td "[DATE]" at bounding box center [1100, 343] width 133 height 29
drag, startPoint x: 1064, startPoint y: 282, endPoint x: 936, endPoint y: 283, distance: 127.7
click at [936, 283] on tr "Redeemed 2000 Points AED 200 off coupon GR9WBH44TI [DATE]" at bounding box center [814, 284] width 705 height 29
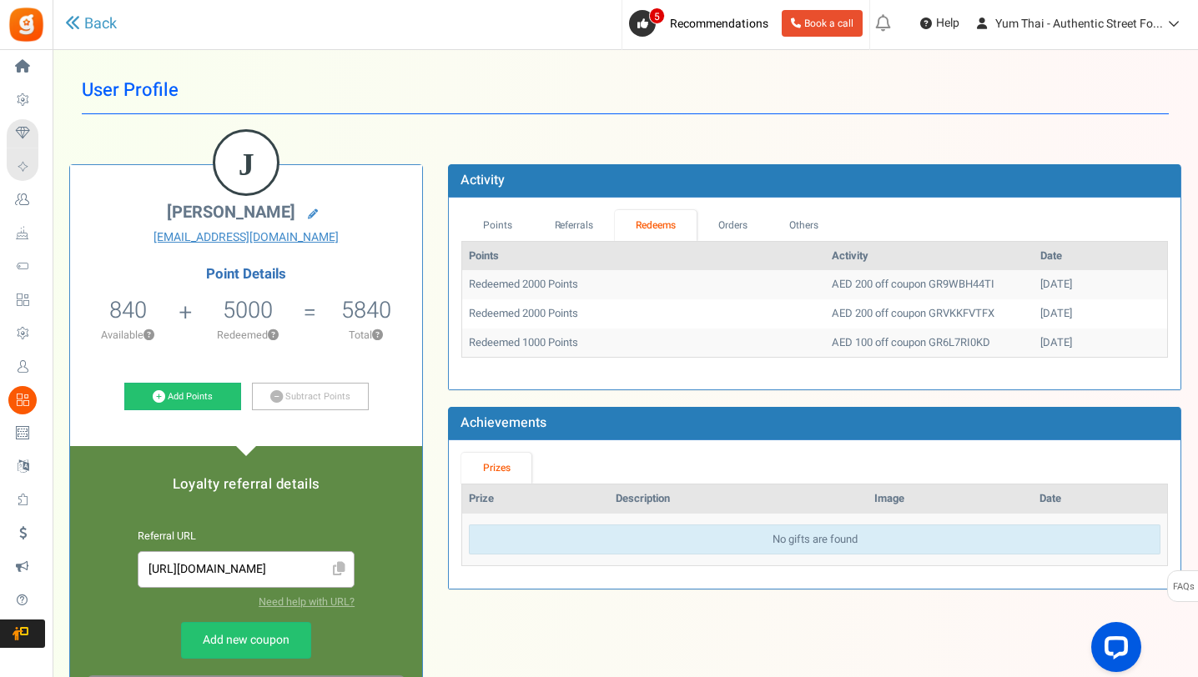
click at [899, 288] on td "AED 200 off coupon GR9WBH44TI" at bounding box center [929, 284] width 209 height 29
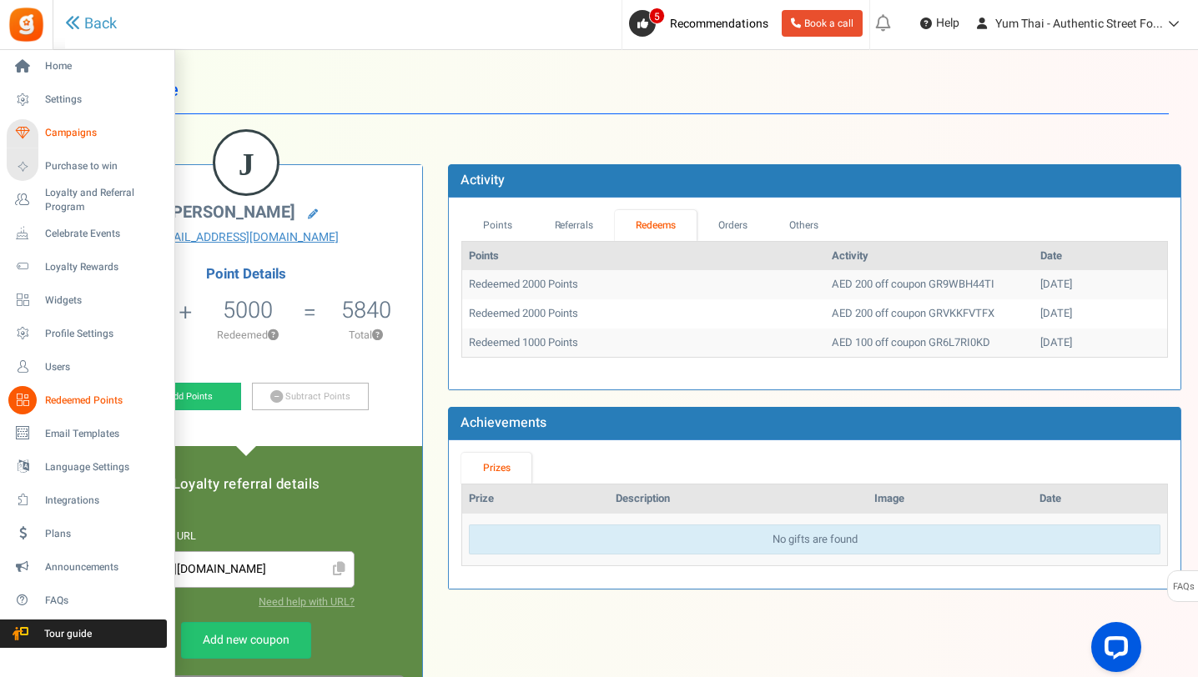
click at [79, 134] on span "Campaigns" at bounding box center [103, 133] width 117 height 14
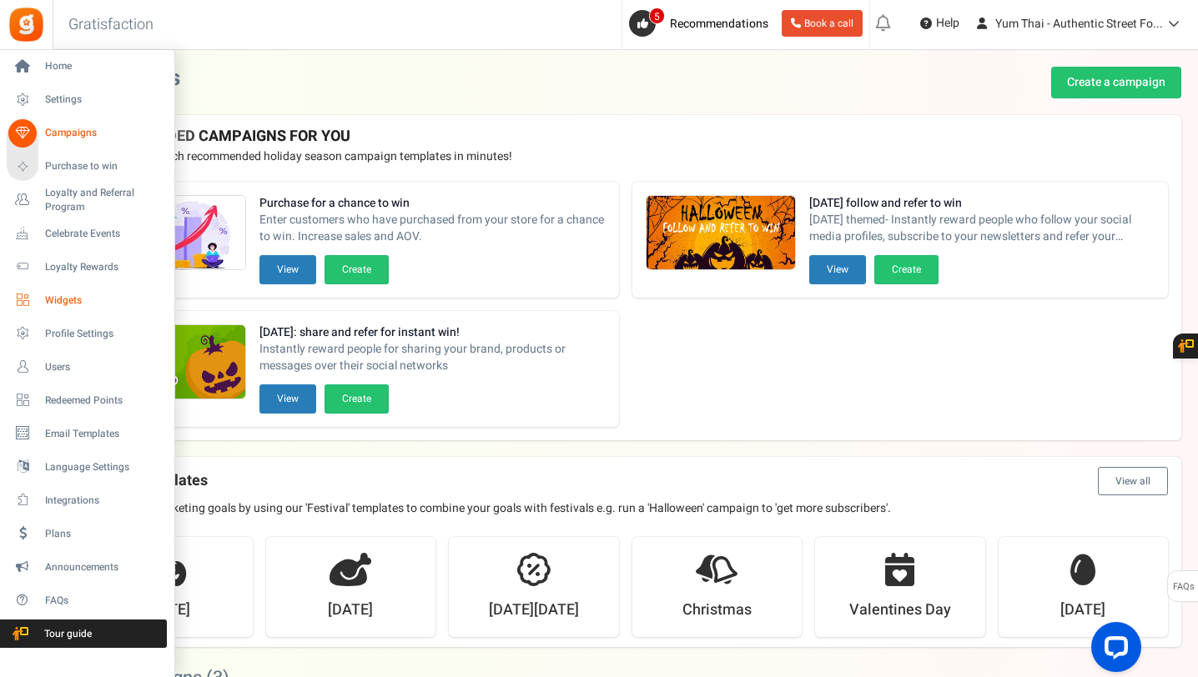
click at [72, 303] on span "Widgets" at bounding box center [103, 301] width 117 height 14
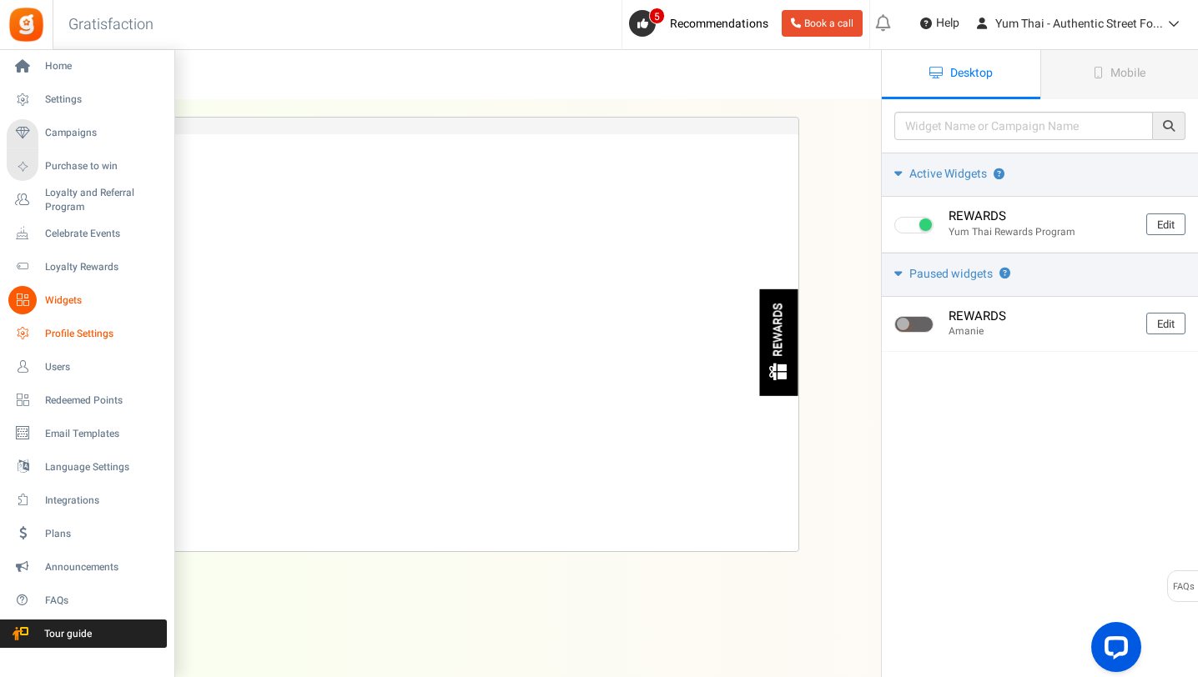
click at [82, 337] on span "Profile Settings" at bounding box center [103, 334] width 117 height 14
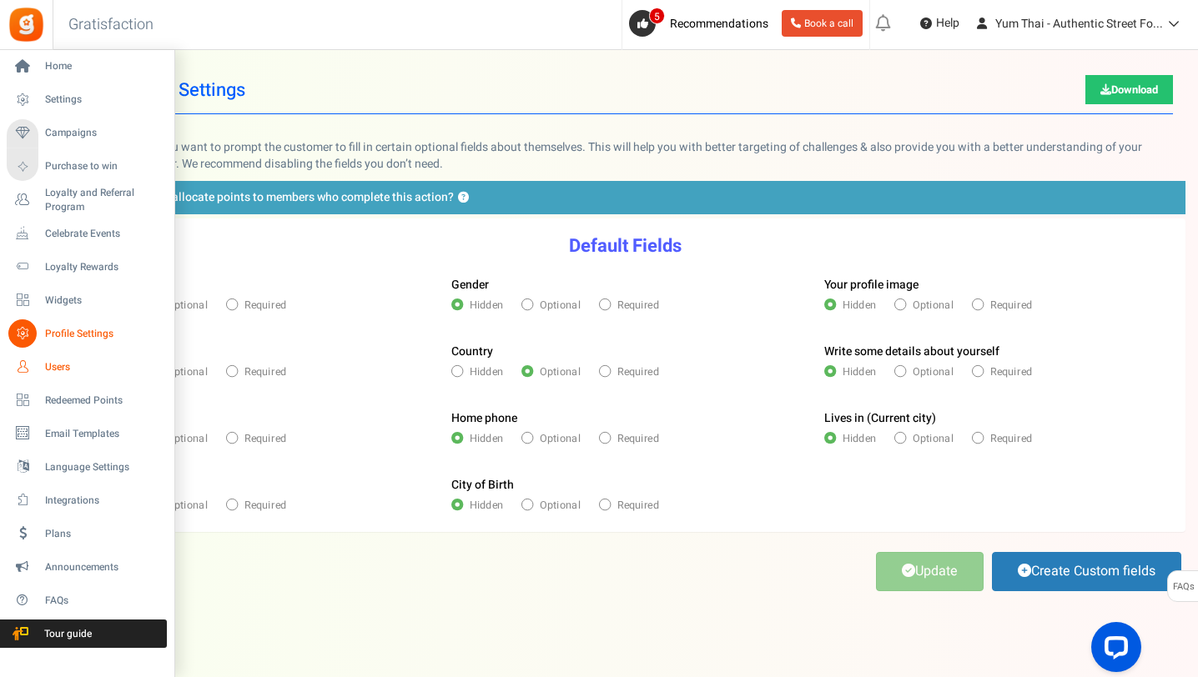
click at [61, 366] on span "Users" at bounding box center [103, 367] width 117 height 14
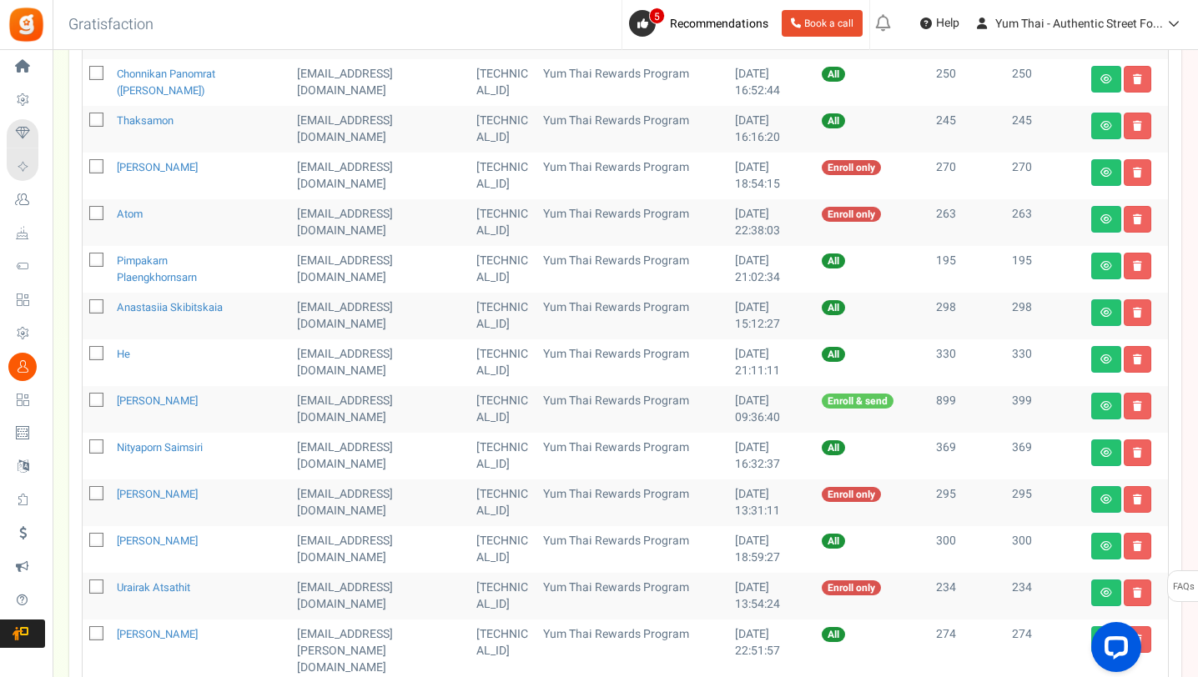
scroll to position [815, 0]
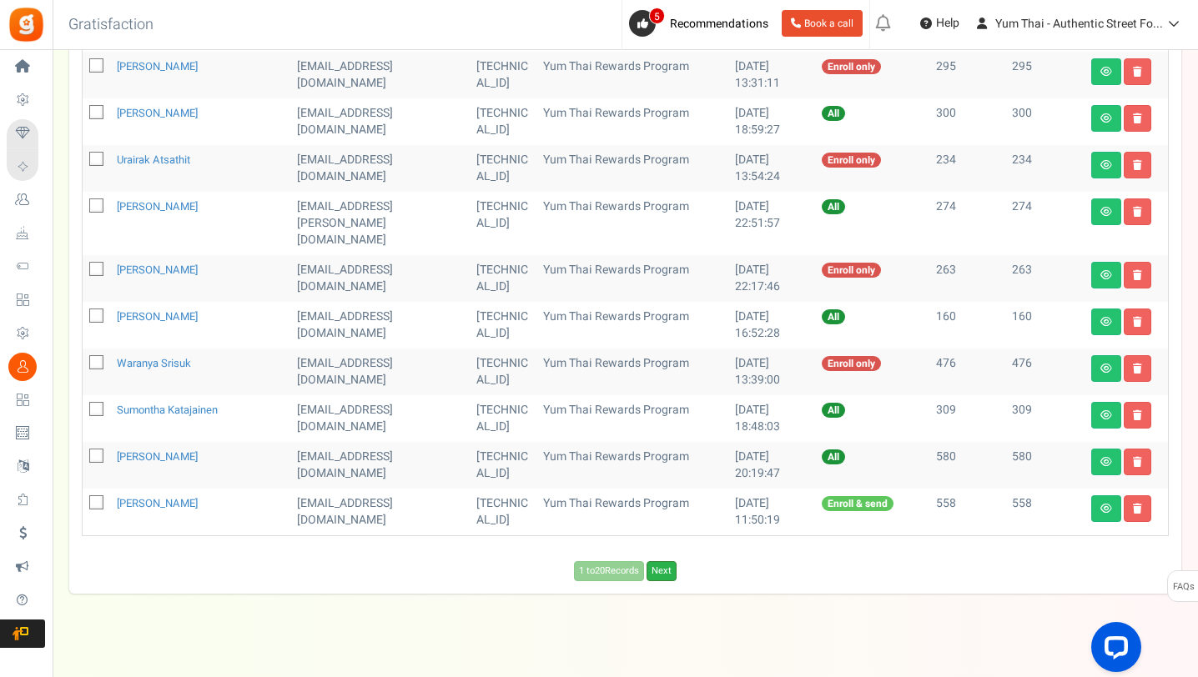
click at [666, 563] on link "Next" at bounding box center [662, 572] width 30 height 20
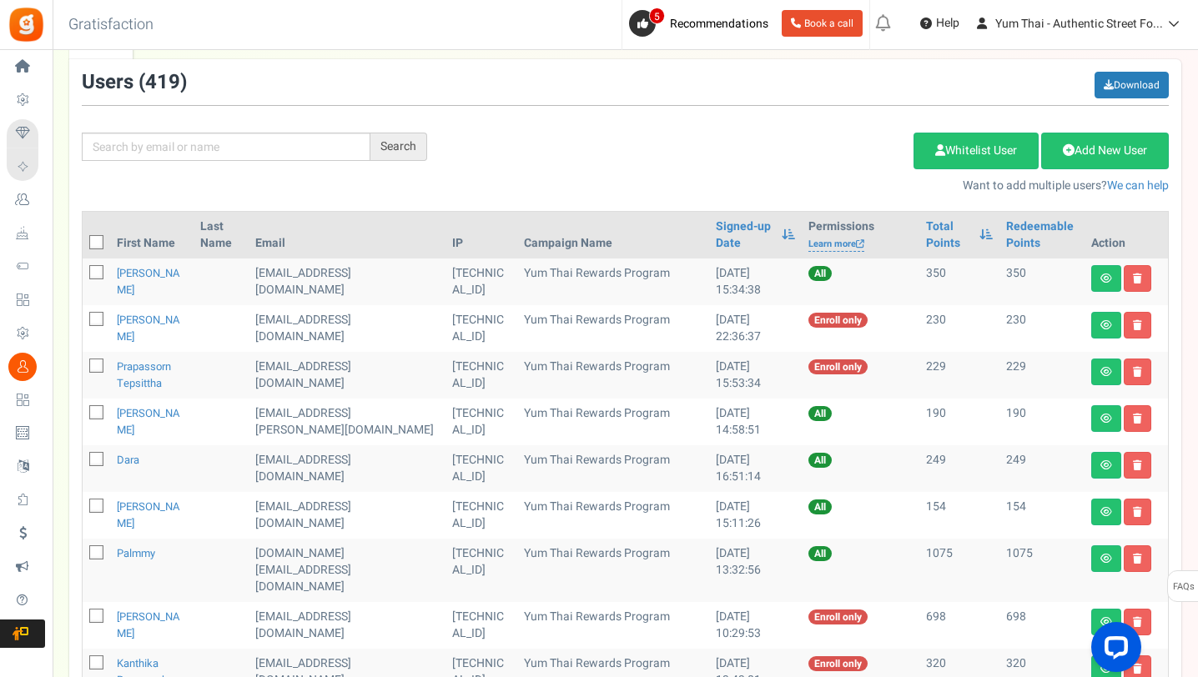
scroll to position [0, 0]
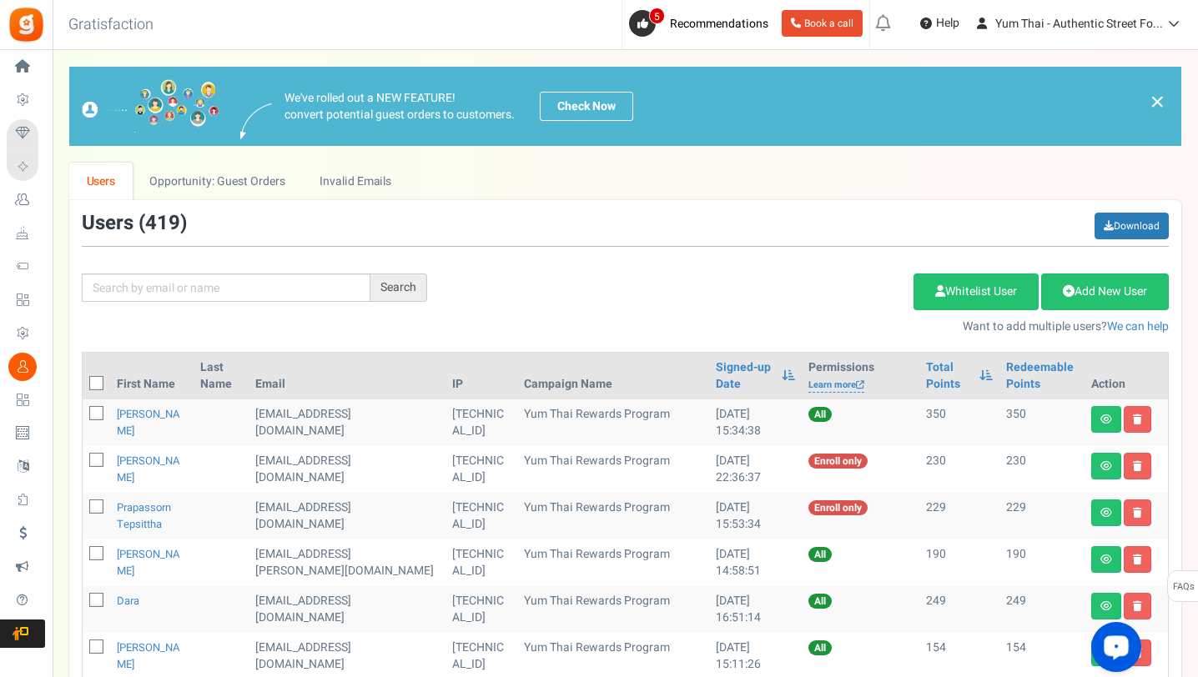
click at [1113, 645] on icon "Open LiveChat chat widget" at bounding box center [1117, 647] width 16 height 11
click at [1161, 102] on link "×" at bounding box center [1157, 102] width 15 height 20
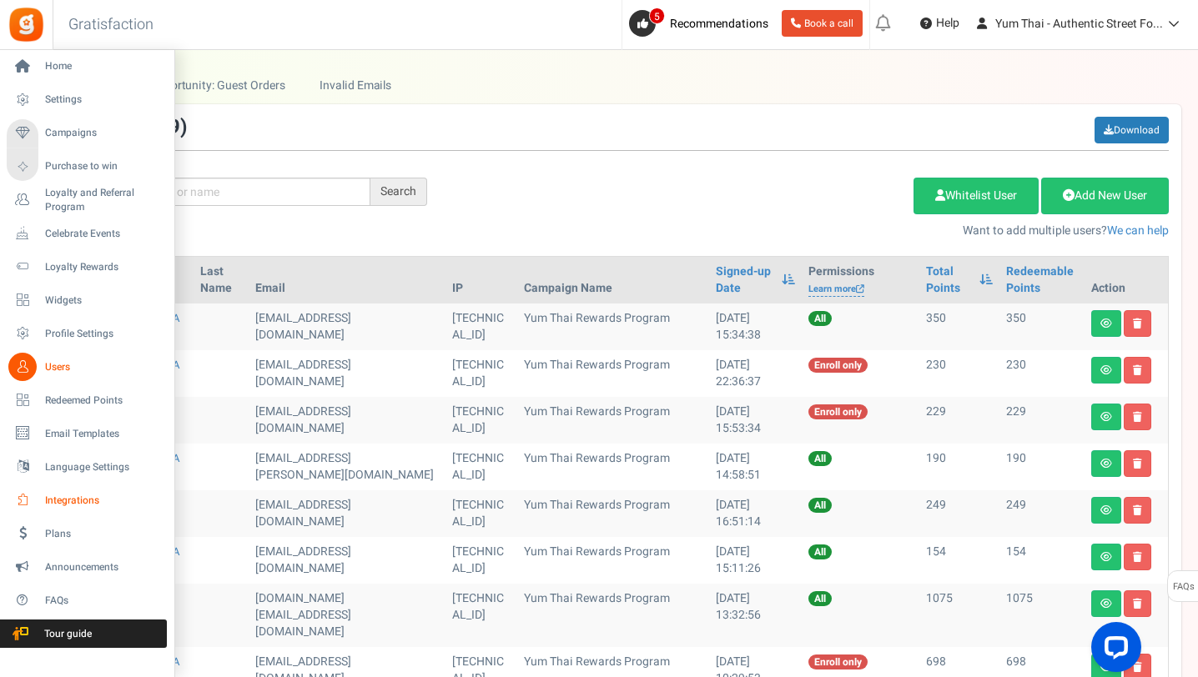
scroll to position [14, 0]
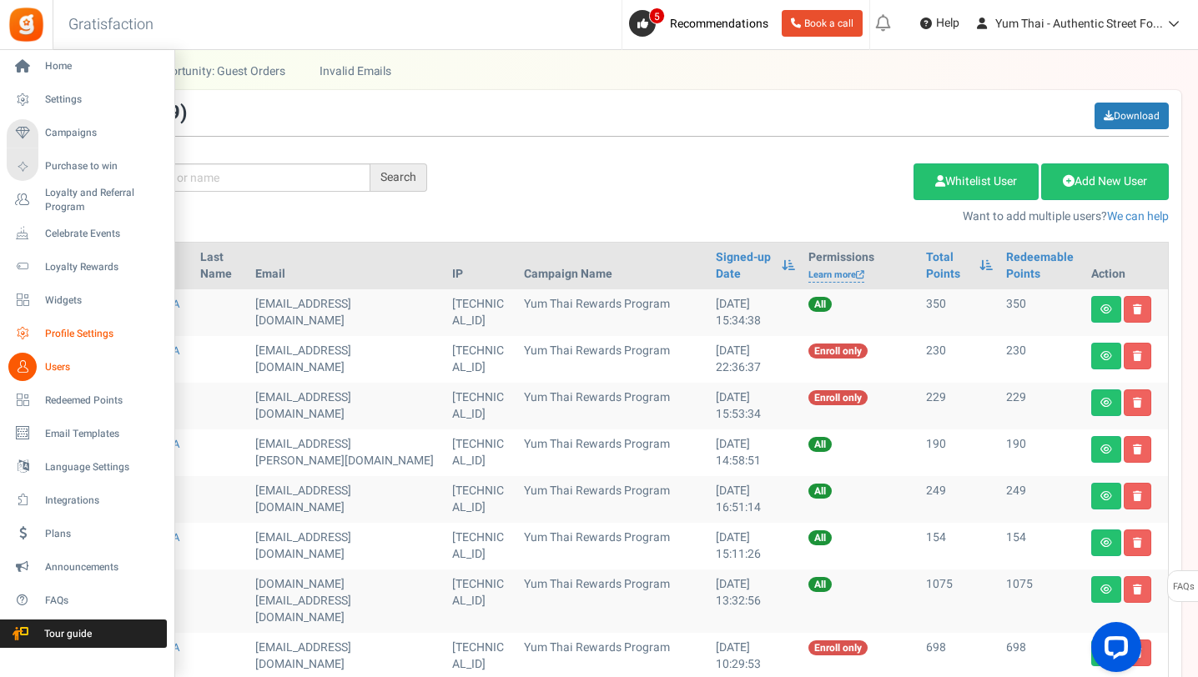
click at [84, 335] on span "Profile Settings" at bounding box center [103, 334] width 117 height 14
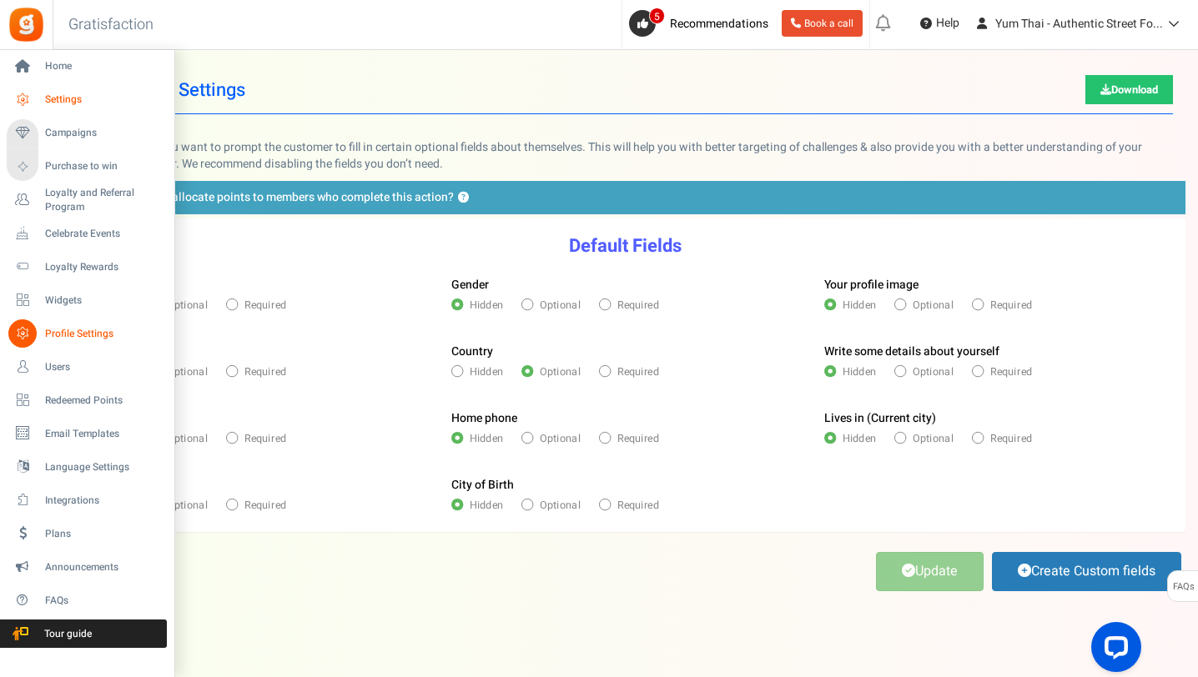
click at [58, 103] on span "Settings" at bounding box center [103, 100] width 117 height 14
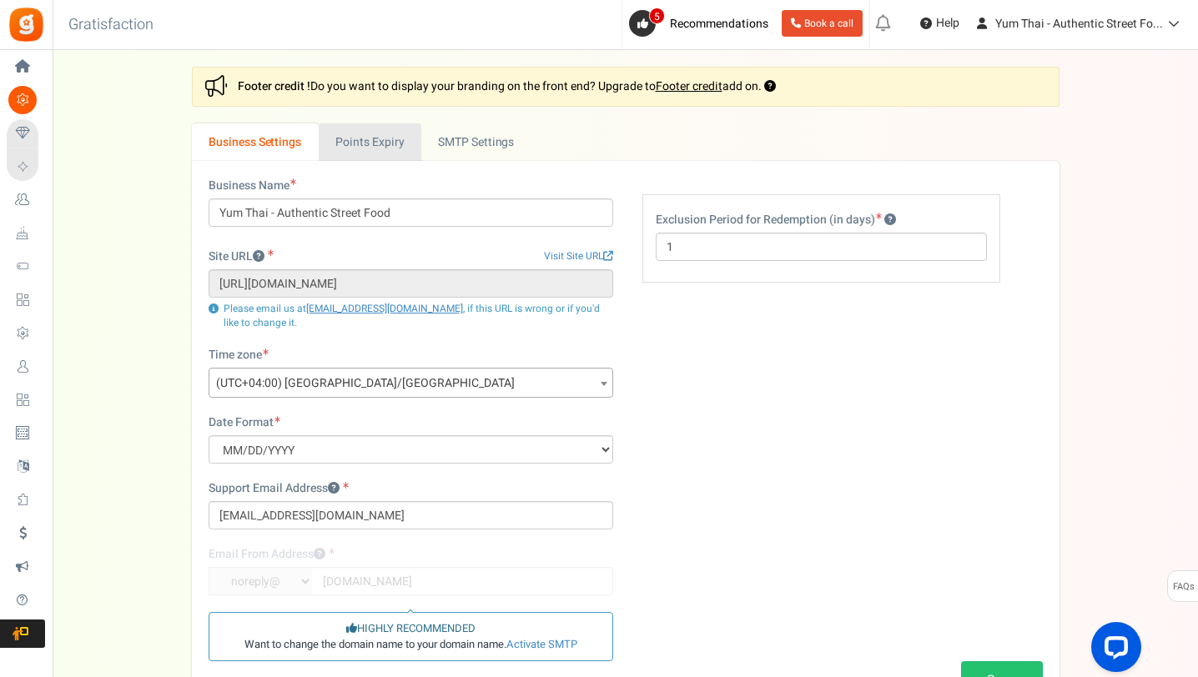
click at [365, 140] on link "Points Expiry" at bounding box center [370, 142] width 103 height 38
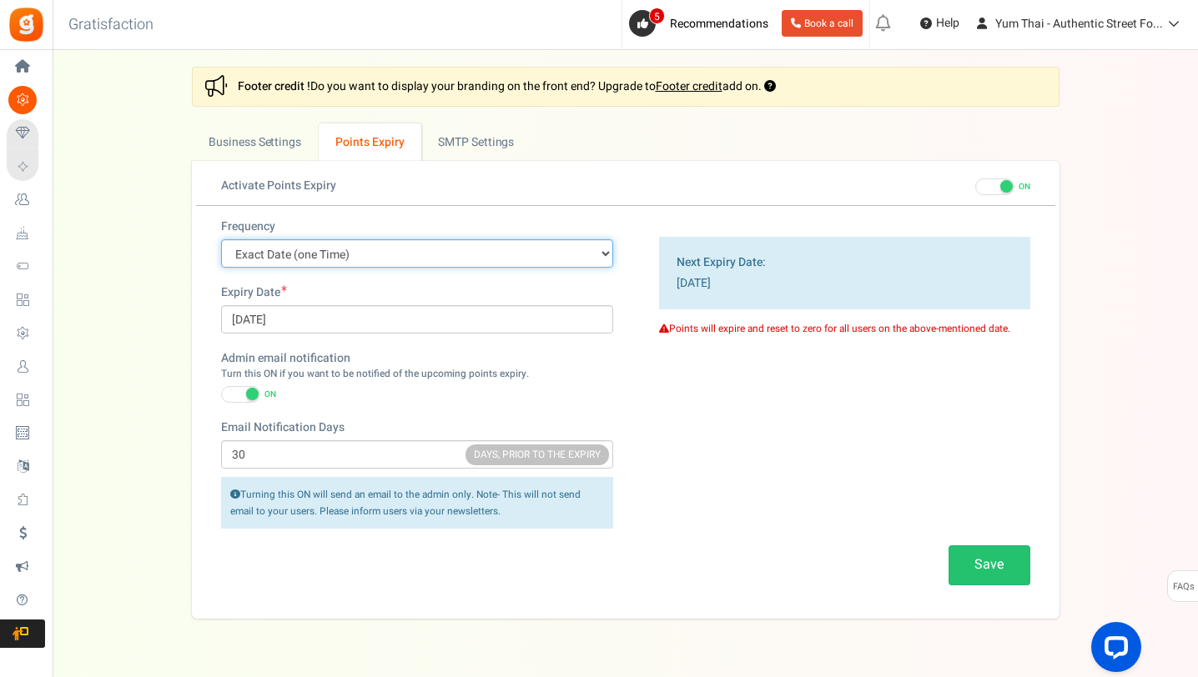
click at [607, 246] on select "Every start of the Year Every start of the Month Exact Date (one Time)" at bounding box center [417, 253] width 392 height 28
click at [606, 247] on select "Every start of the Year Every start of the Month Exact Date (one Time)" at bounding box center [417, 253] width 392 height 28
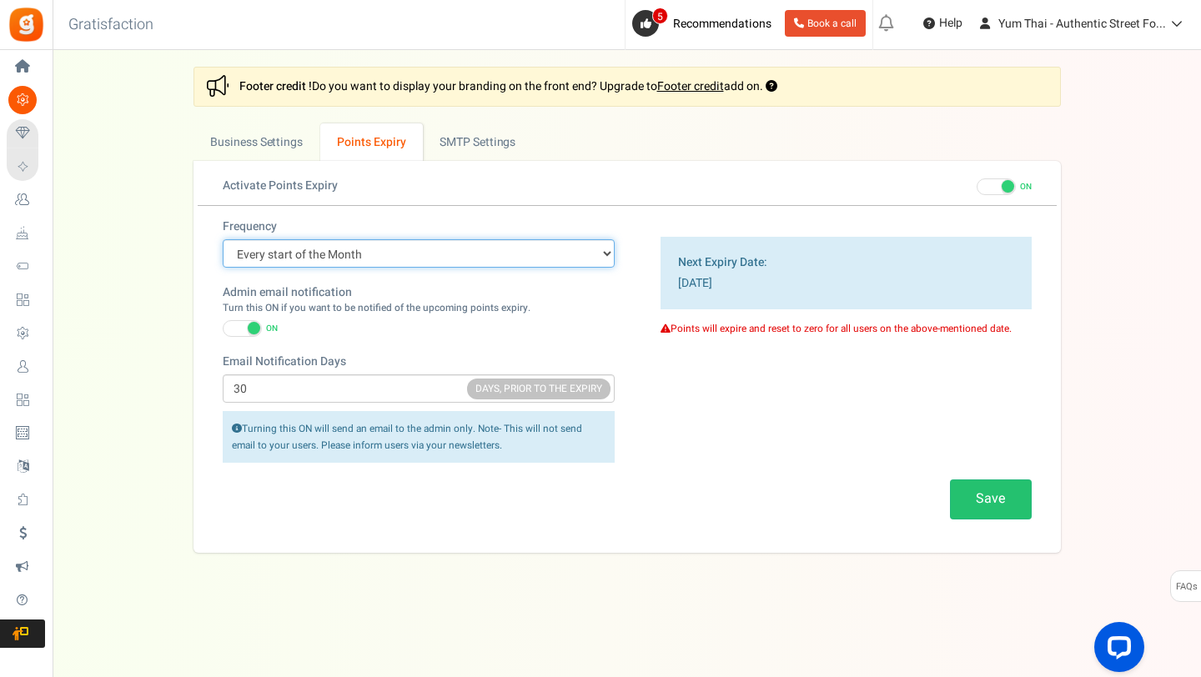
click at [608, 253] on select "Every start of the Year Every start of the Month Exact Date (one Time)" at bounding box center [419, 253] width 392 height 28
click at [602, 257] on select "Every start of the Year Every start of the Month Exact Date (one Time)" at bounding box center [419, 253] width 392 height 28
select select "3"
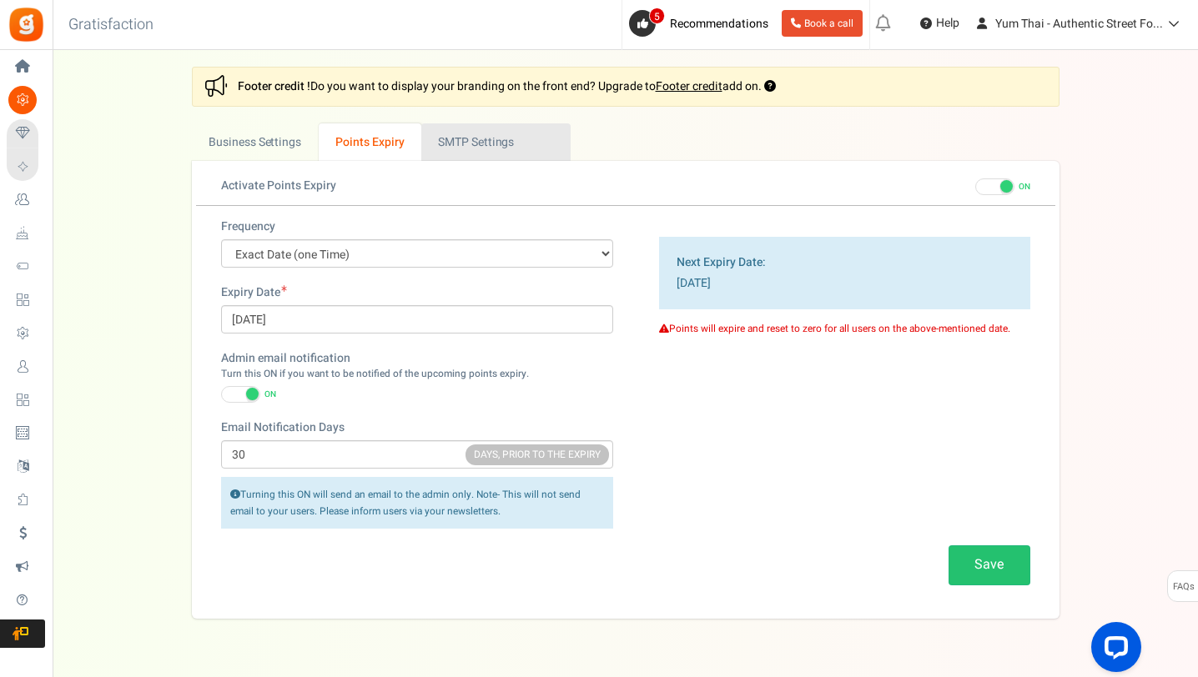
click at [468, 141] on link "Active SMTP Settings" at bounding box center [495, 142] width 149 height 38
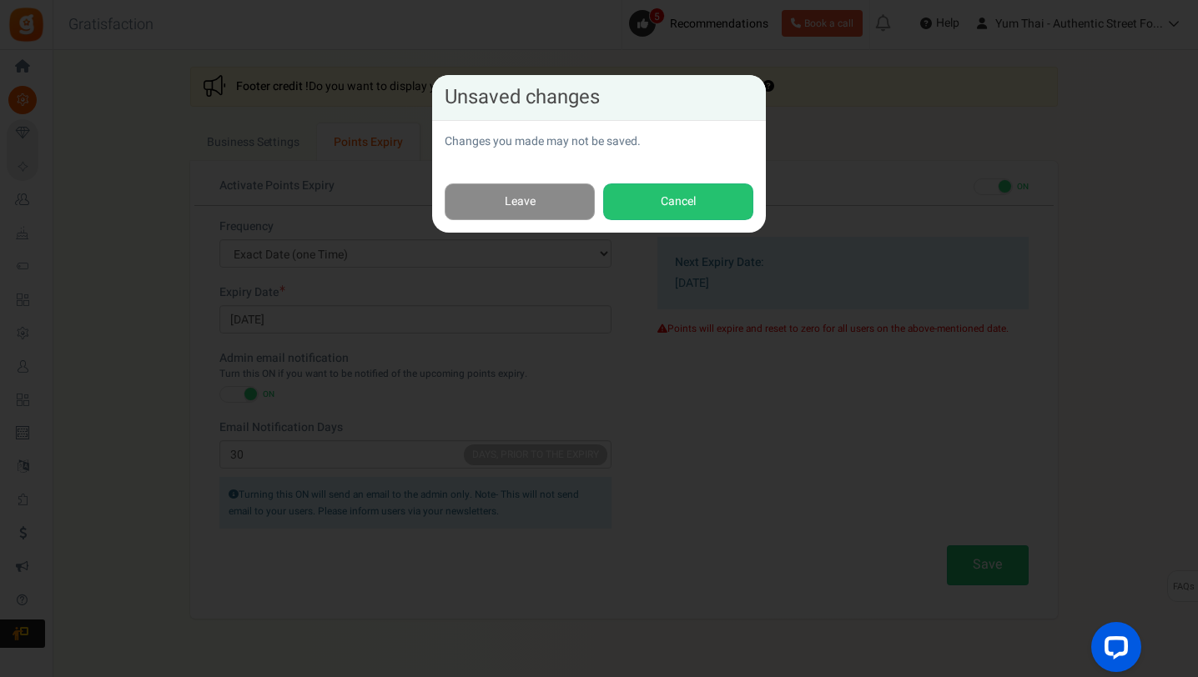
click at [532, 206] on link "Leave" at bounding box center [520, 203] width 150 height 38
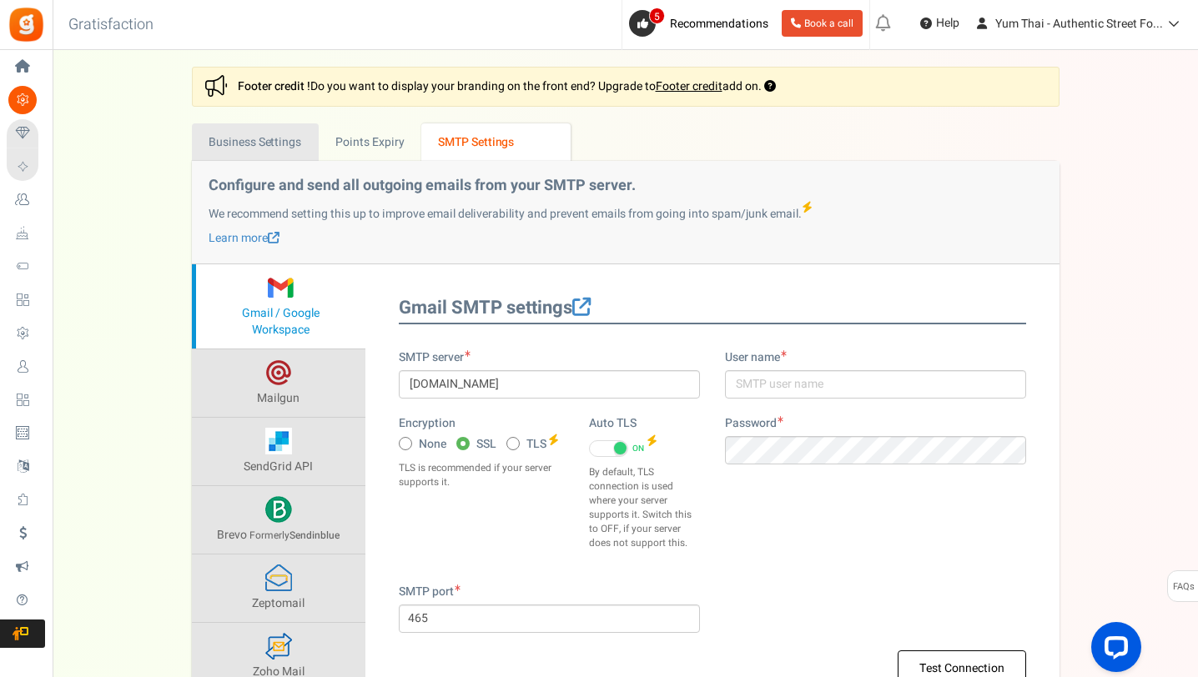
click at [258, 141] on link "Business Settings" at bounding box center [255, 142] width 127 height 38
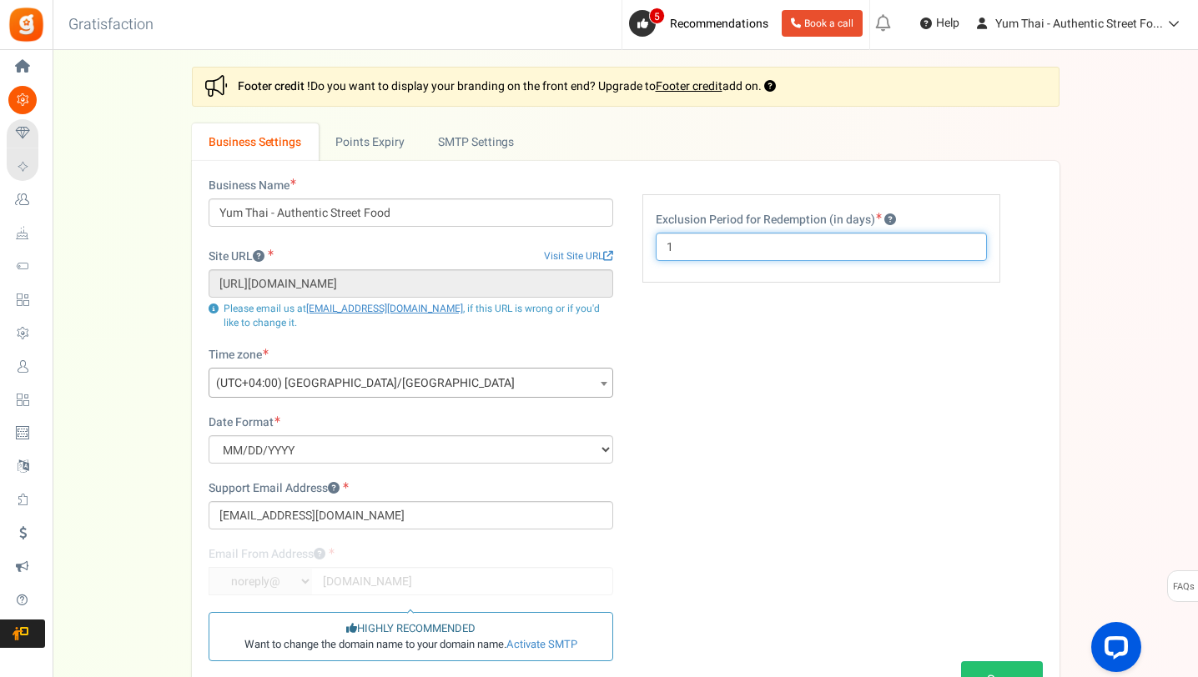
click at [700, 252] on input "1" at bounding box center [821, 247] width 331 height 28
click at [843, 382] on div "Business Name Yum Thai - Authentic Street Food Site URL Visit Site URL [URL][DO…" at bounding box center [625, 446] width 859 height 536
drag, startPoint x: 695, startPoint y: 244, endPoint x: 618, endPoint y: 244, distance: 76.8
click at [618, 244] on div "Business Name Yum Thai - Authentic Street Food Site URL Visit Site URL [URL][DO…" at bounding box center [625, 446] width 859 height 536
type input "7"
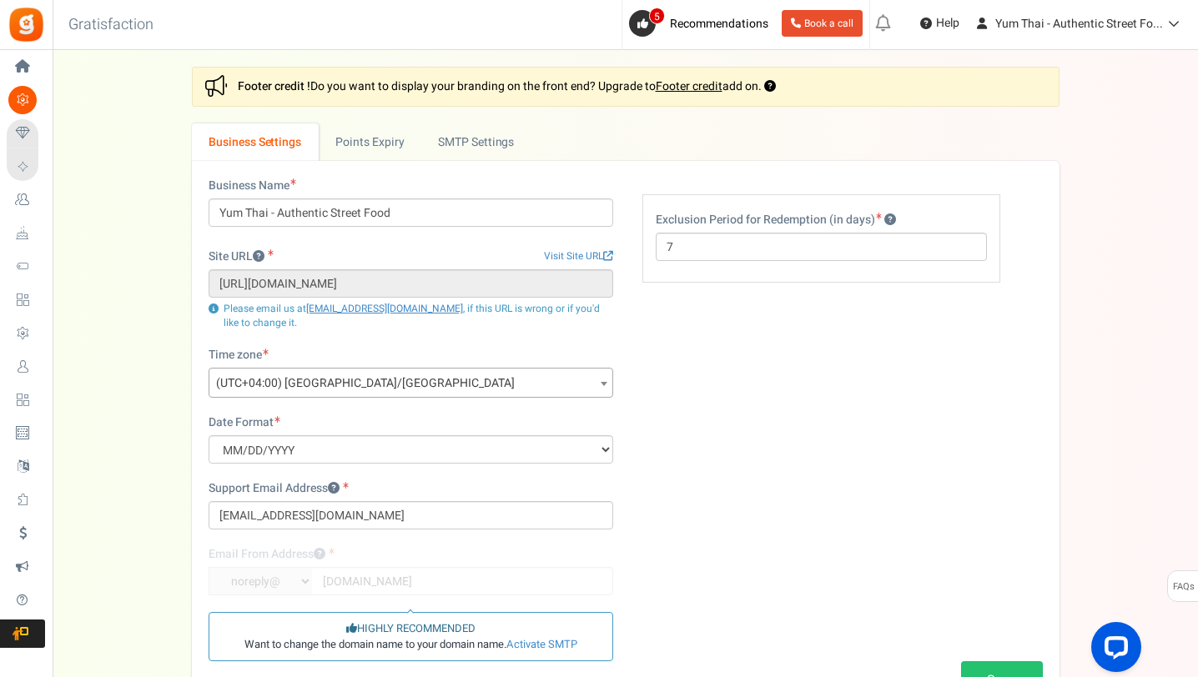
click at [713, 367] on div "Business Name Yum Thai - Authentic Street Food Site URL Visit Site URL [URL][DO…" at bounding box center [625, 446] width 859 height 536
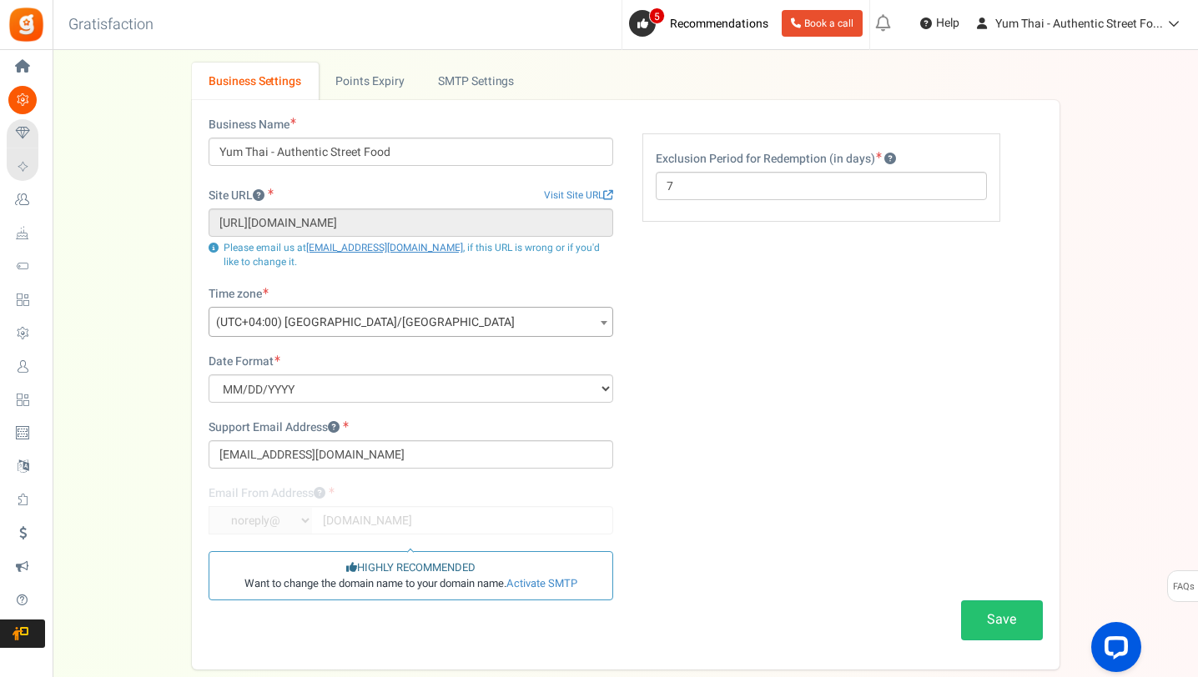
scroll to position [65, 0]
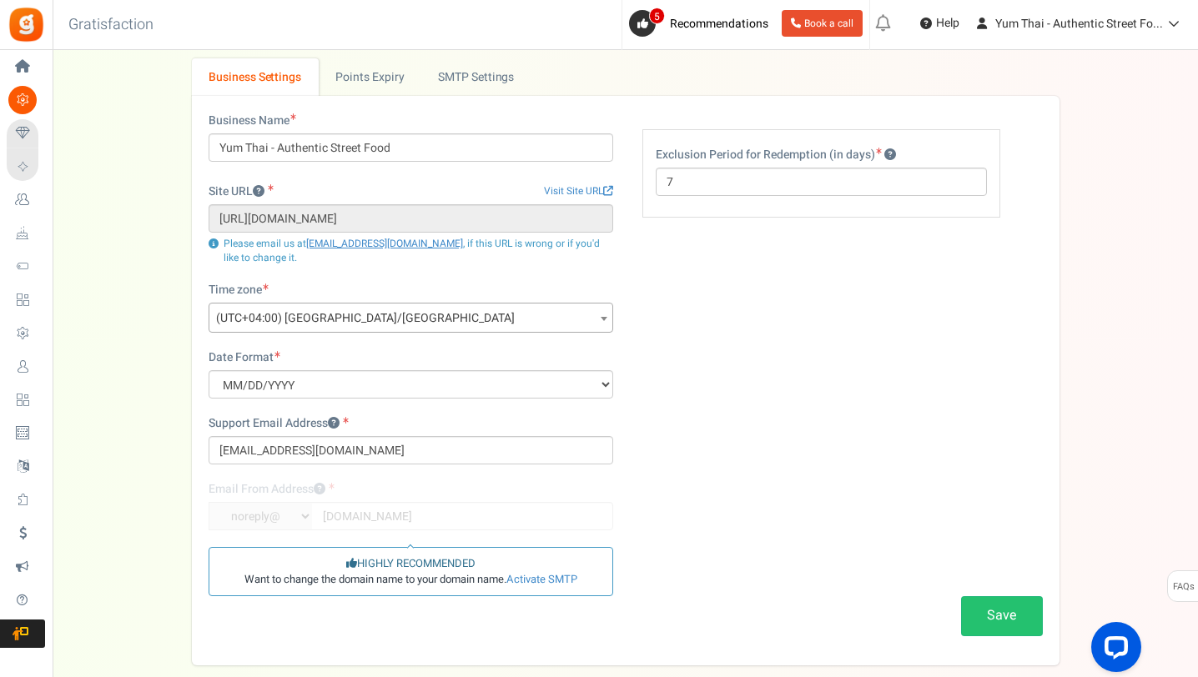
click at [368, 514] on div at bounding box center [411, 505] width 405 height 49
click at [547, 582] on link "Activate SMTP" at bounding box center [541, 580] width 71 height 16
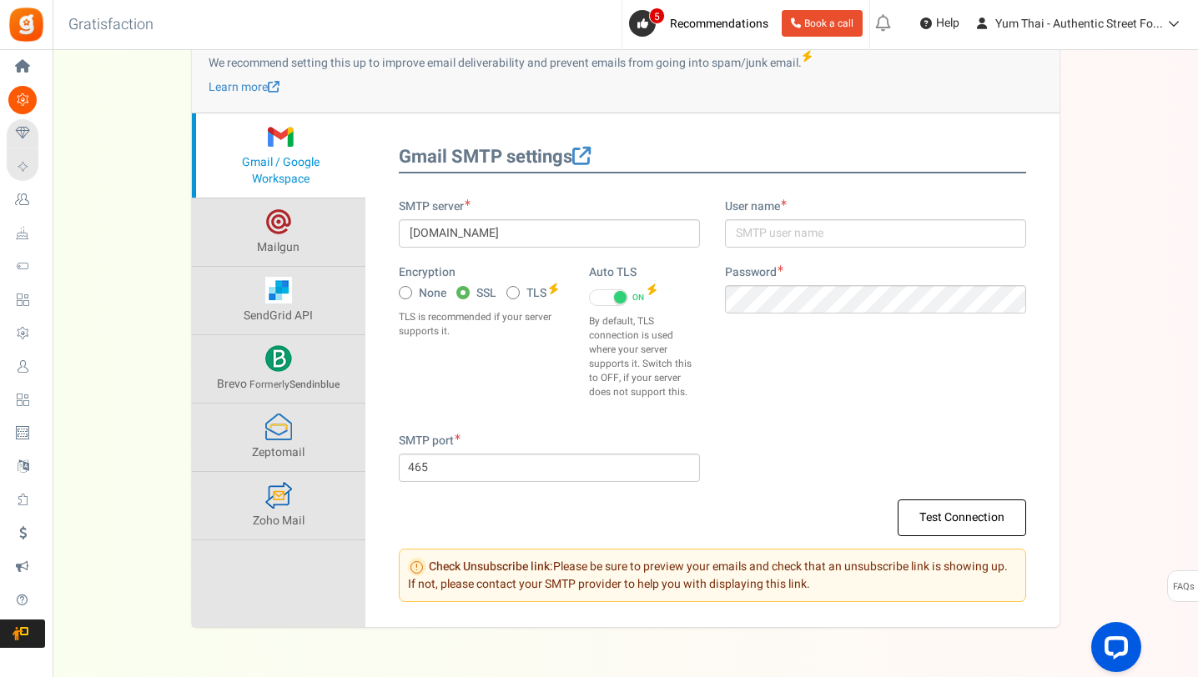
scroll to position [153, 0]
click at [541, 227] on input "[DOMAIN_NAME]" at bounding box center [549, 232] width 301 height 28
click at [591, 159] on span at bounding box center [581, 154] width 18 height 18
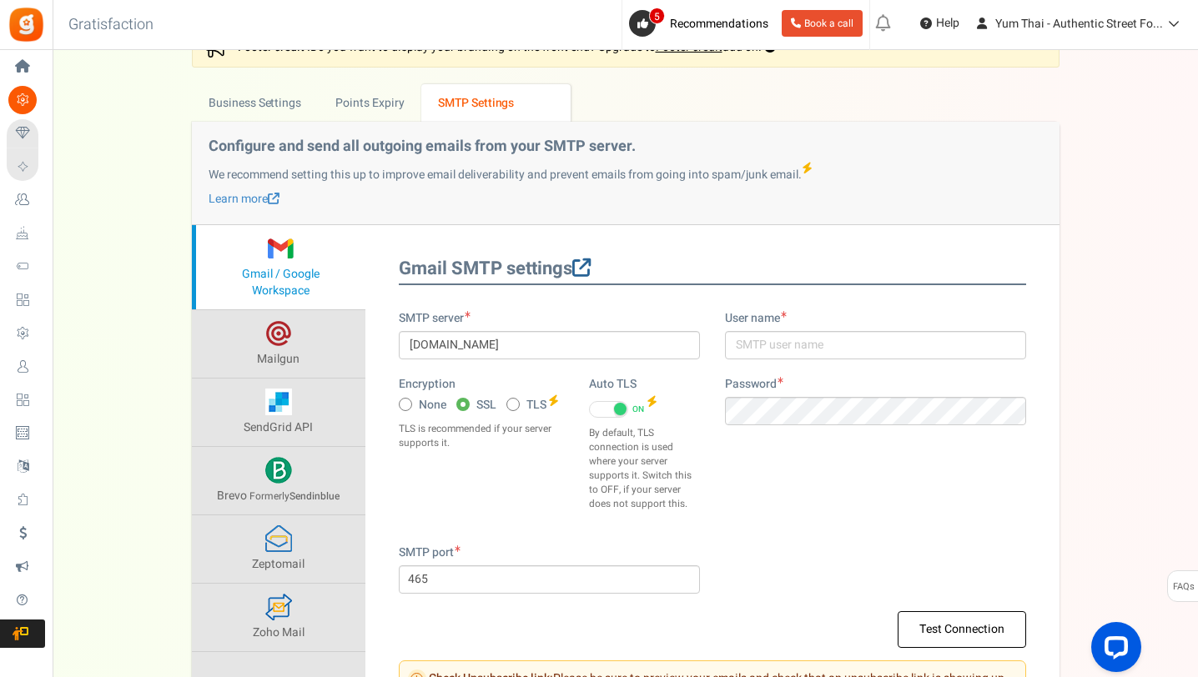
scroll to position [12, 0]
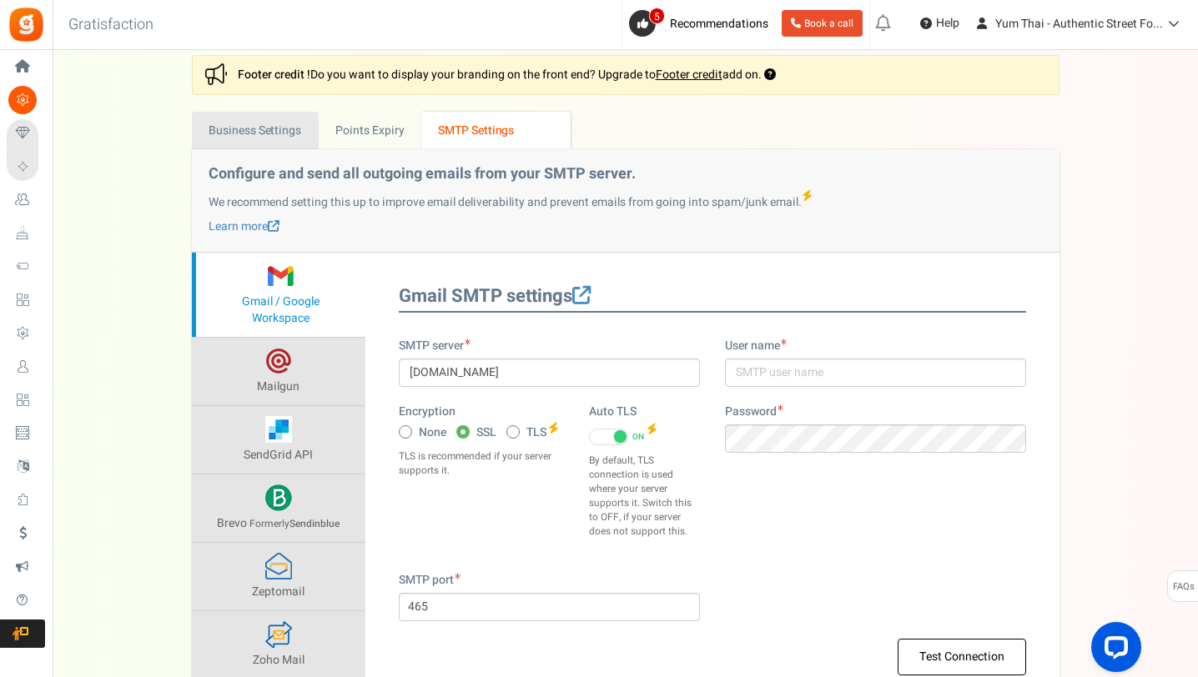
click at [276, 135] on link "Business Settings" at bounding box center [255, 131] width 127 height 38
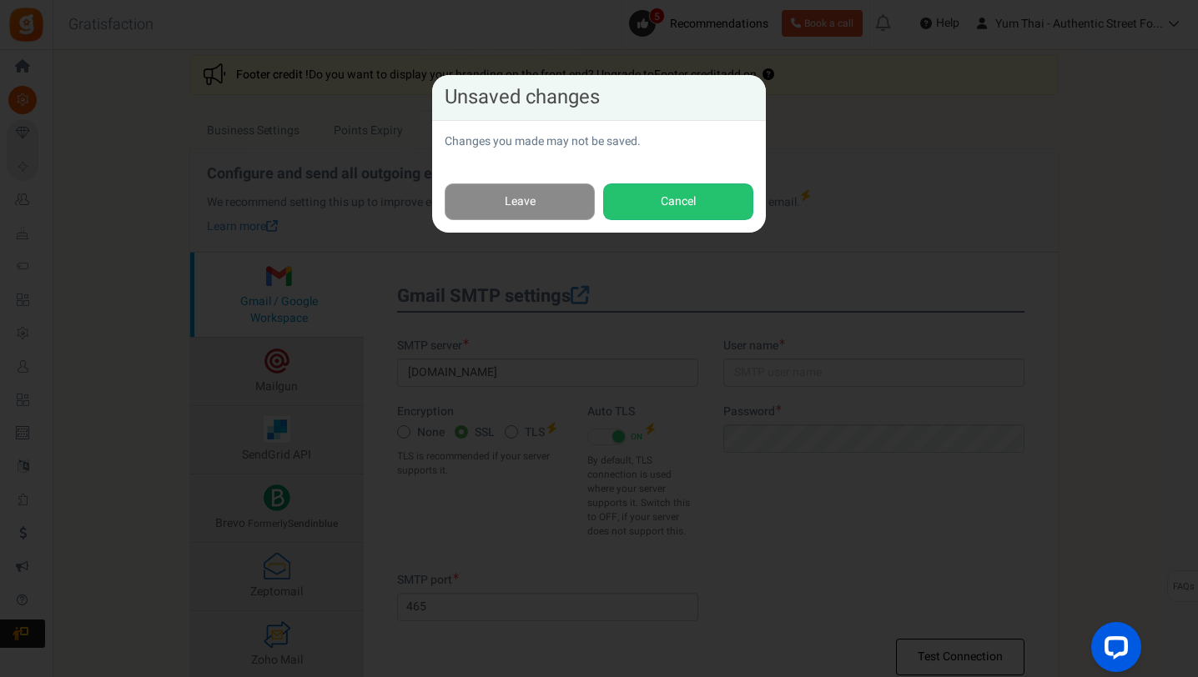
click at [544, 196] on link "Leave" at bounding box center [520, 203] width 150 height 38
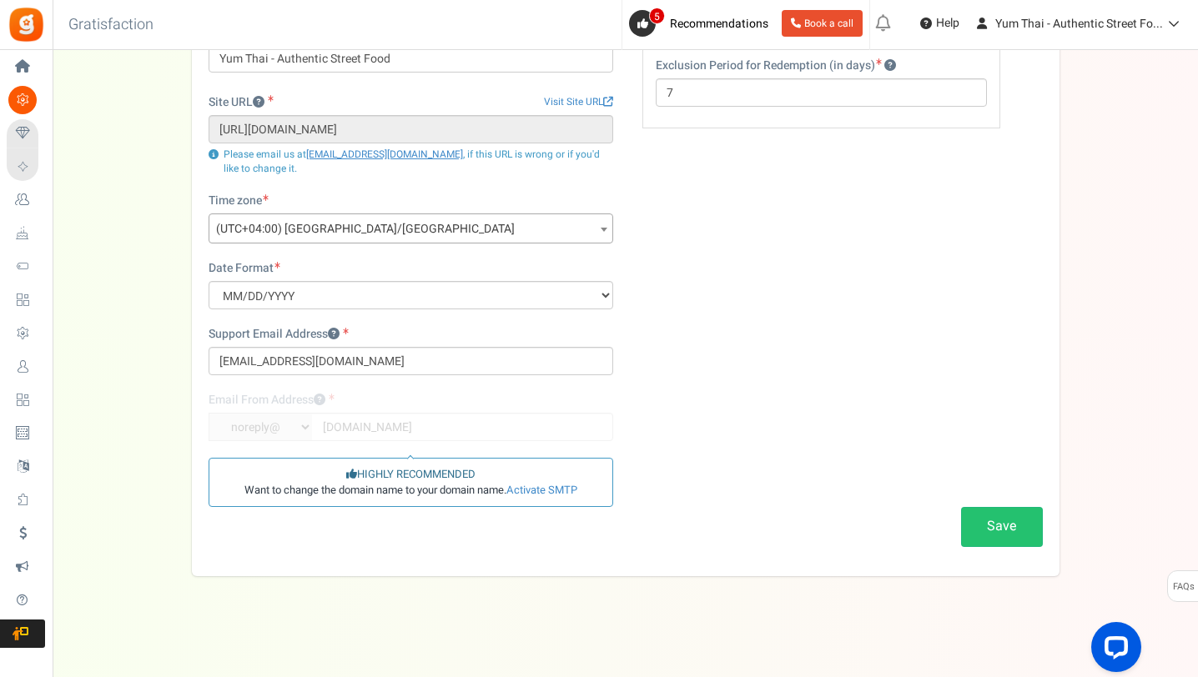
scroll to position [0, 0]
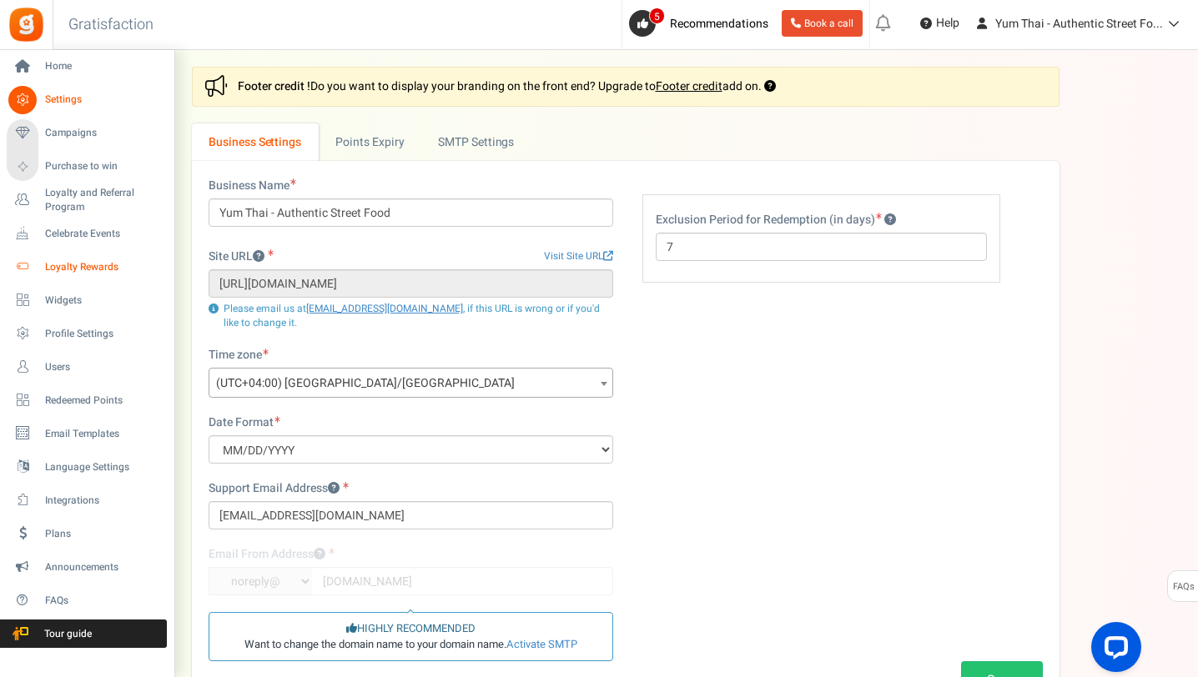
click at [73, 266] on span "Loyalty Rewards" at bounding box center [103, 267] width 117 height 14
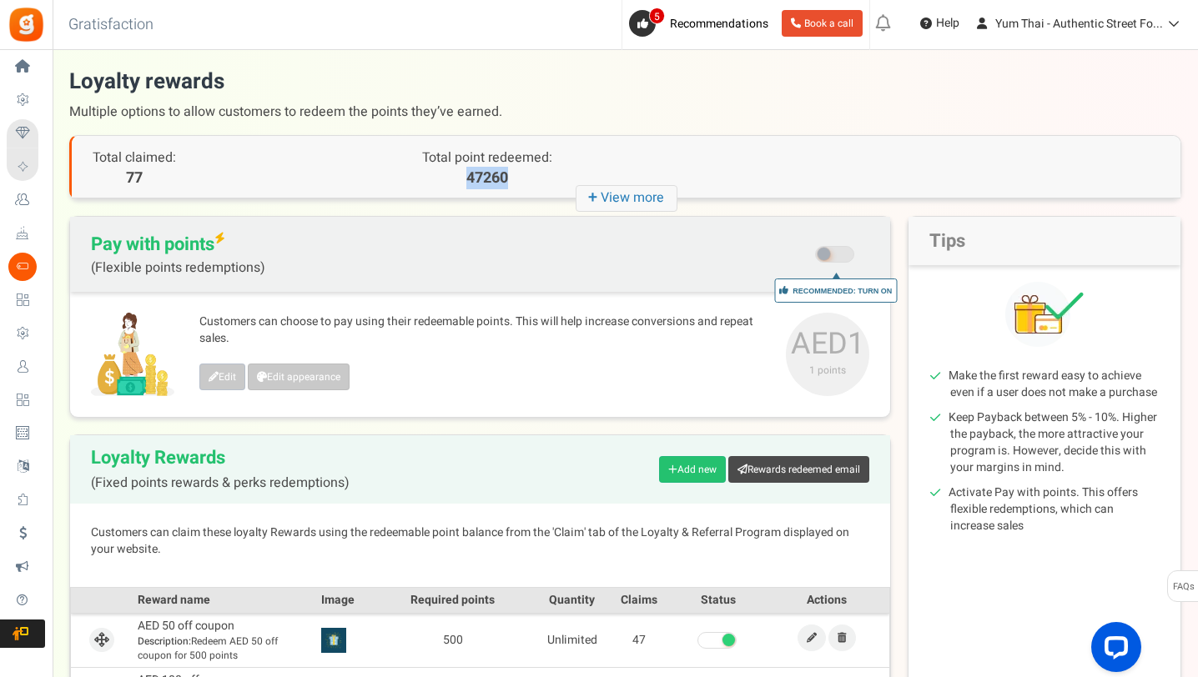
drag, startPoint x: 521, startPoint y: 174, endPoint x: 451, endPoint y: 174, distance: 69.3
click at [450, 171] on p "47260" at bounding box center [487, 179] width 277 height 22
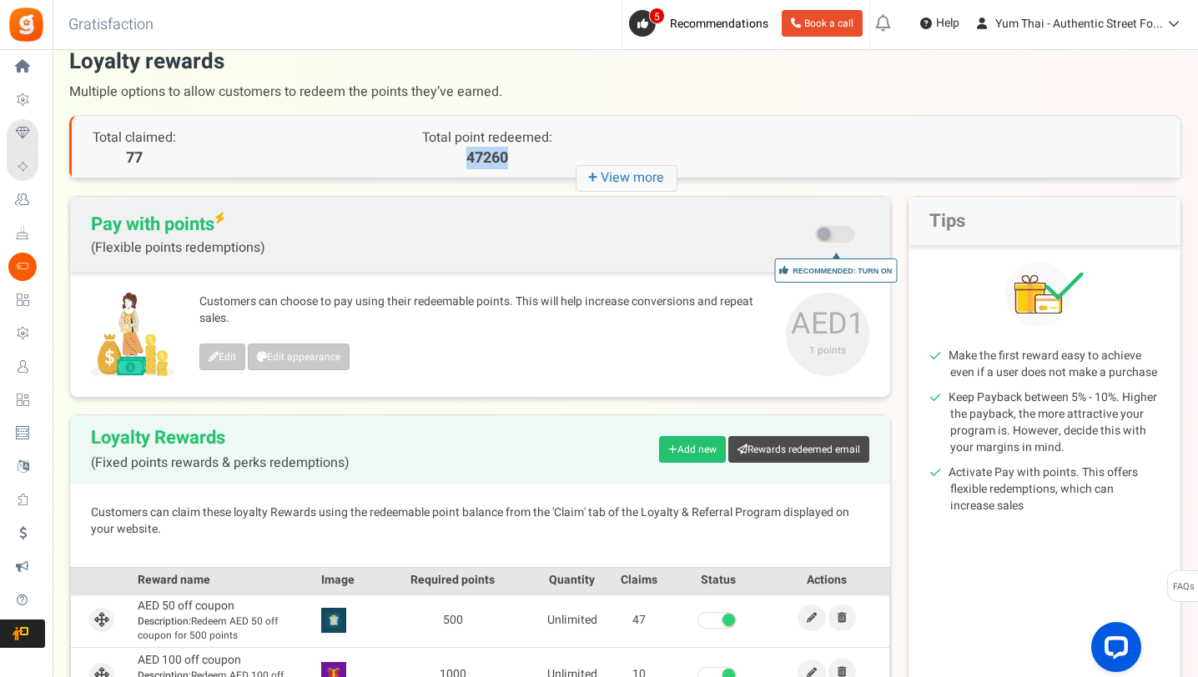
scroll to position [6, 0]
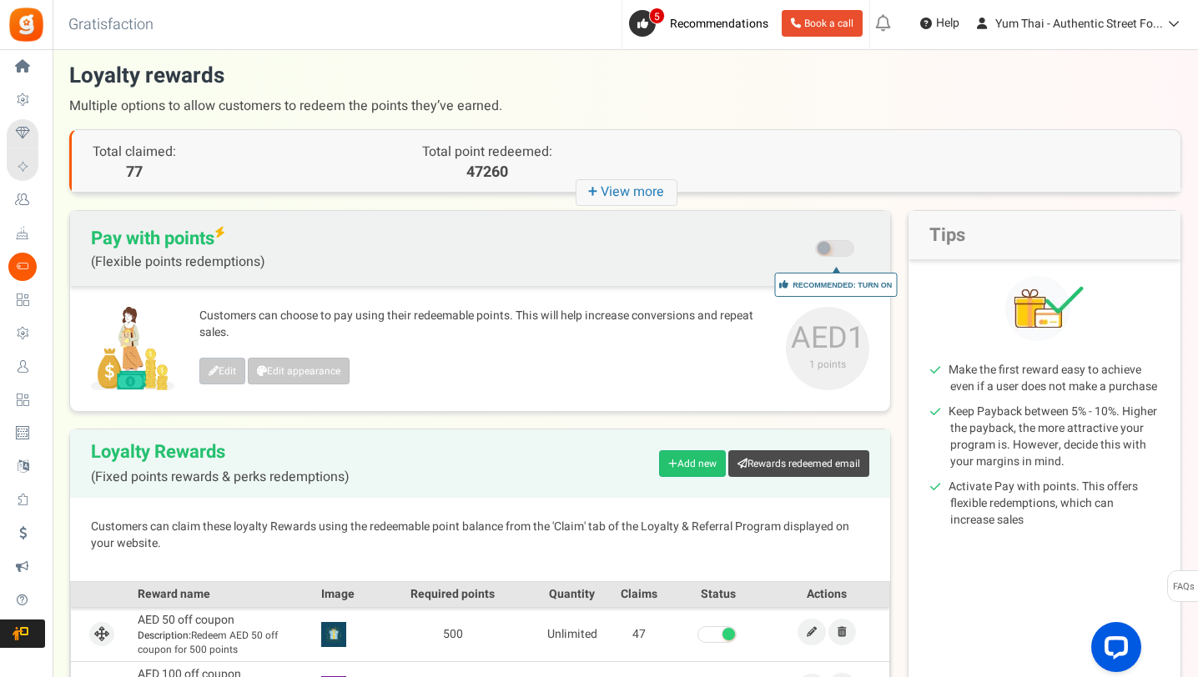
click at [639, 196] on icon "+ View more" at bounding box center [627, 192] width 102 height 27
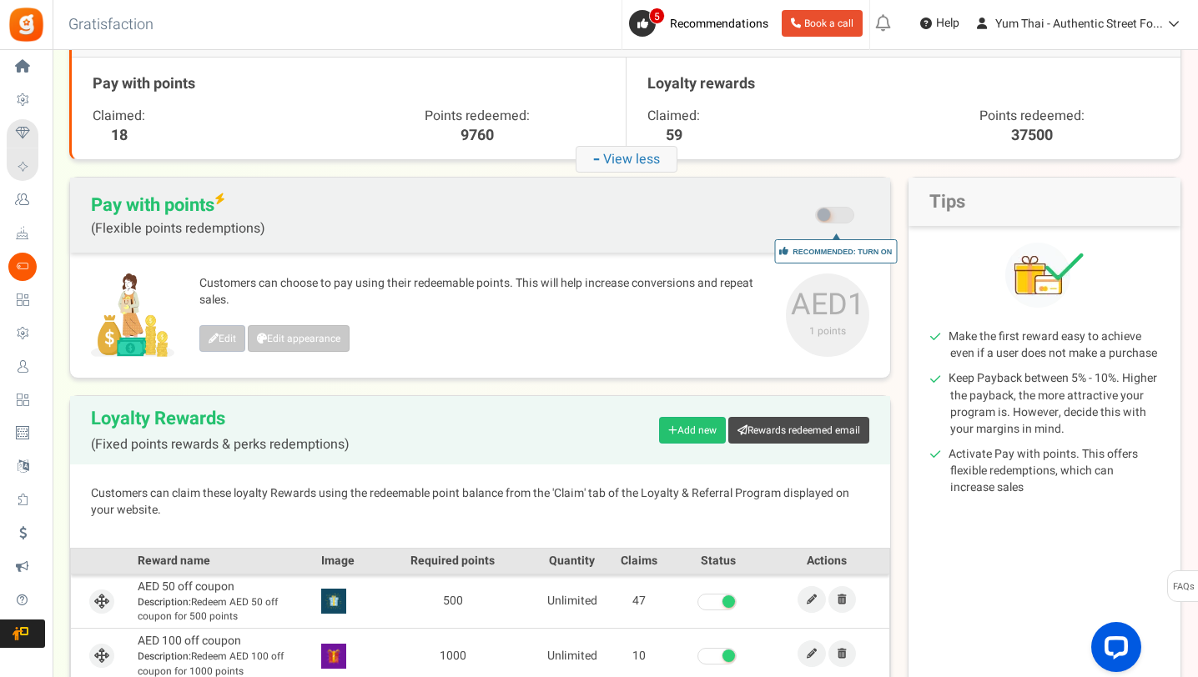
scroll to position [174, 0]
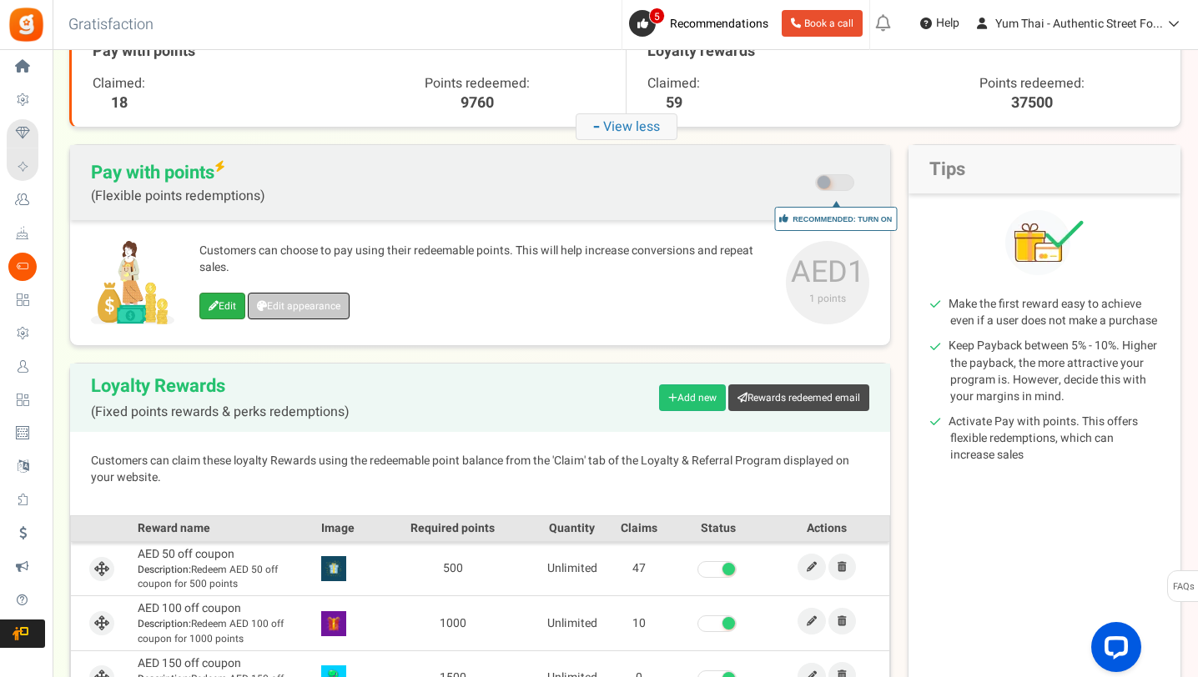
drag, startPoint x: 308, startPoint y: 310, endPoint x: 224, endPoint y: 308, distance: 83.5
click at [224, 308] on link "Edit" at bounding box center [222, 306] width 46 height 27
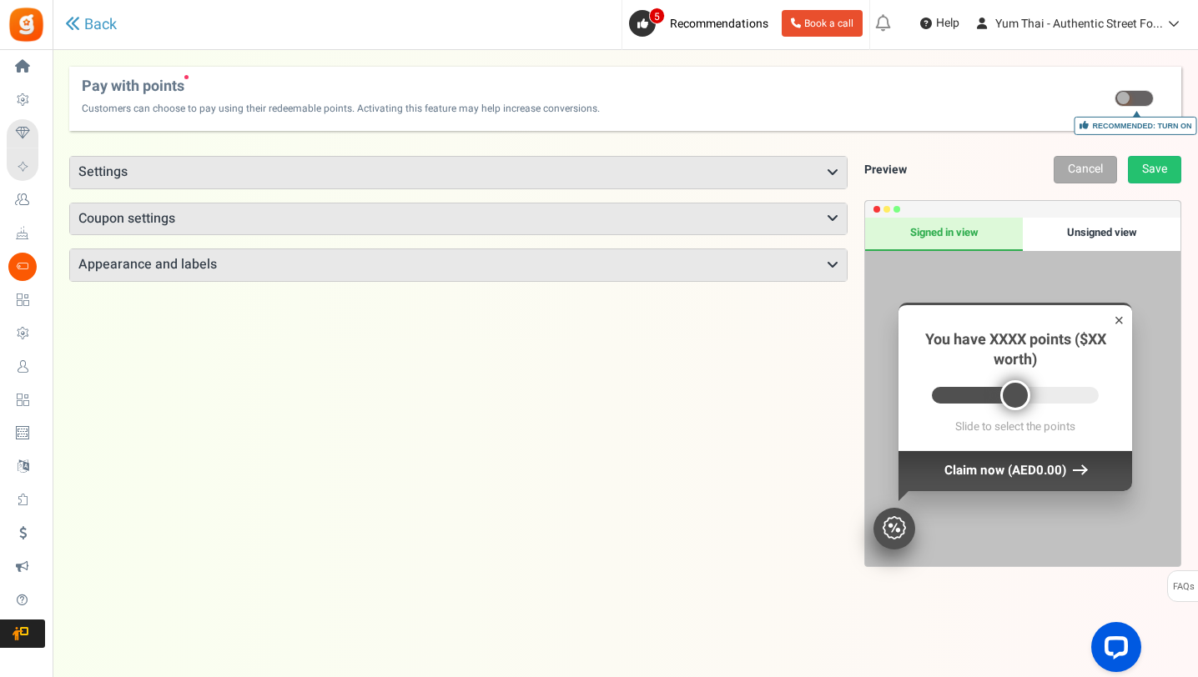
click at [1111, 239] on div "Unsigned view" at bounding box center [1102, 234] width 158 height 33
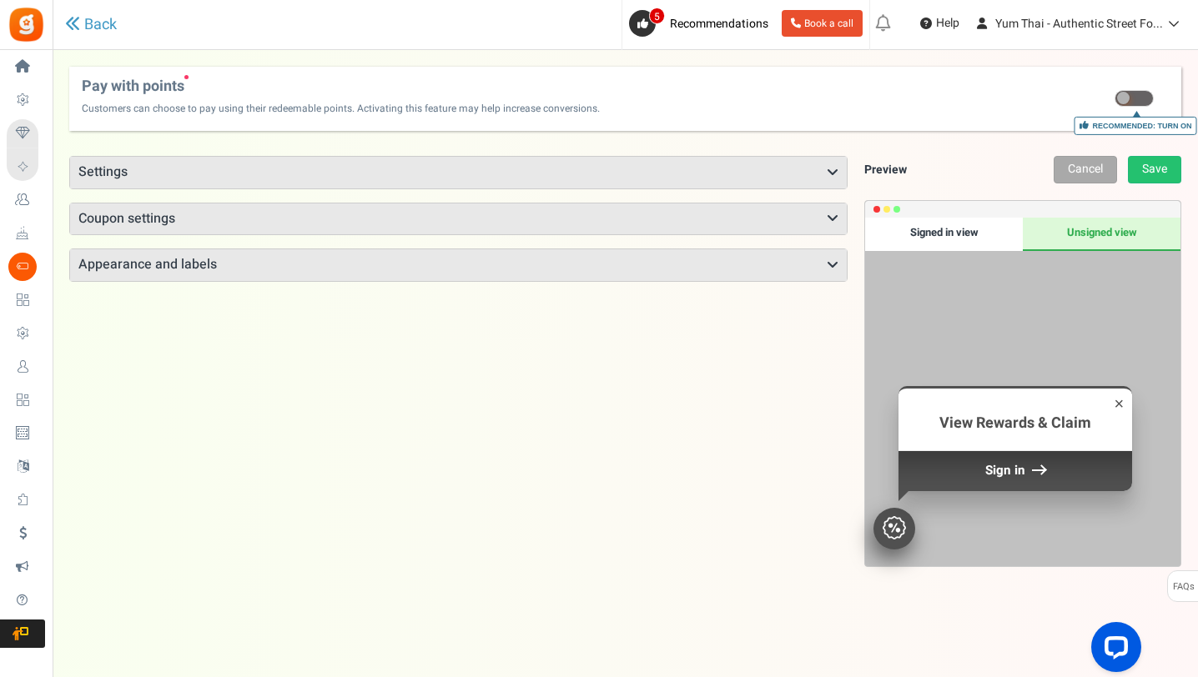
click at [981, 239] on div "Signed in view" at bounding box center [944, 234] width 158 height 33
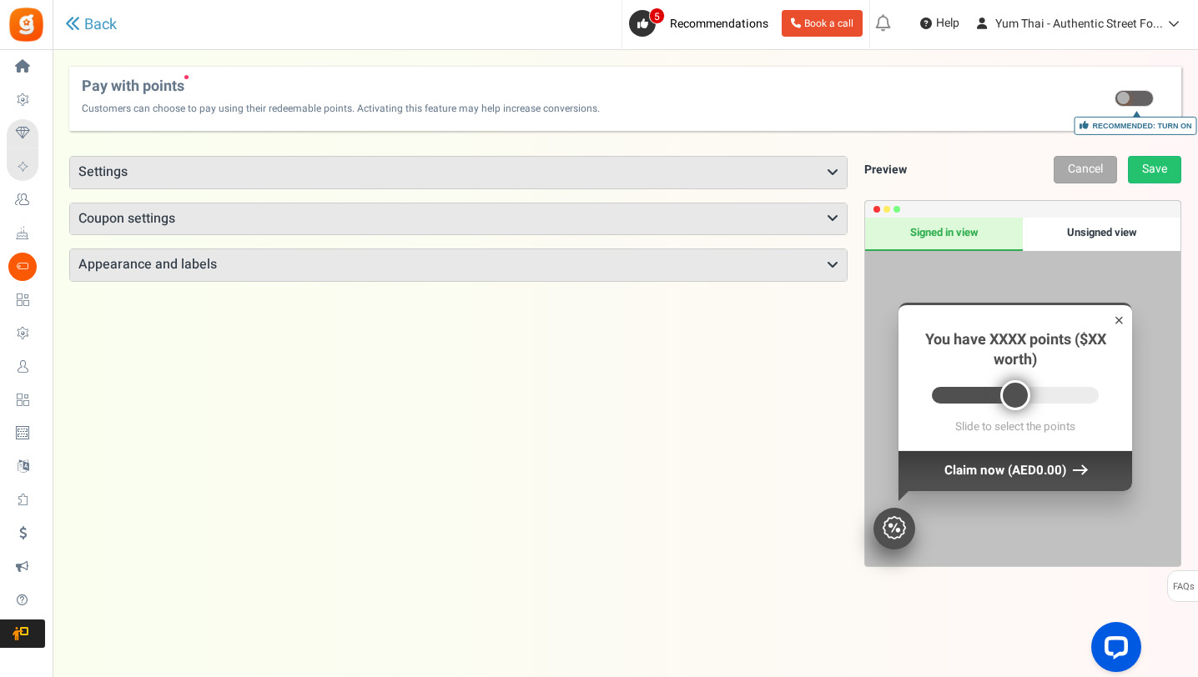
click at [831, 172] on icon at bounding box center [833, 172] width 12 height 13
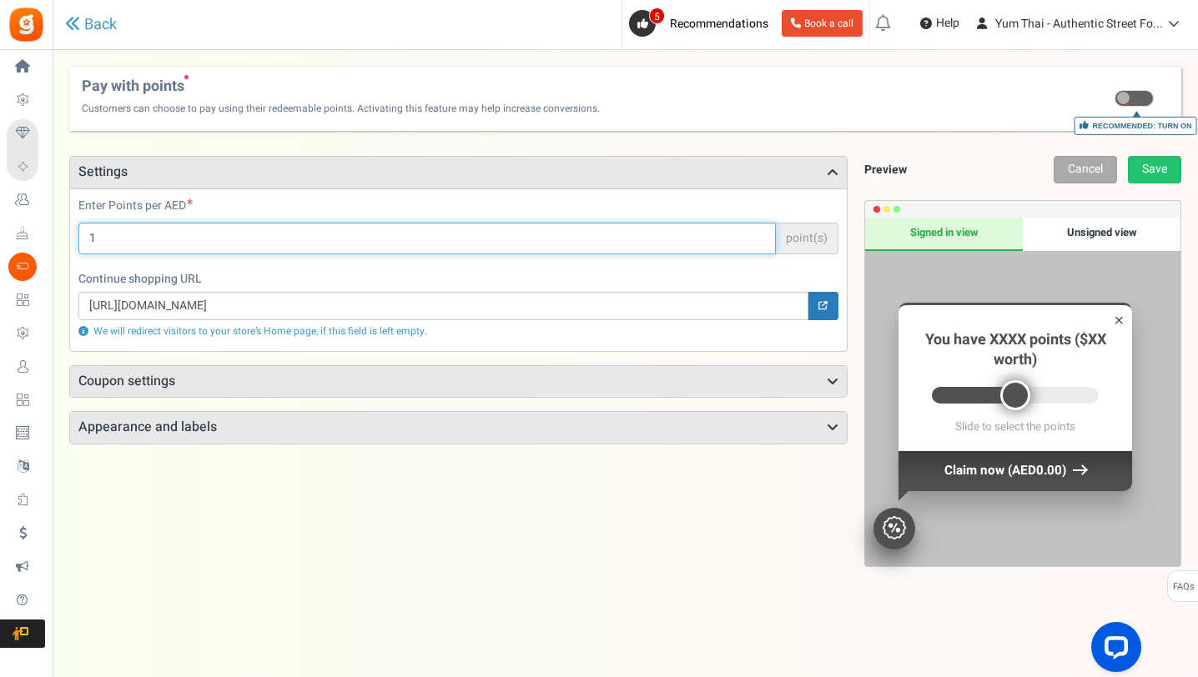
click at [127, 233] on input "1" at bounding box center [427, 239] width 698 height 32
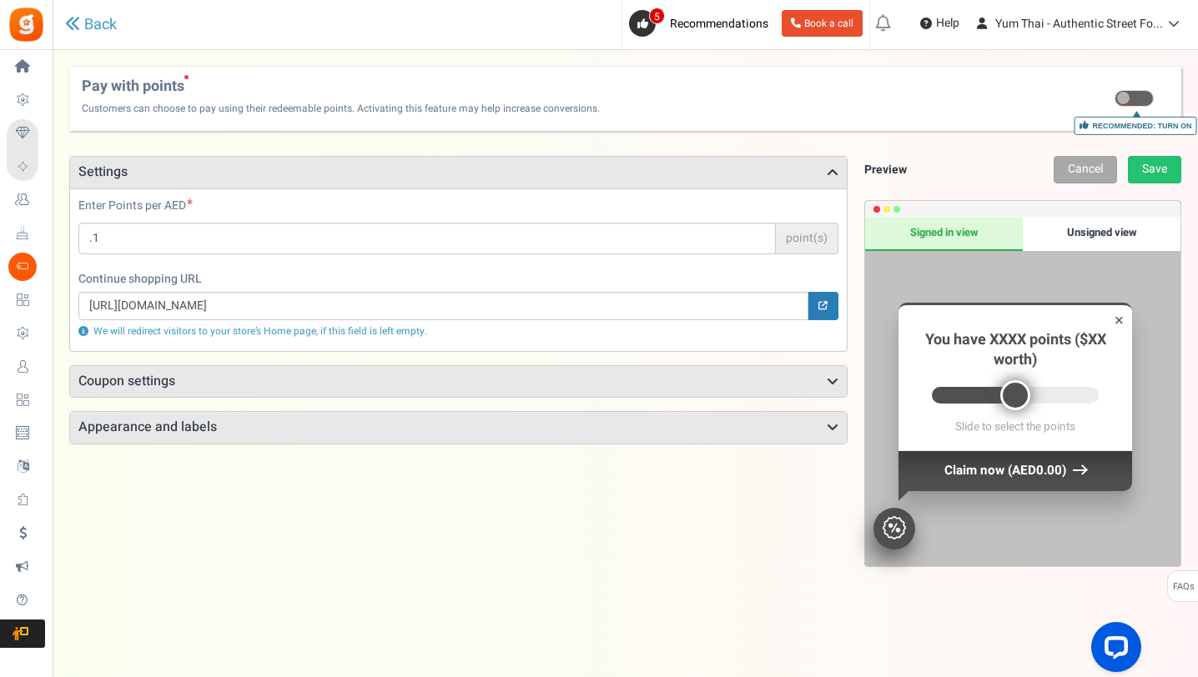
click at [332, 462] on div "Points mode Recommended Selecting this may reduce participation Allow customers…" at bounding box center [458, 419] width 778 height 527
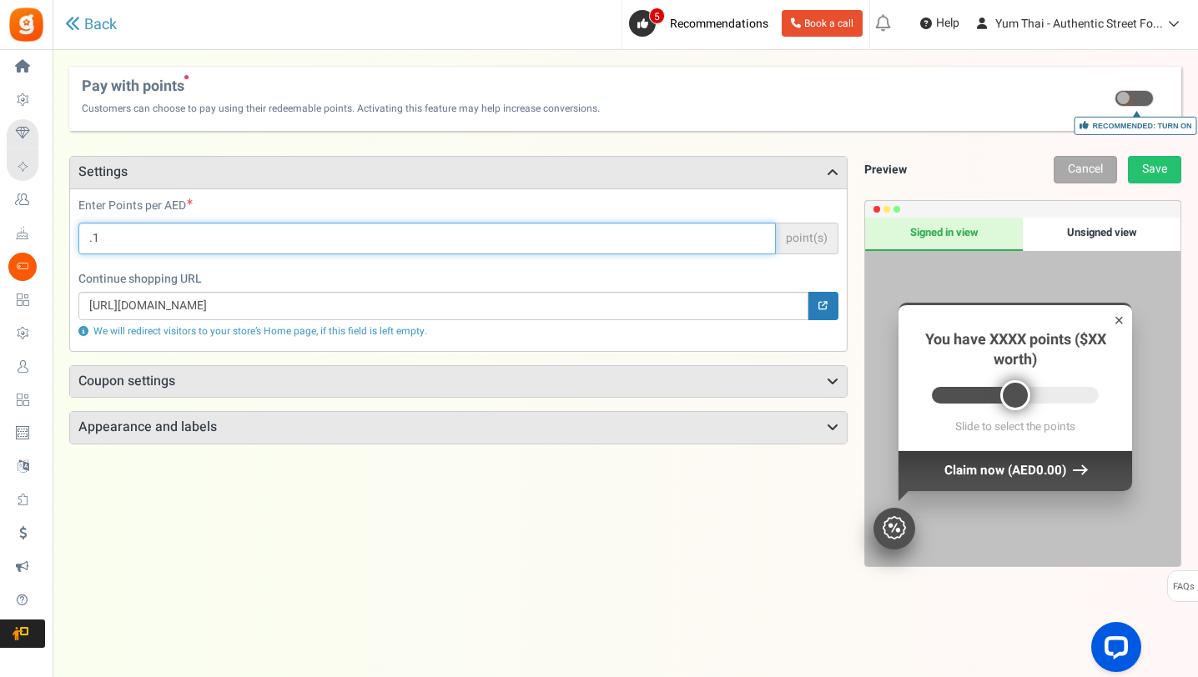
click at [193, 242] on input ".1" at bounding box center [427, 239] width 698 height 32
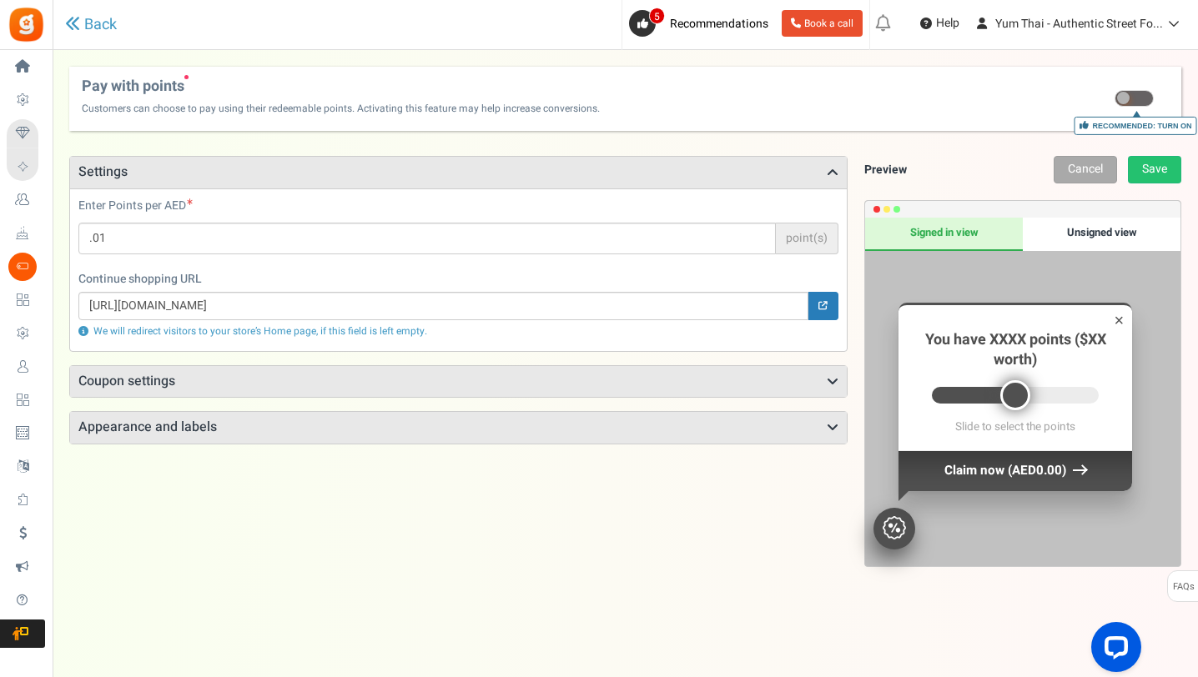
click at [269, 574] on div "Points mode Recommended Selecting this may reduce participation Allow customers…" at bounding box center [458, 419] width 778 height 527
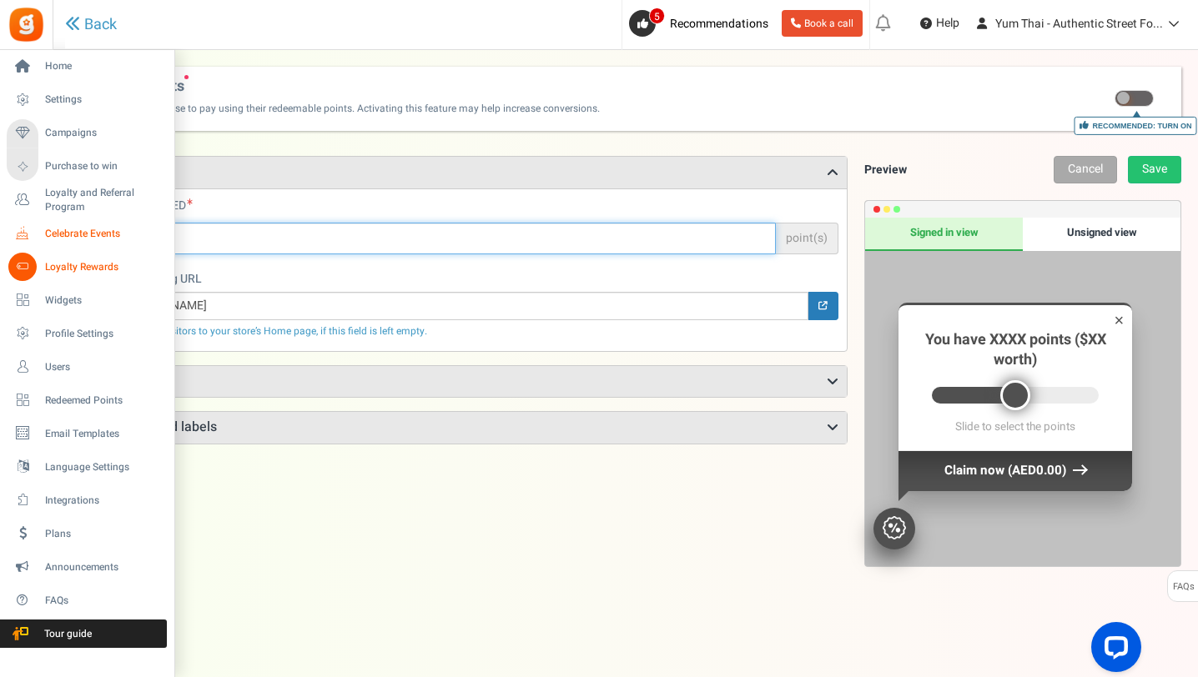
drag, startPoint x: 179, startPoint y: 239, endPoint x: 18, endPoint y: 237, distance: 160.2
click at [19, 238] on div "Home Settings Campaigns Purchase to win Loyalty and Referral Program New Celebr…" at bounding box center [599, 444] width 1198 height 789
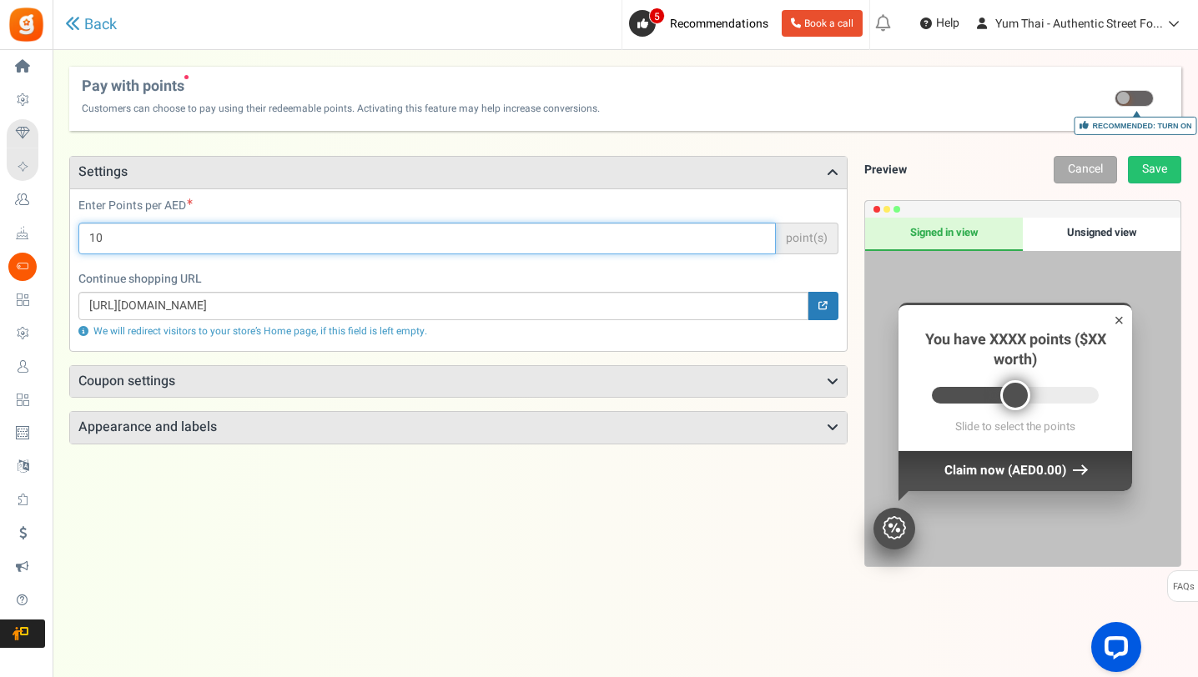
type input "10"
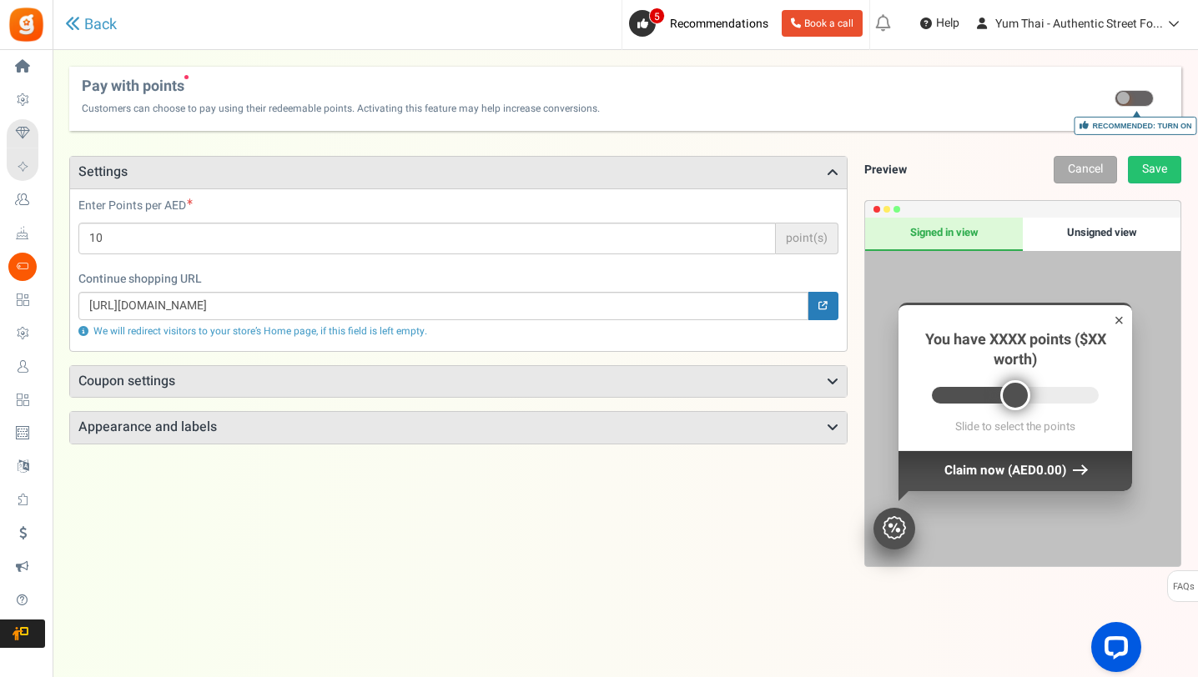
click at [276, 498] on div "Points mode Recommended Selecting this may reduce participation Allow customers…" at bounding box center [458, 419] width 778 height 527
click at [830, 380] on icon at bounding box center [833, 381] width 12 height 13
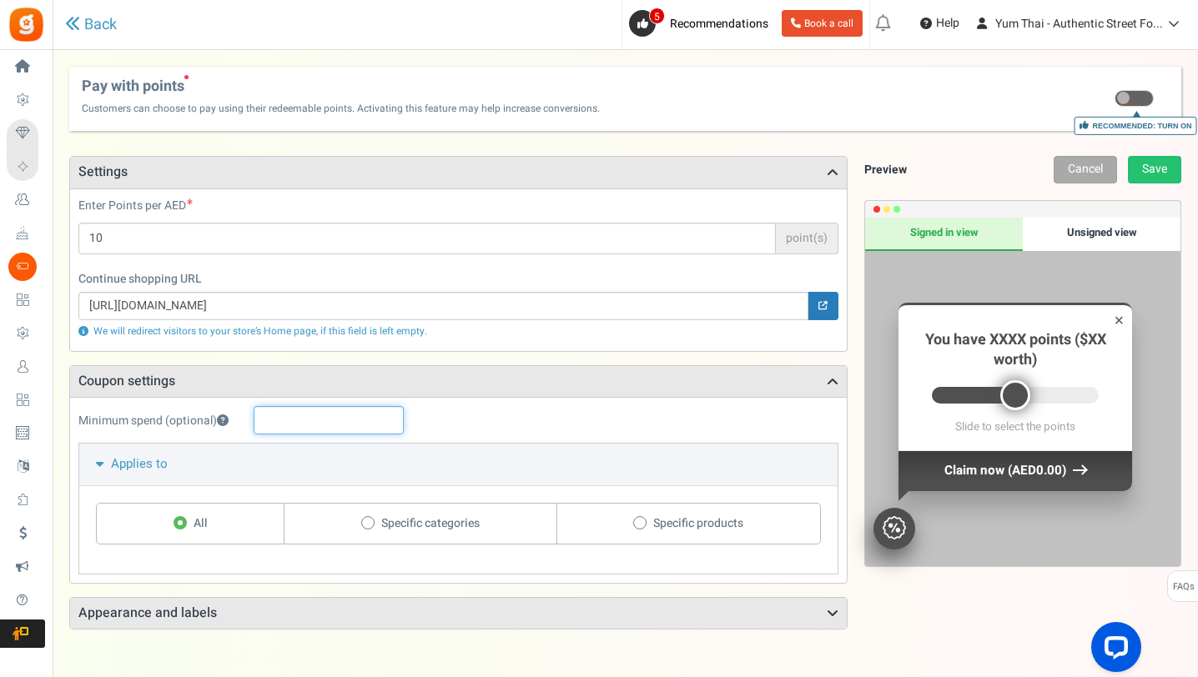
click at [293, 422] on input "text" at bounding box center [329, 420] width 150 height 28
click at [353, 607] on h3 "Appearance and labels" at bounding box center [458, 614] width 777 height 32
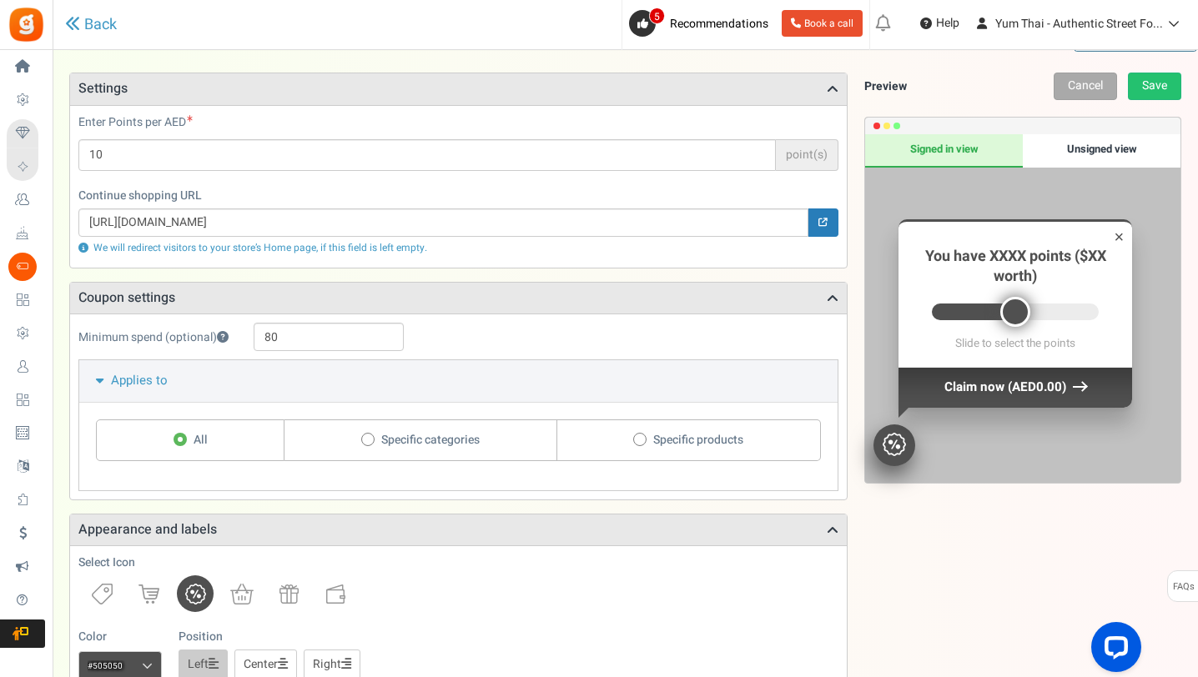
scroll to position [85, 0]
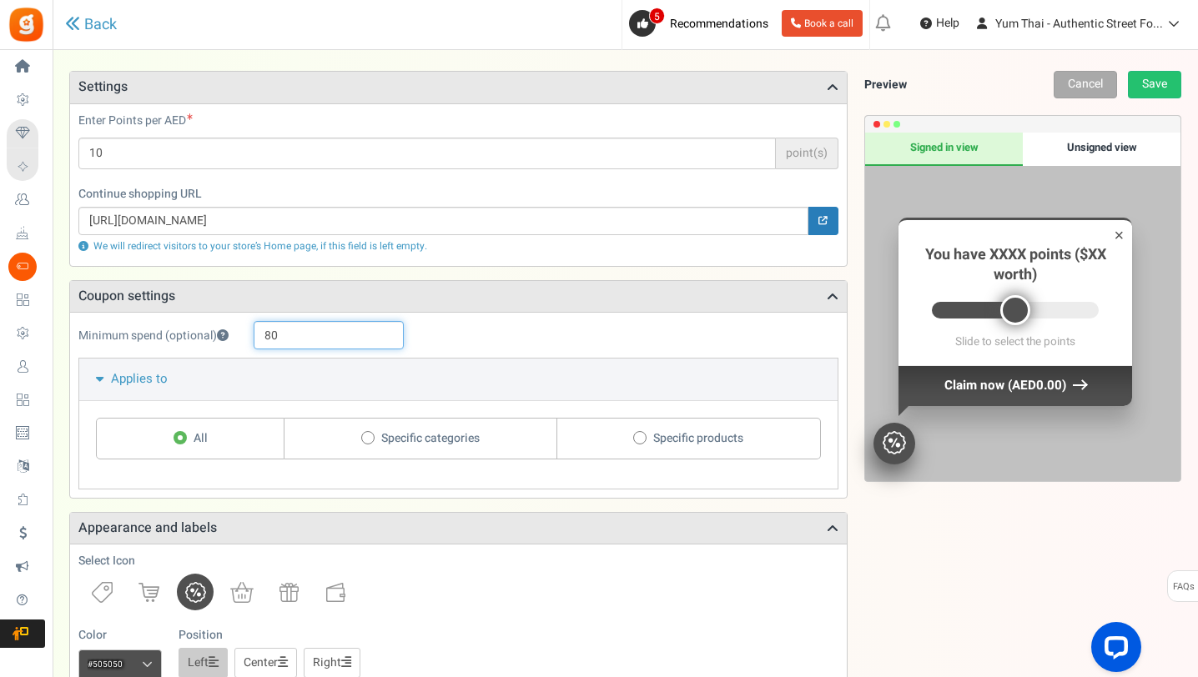
drag, startPoint x: 271, startPoint y: 334, endPoint x: 256, endPoint y: 332, distance: 15.1
click at [256, 332] on input "80" at bounding box center [329, 335] width 150 height 28
type input "100"
click at [513, 566] on div "Select Icon" at bounding box center [458, 582] width 760 height 58
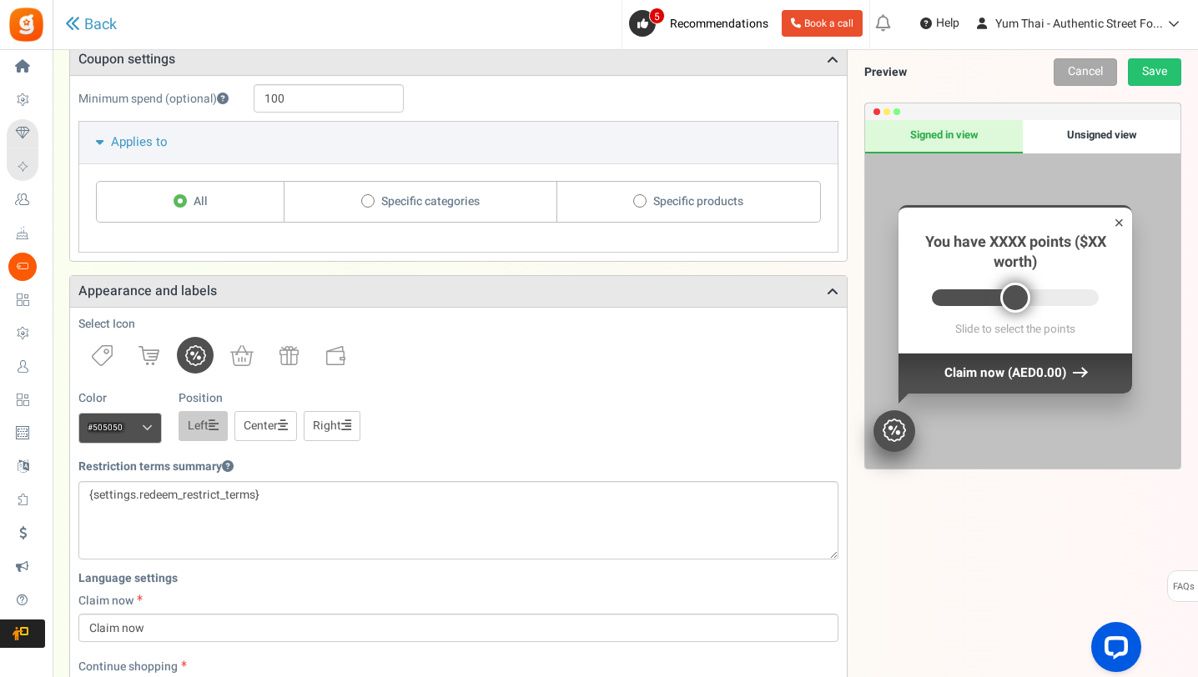
scroll to position [323, 0]
click at [149, 426] on span at bounding box center [147, 427] width 11 height 13
click at [149, 426] on input "#505050" at bounding box center [119, 427] width 83 height 30
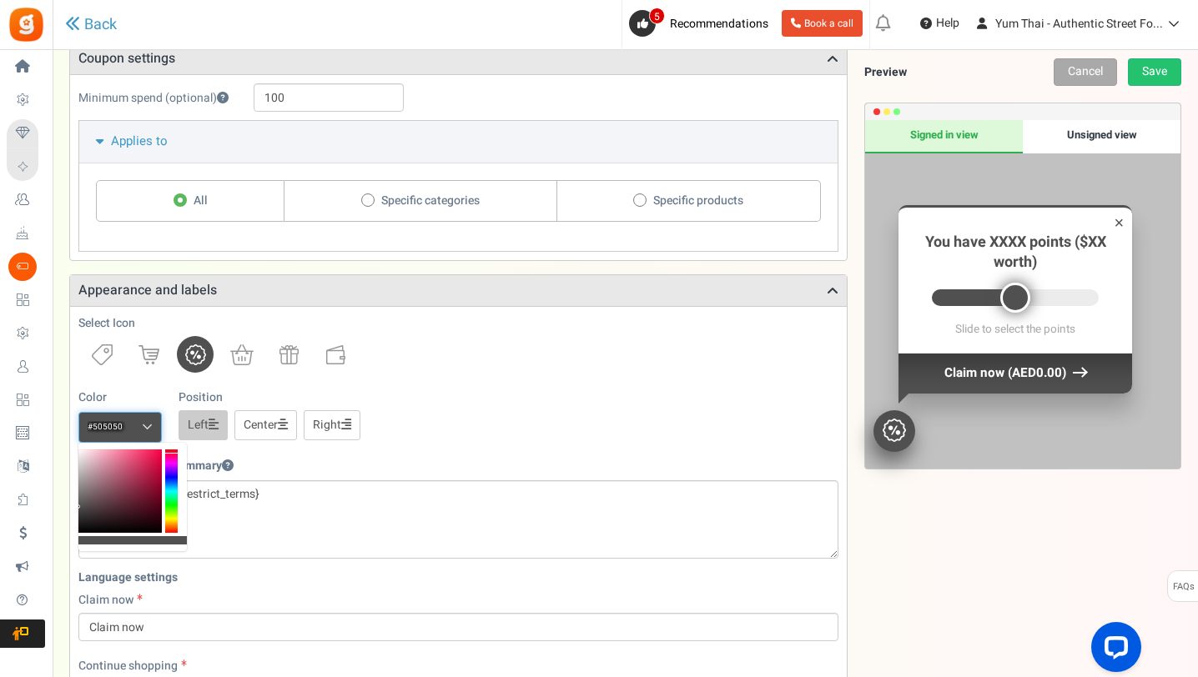
click at [173, 454] on div at bounding box center [171, 491] width 13 height 83
click at [173, 455] on div at bounding box center [171, 491] width 13 height 83
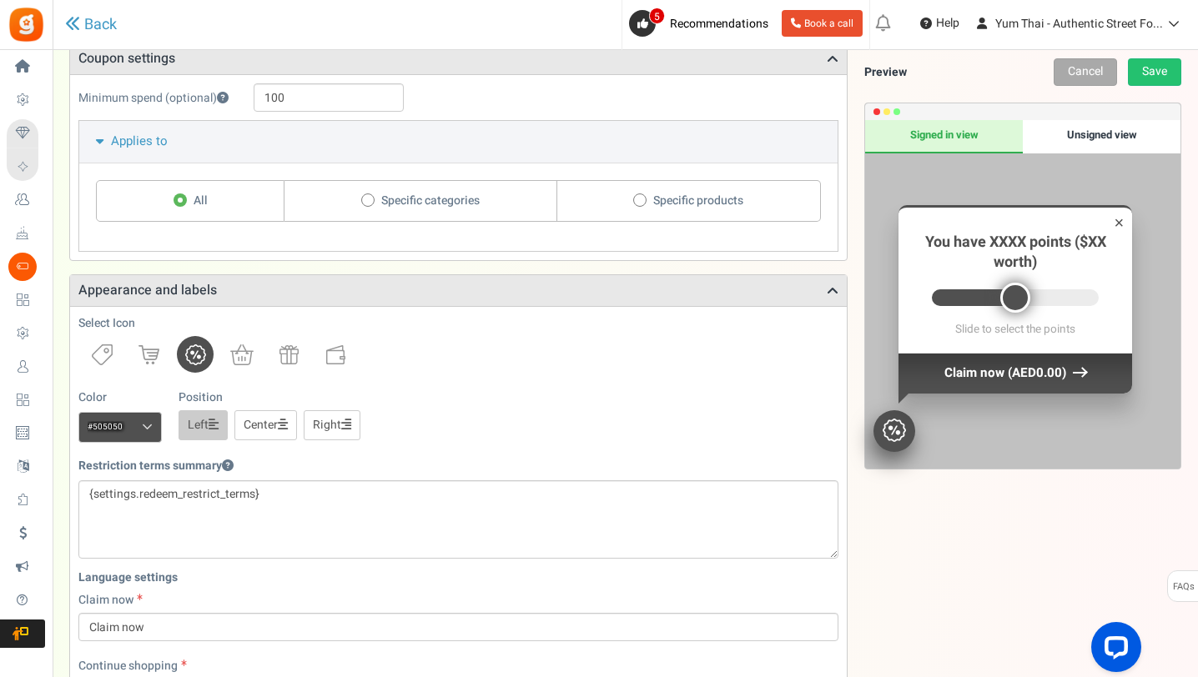
click at [329, 456] on div "Restriction terms summary View example" at bounding box center [458, 465] width 760 height 29
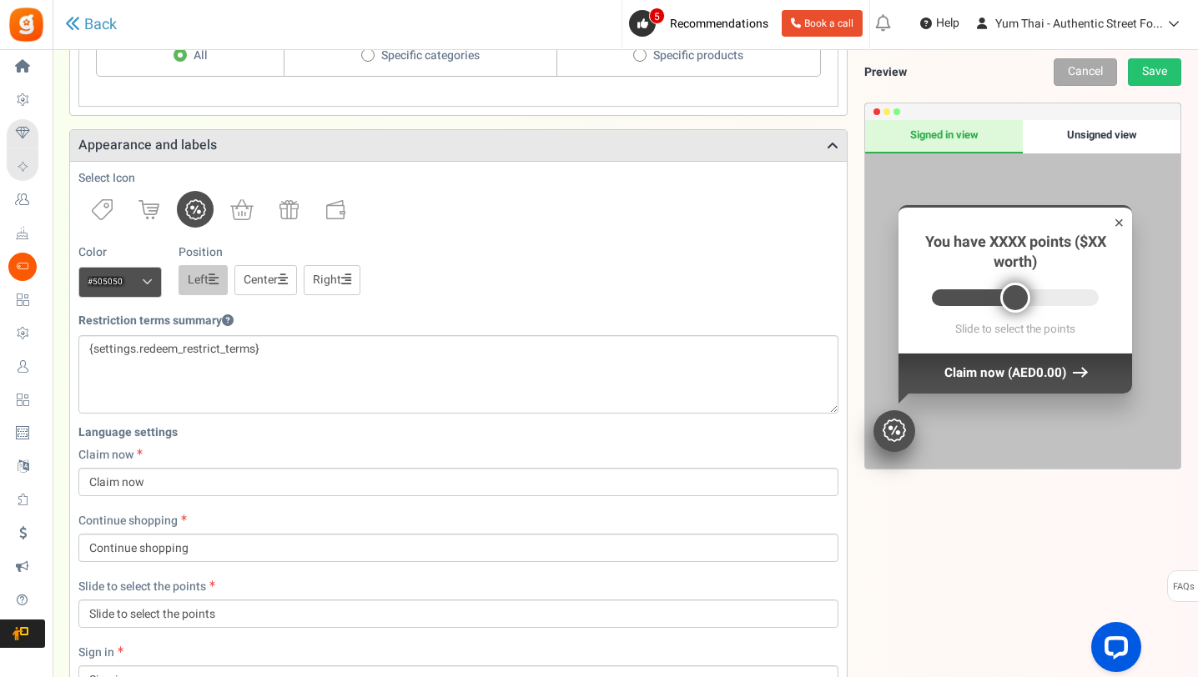
scroll to position [469, 0]
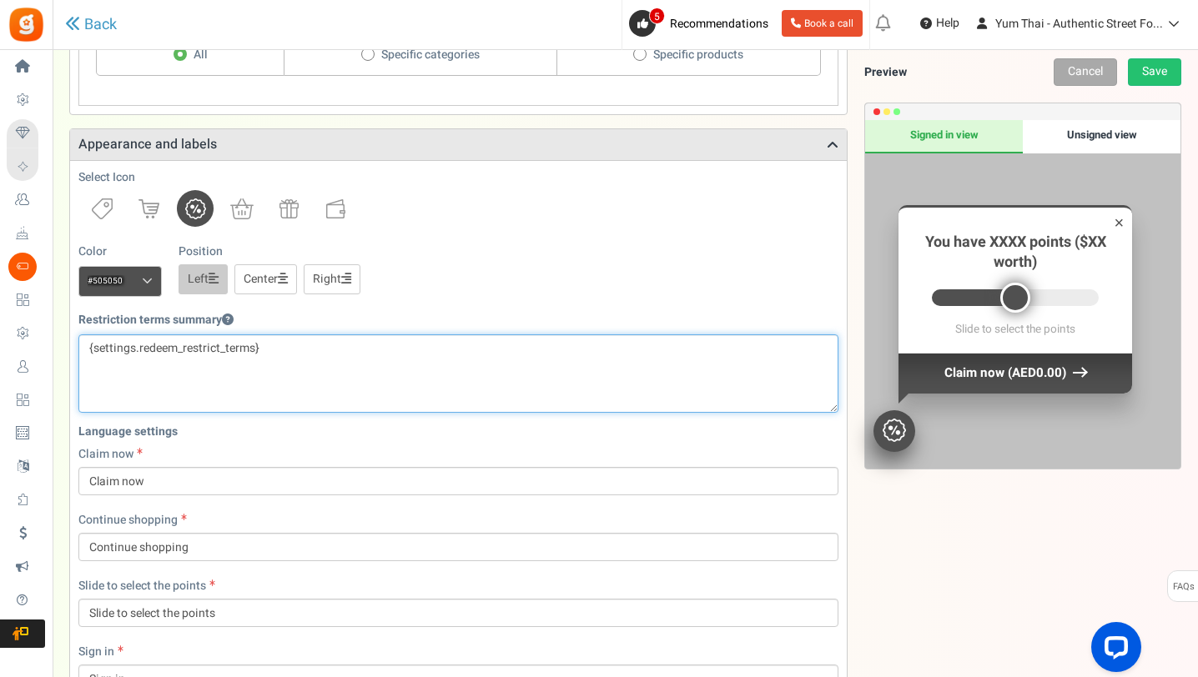
click at [230, 350] on textarea "{settings.redeem_restrict_terms}" at bounding box center [458, 374] width 760 height 78
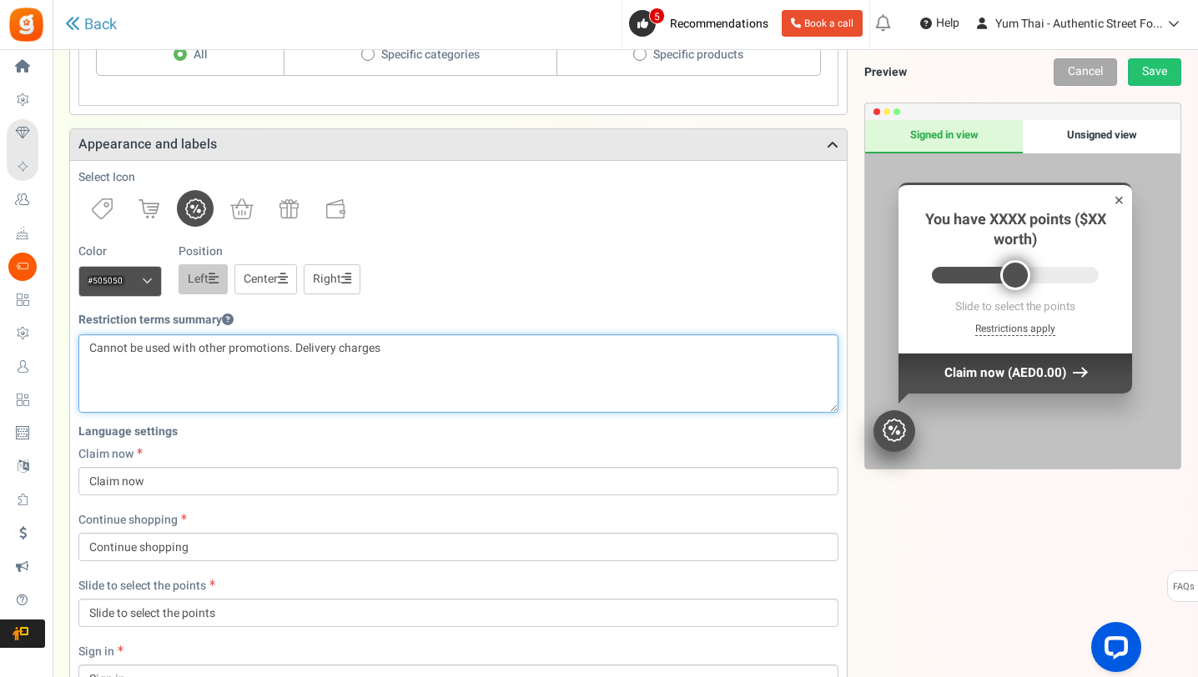
drag, startPoint x: 391, startPoint y: 355, endPoint x: 295, endPoint y: 347, distance: 97.1
click at [295, 347] on textarea "{settings.redeem_restrict_terms}" at bounding box center [458, 374] width 760 height 78
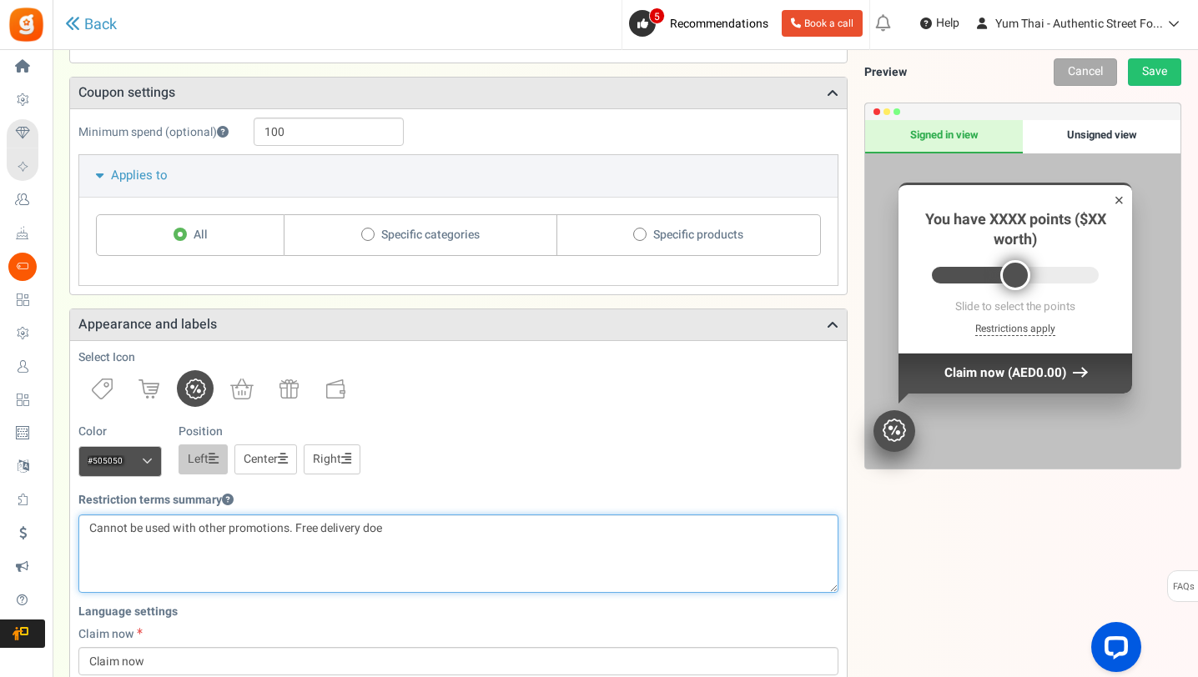
scroll to position [290, 0]
drag, startPoint x: 408, startPoint y: 535, endPoint x: 298, endPoint y: 523, distance: 110.8
click at [298, 523] on textarea "{settings.redeem_restrict_terms}" at bounding box center [458, 553] width 760 height 78
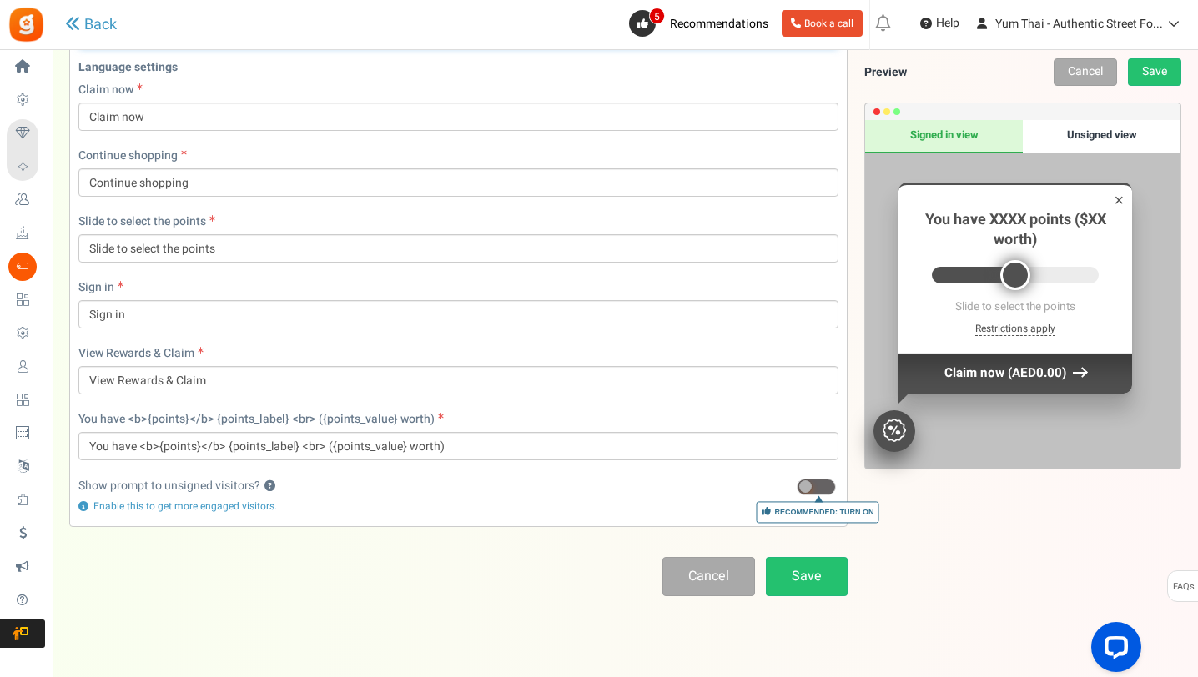
scroll to position [854, 0]
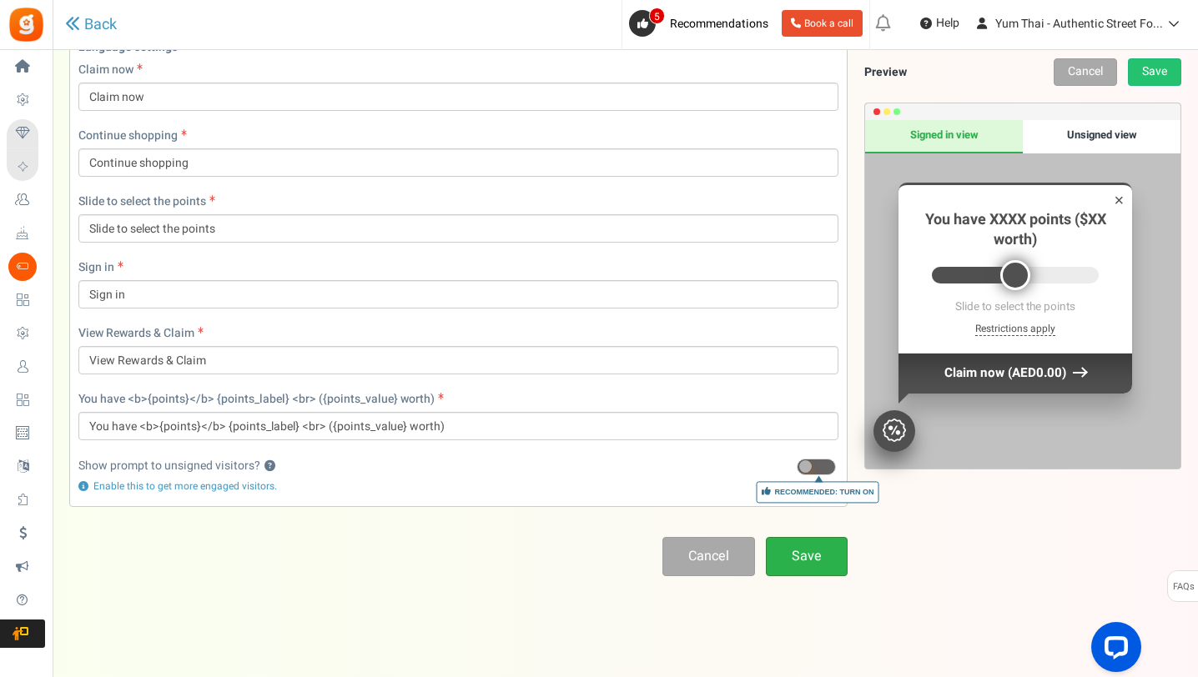
type textarea "Cannot be used with other promotions such as free delivery or discounts."
click at [803, 558] on link "Save" at bounding box center [807, 556] width 82 height 39
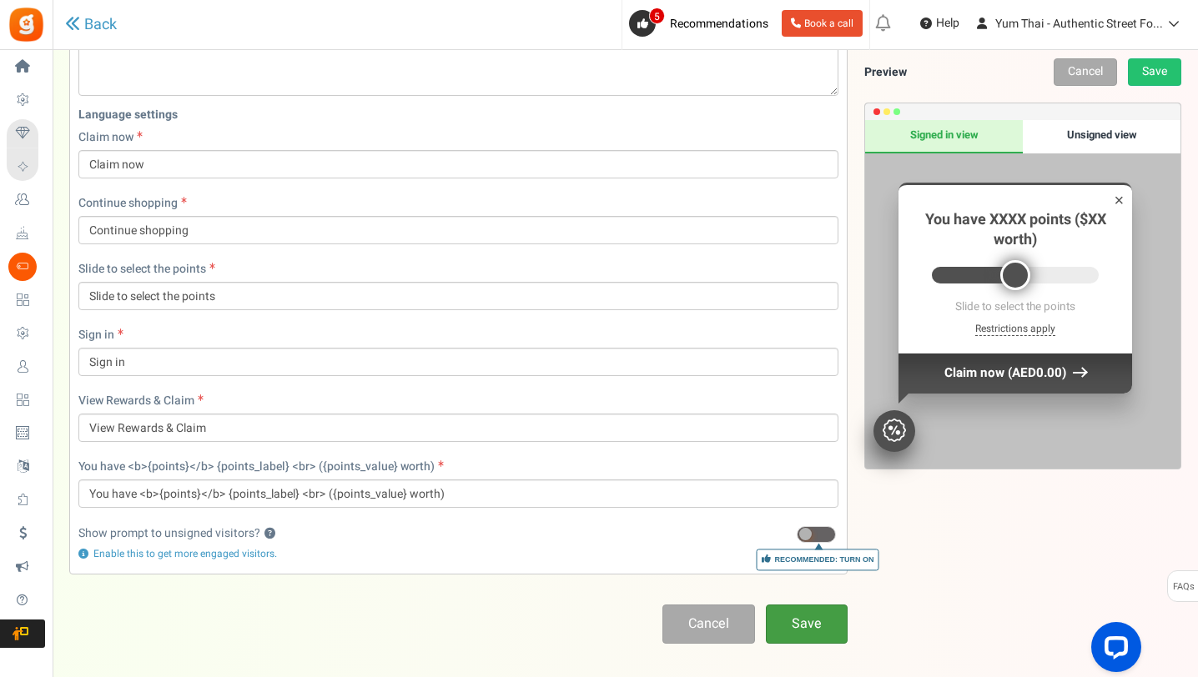
scroll to position [790, 0]
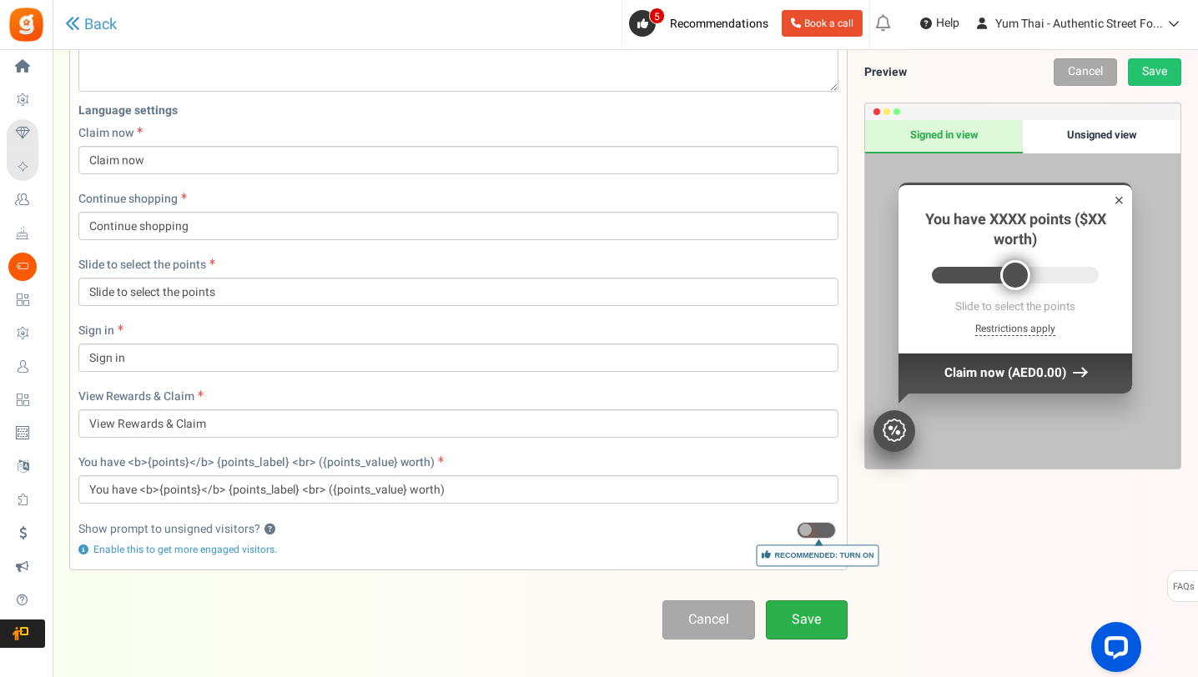
click at [807, 618] on link "Save" at bounding box center [807, 620] width 82 height 39
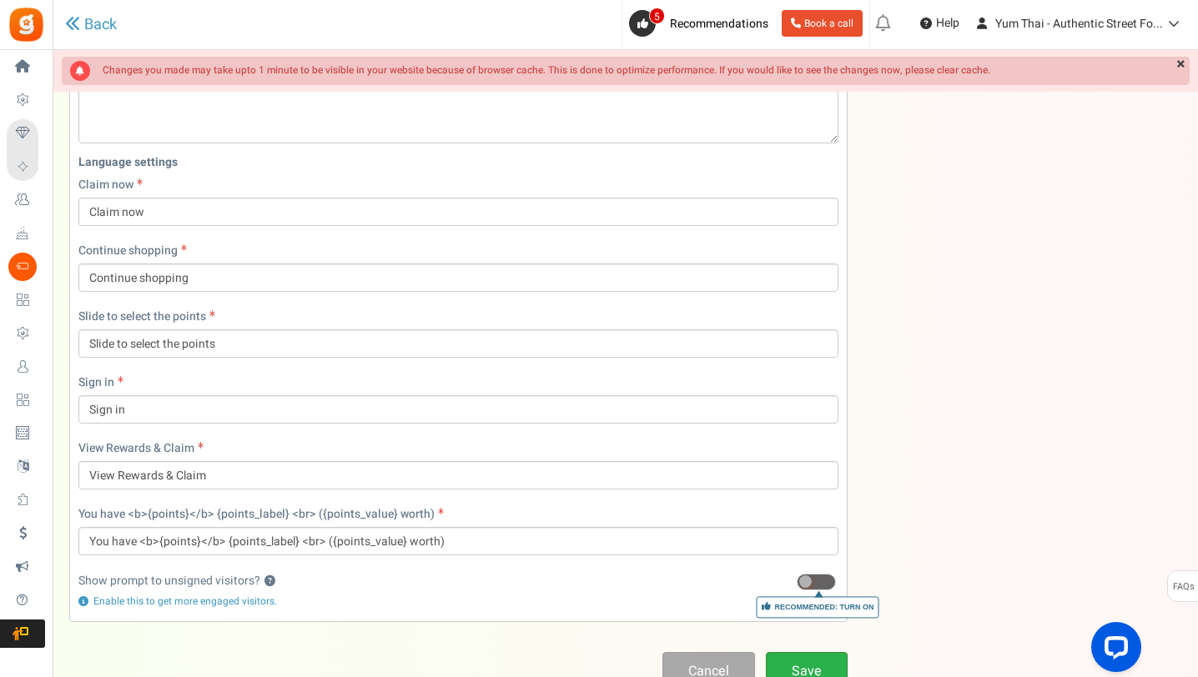
scroll to position [56, 0]
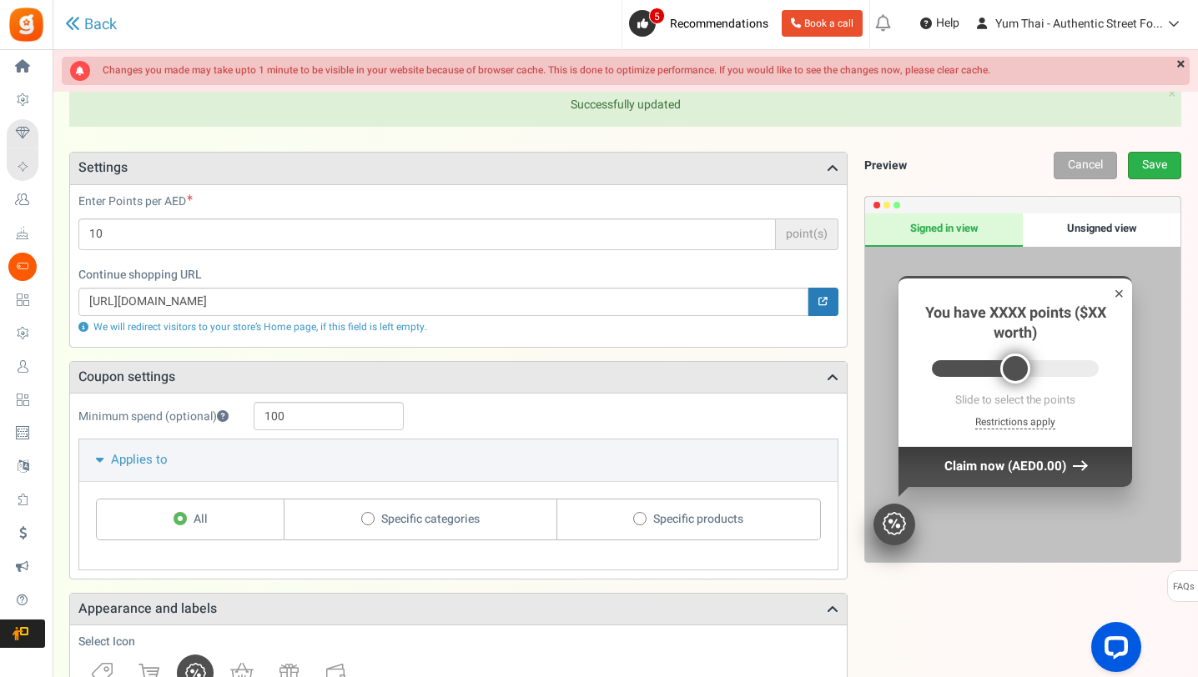
click at [1156, 164] on link "Save" at bounding box center [1154, 166] width 53 height 28
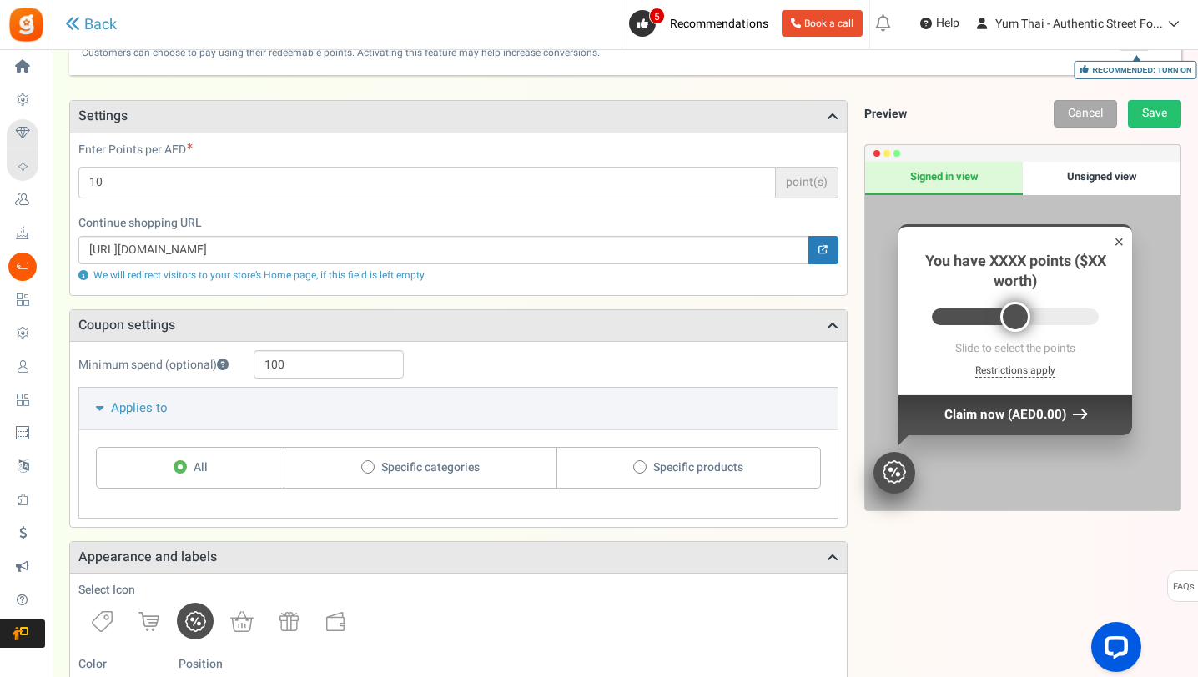
click at [1155, 232] on div "Signed in view Unsigned view × You have XXXX points ($XX worth) View Rewards & …" at bounding box center [1022, 336] width 315 height 349
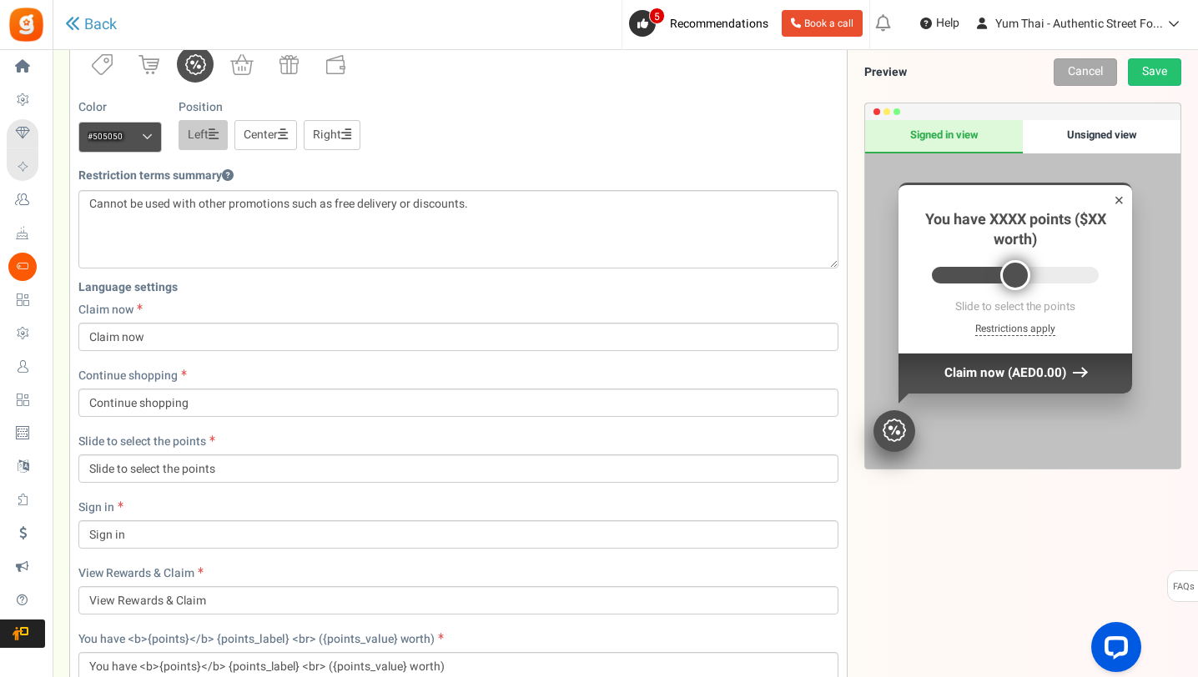
scroll to position [854, 0]
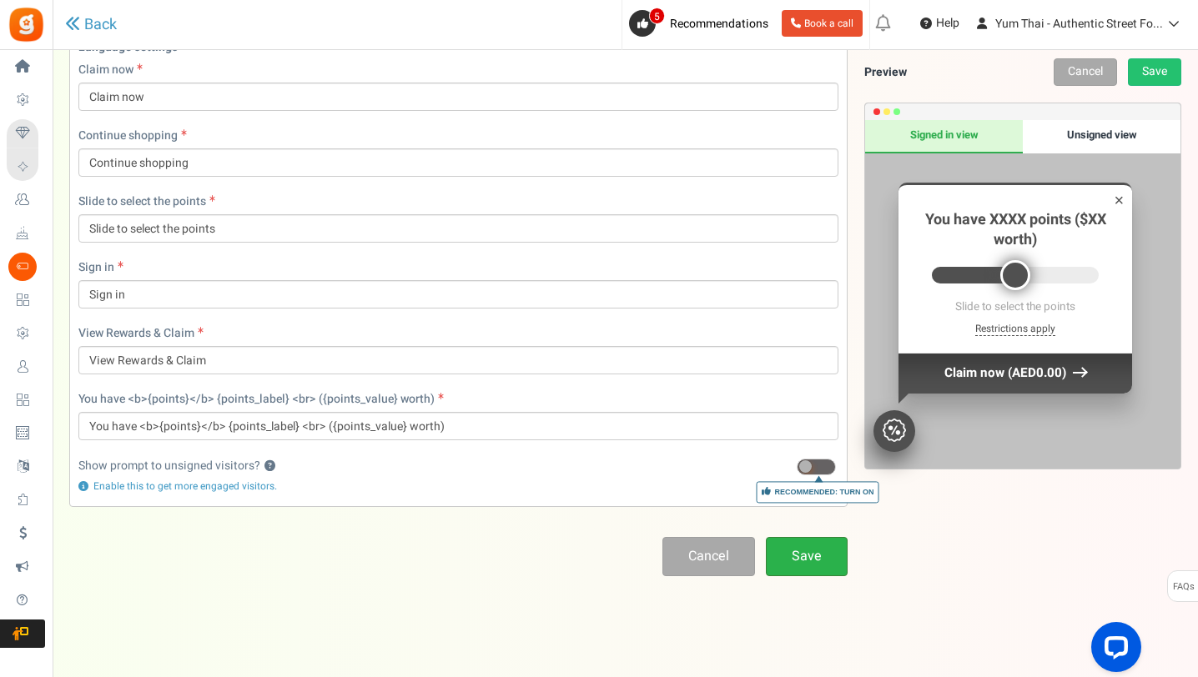
click at [805, 554] on link "Save" at bounding box center [807, 556] width 82 height 39
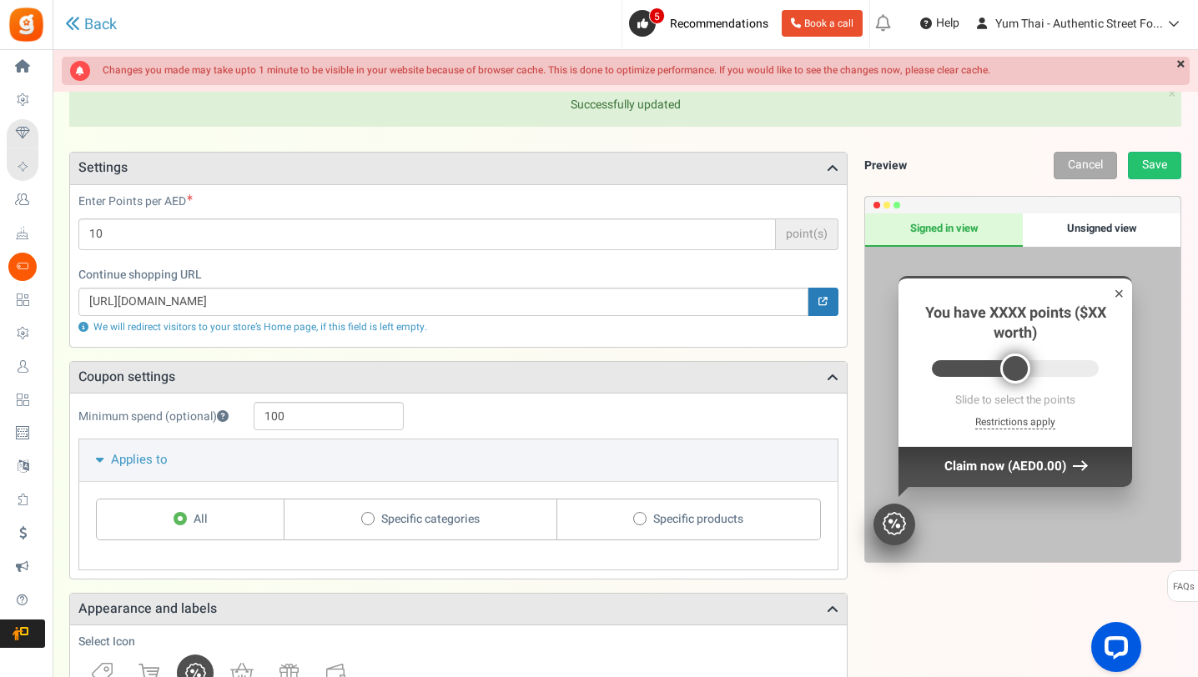
scroll to position [0, 0]
